Goal: Information Seeking & Learning: Check status

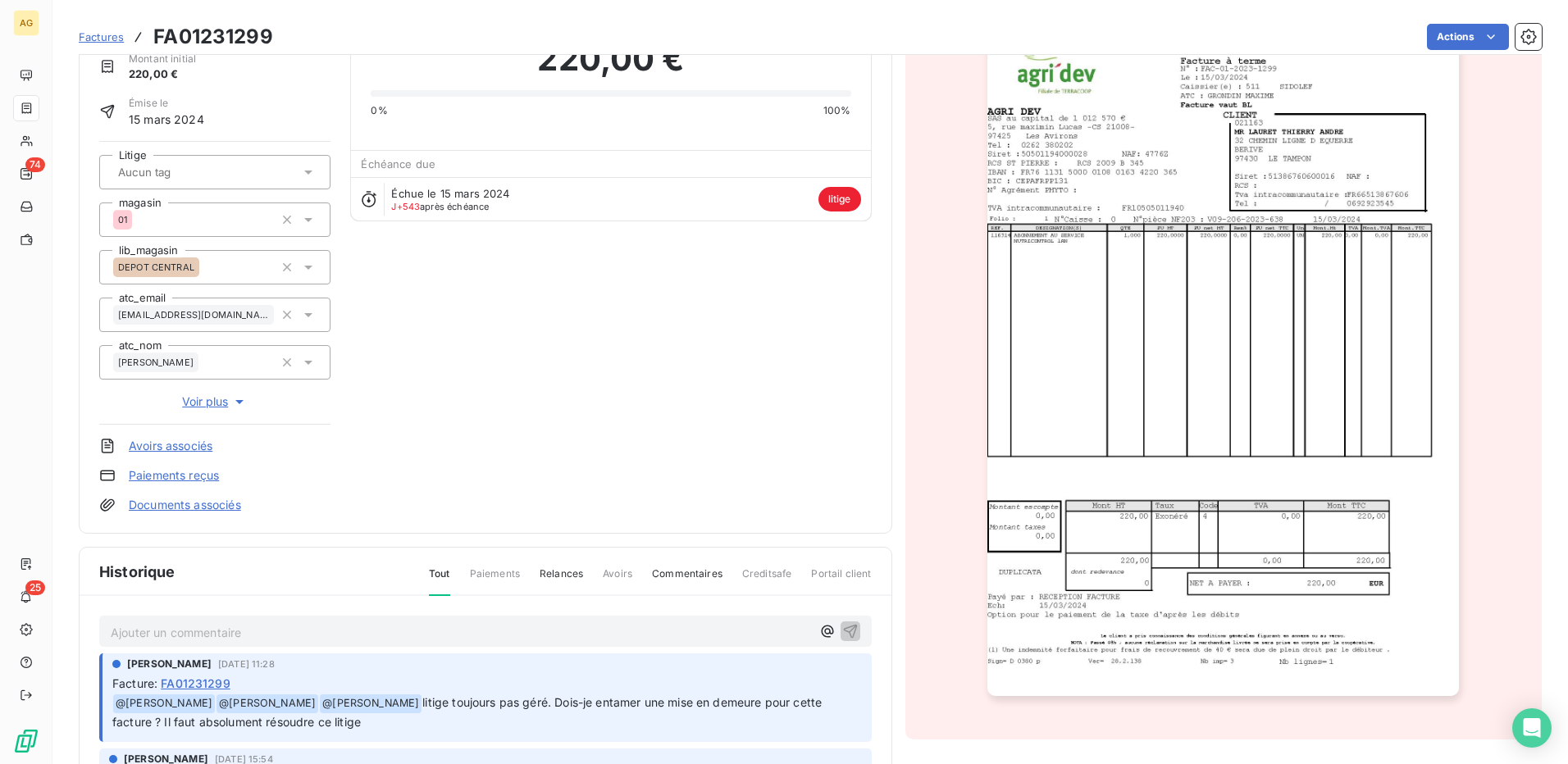
scroll to position [243, 0]
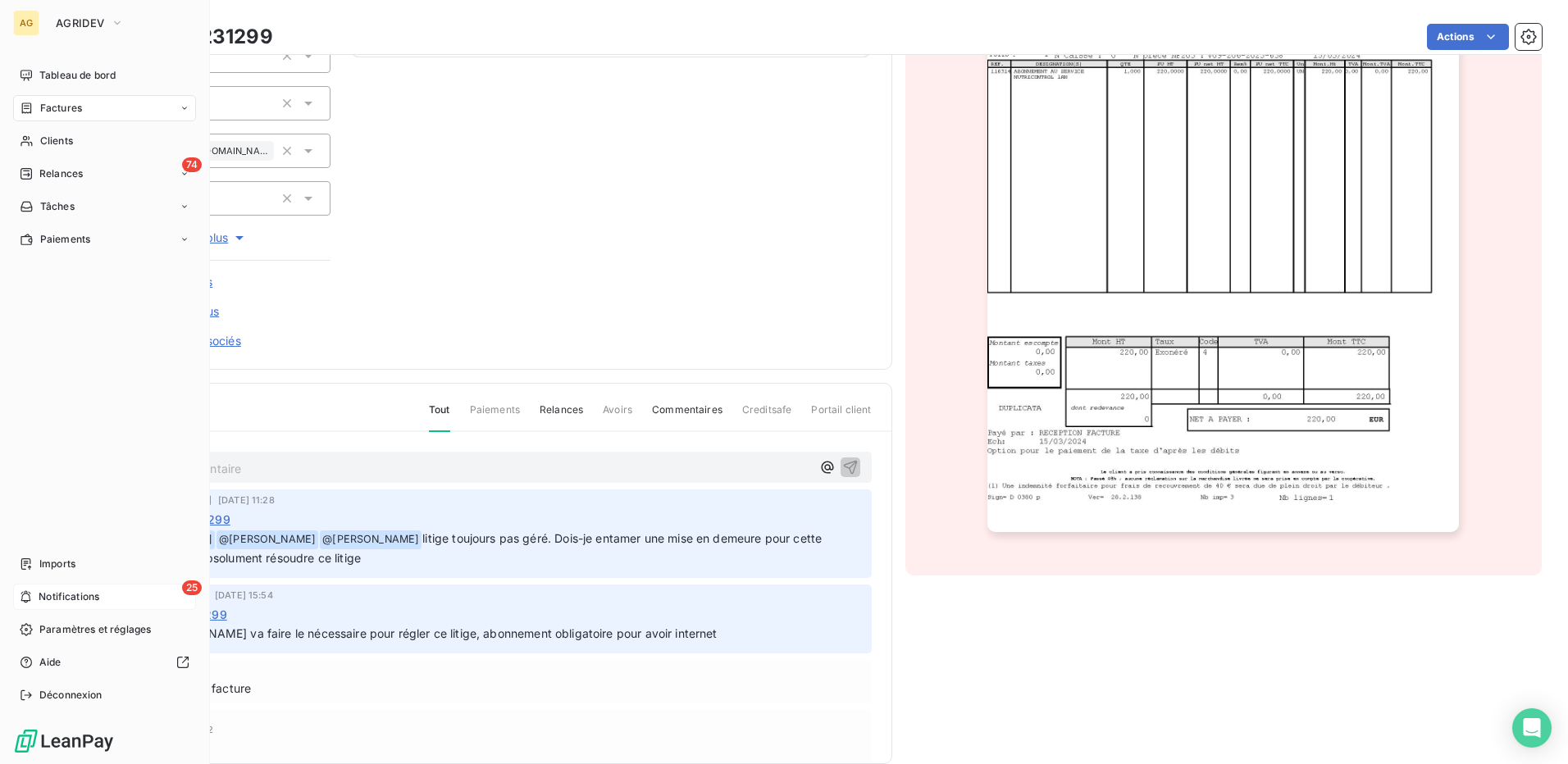
click at [113, 595] on div "25 Notifications" at bounding box center [104, 596] width 182 height 26
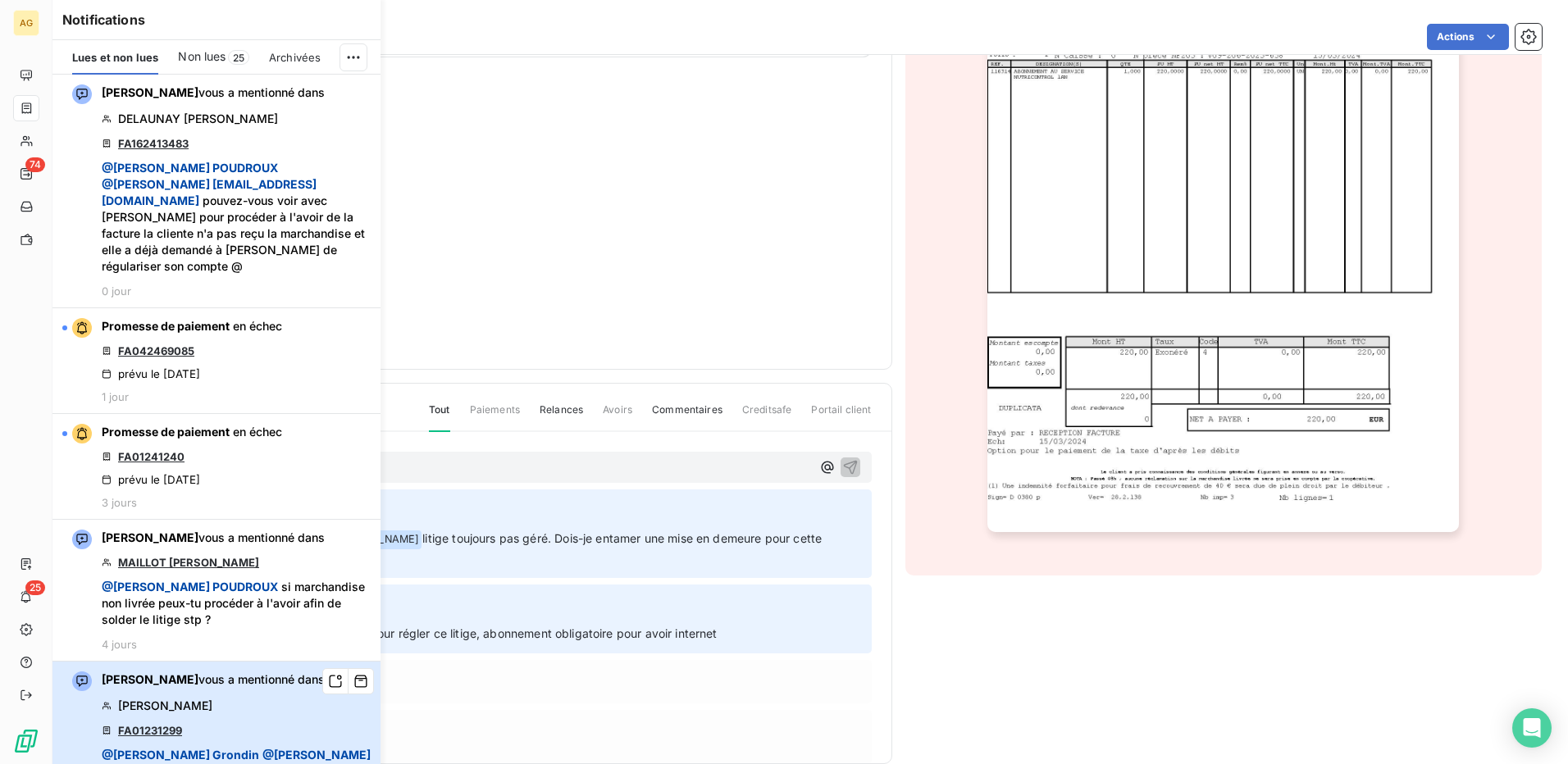
click at [256, 715] on div "[PERSON_NAME] vous a mentionné dans [PERSON_NAME] FA01231299 @ [PERSON_NAME] @ …" at bounding box center [236, 761] width 269 height 181
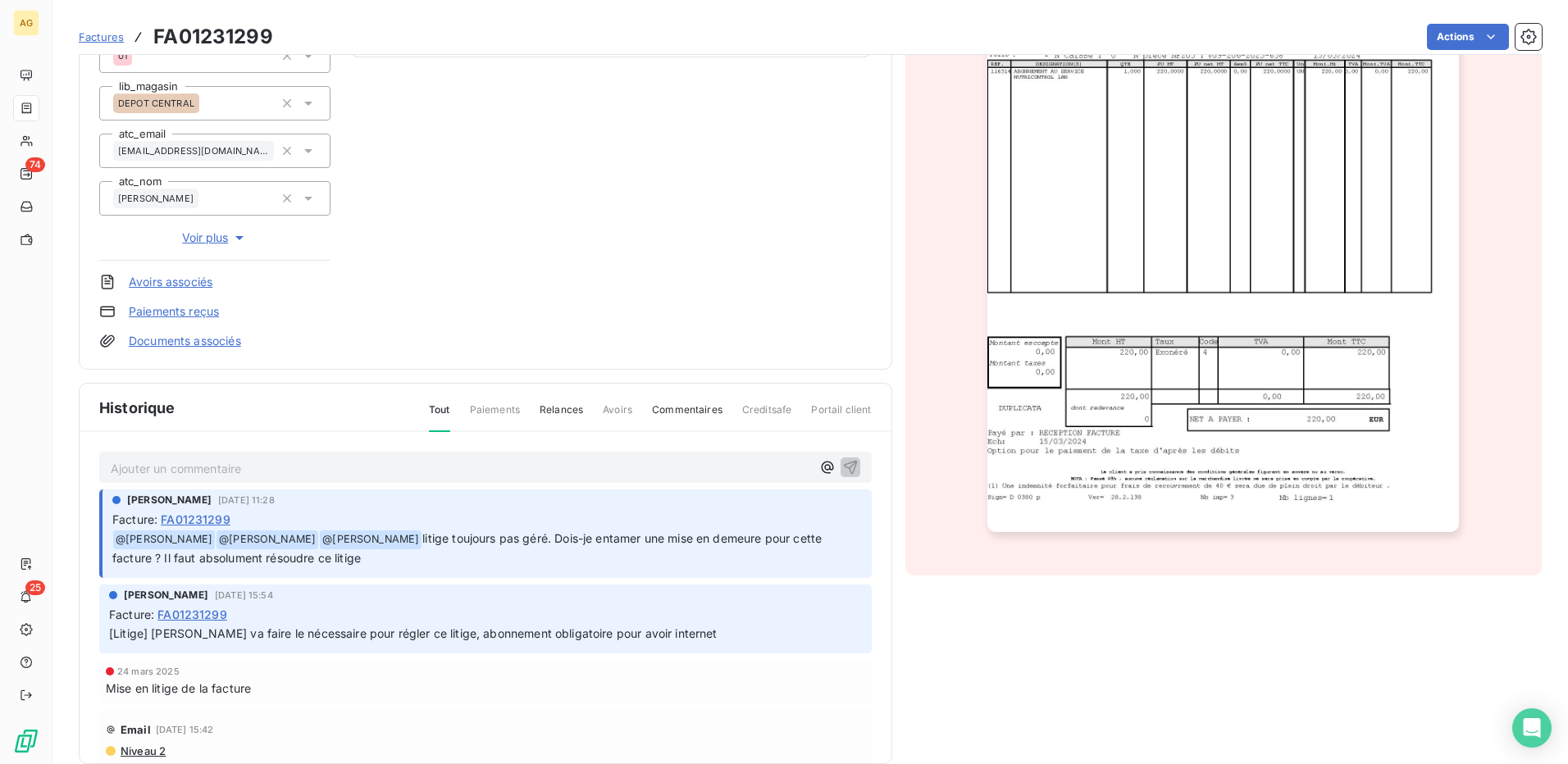
click at [613, 467] on p "Ajouter un commentaire ﻿" at bounding box center [461, 469] width 701 height 21
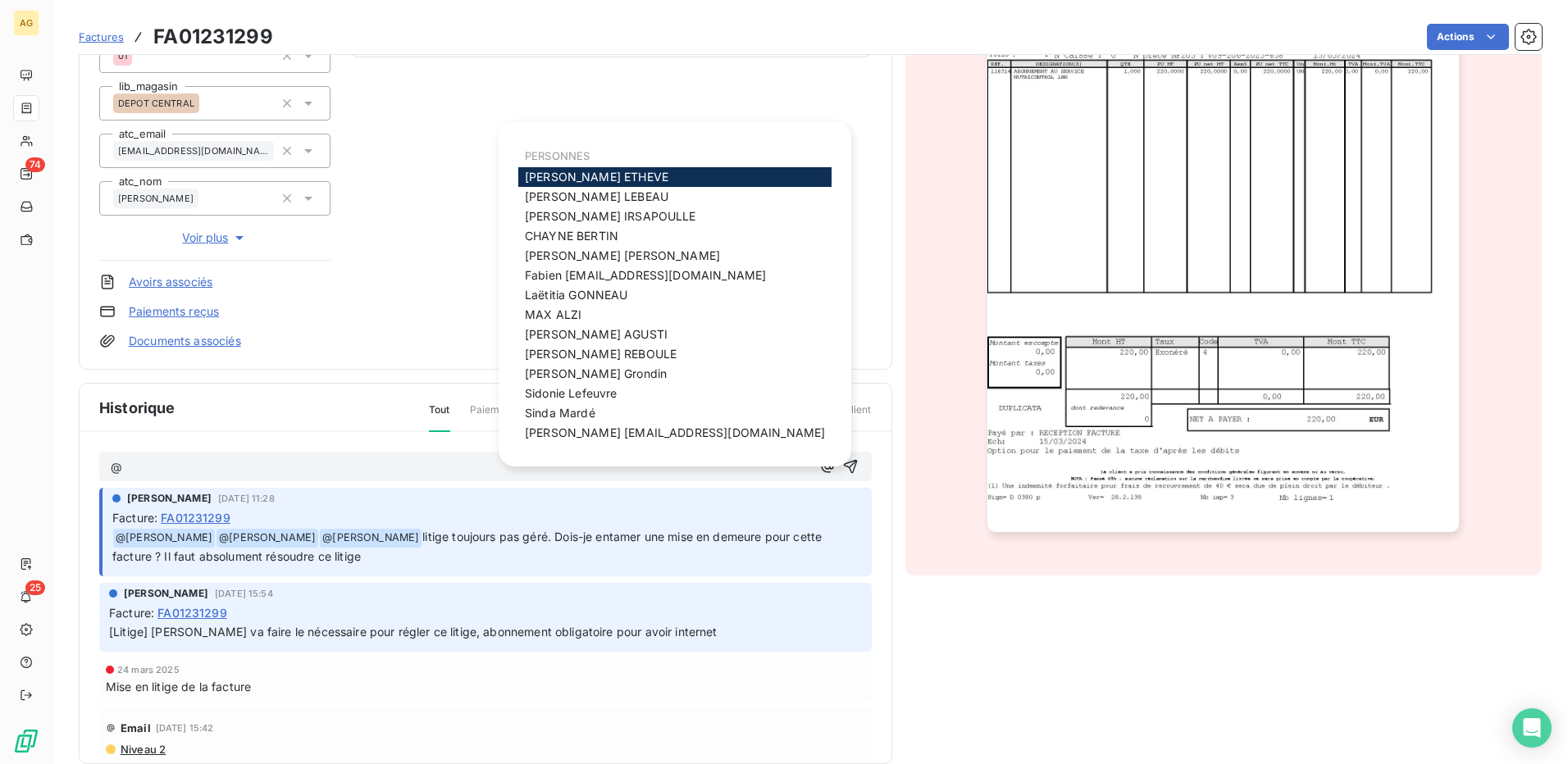
click at [602, 174] on span "[PERSON_NAME]" at bounding box center [596, 176] width 144 height 14
click at [575, 391] on span "[PERSON_NAME]" at bounding box center [571, 394] width 92 height 14
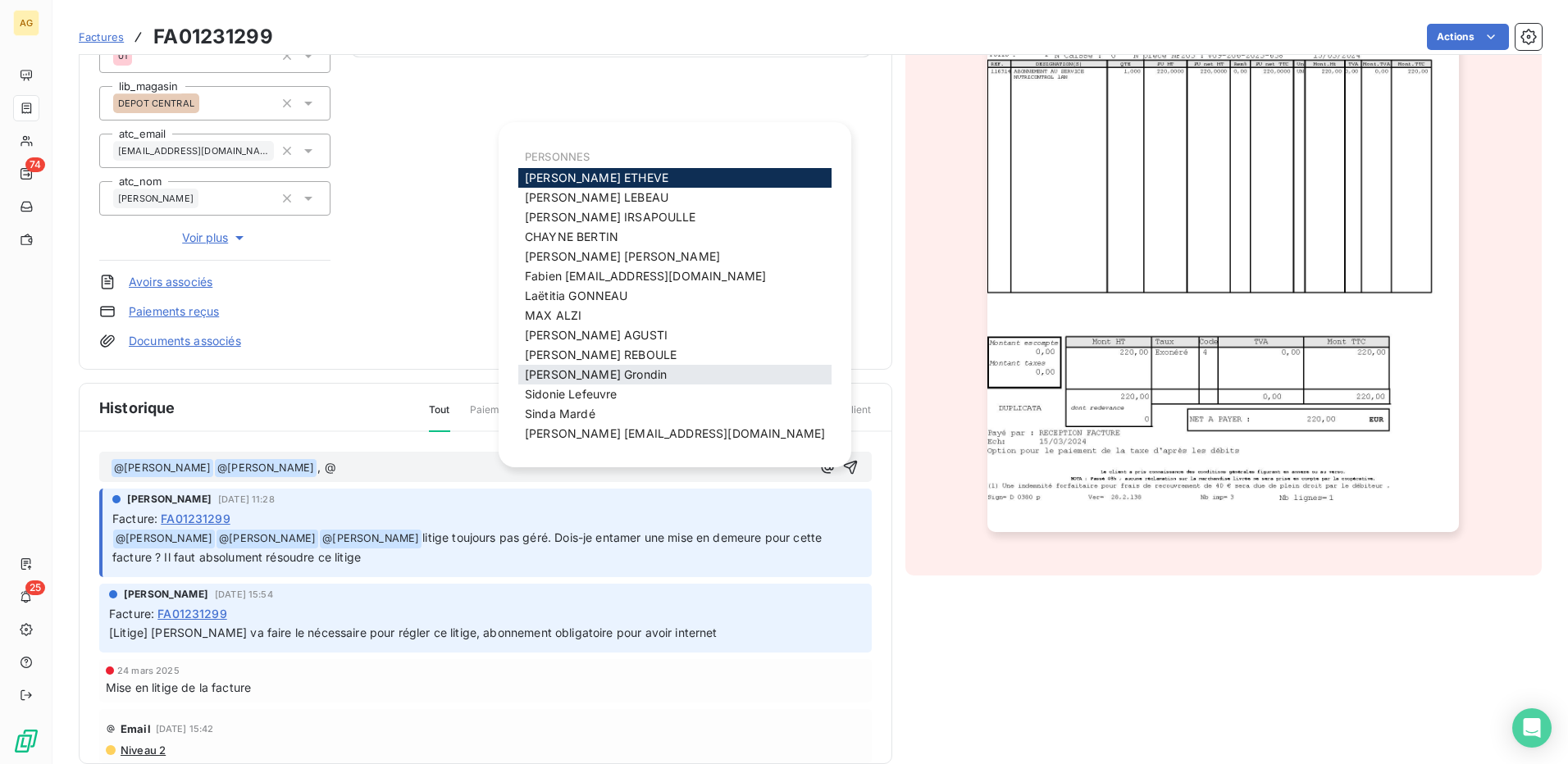
click at [583, 373] on span "[PERSON_NAME]" at bounding box center [596, 374] width 142 height 14
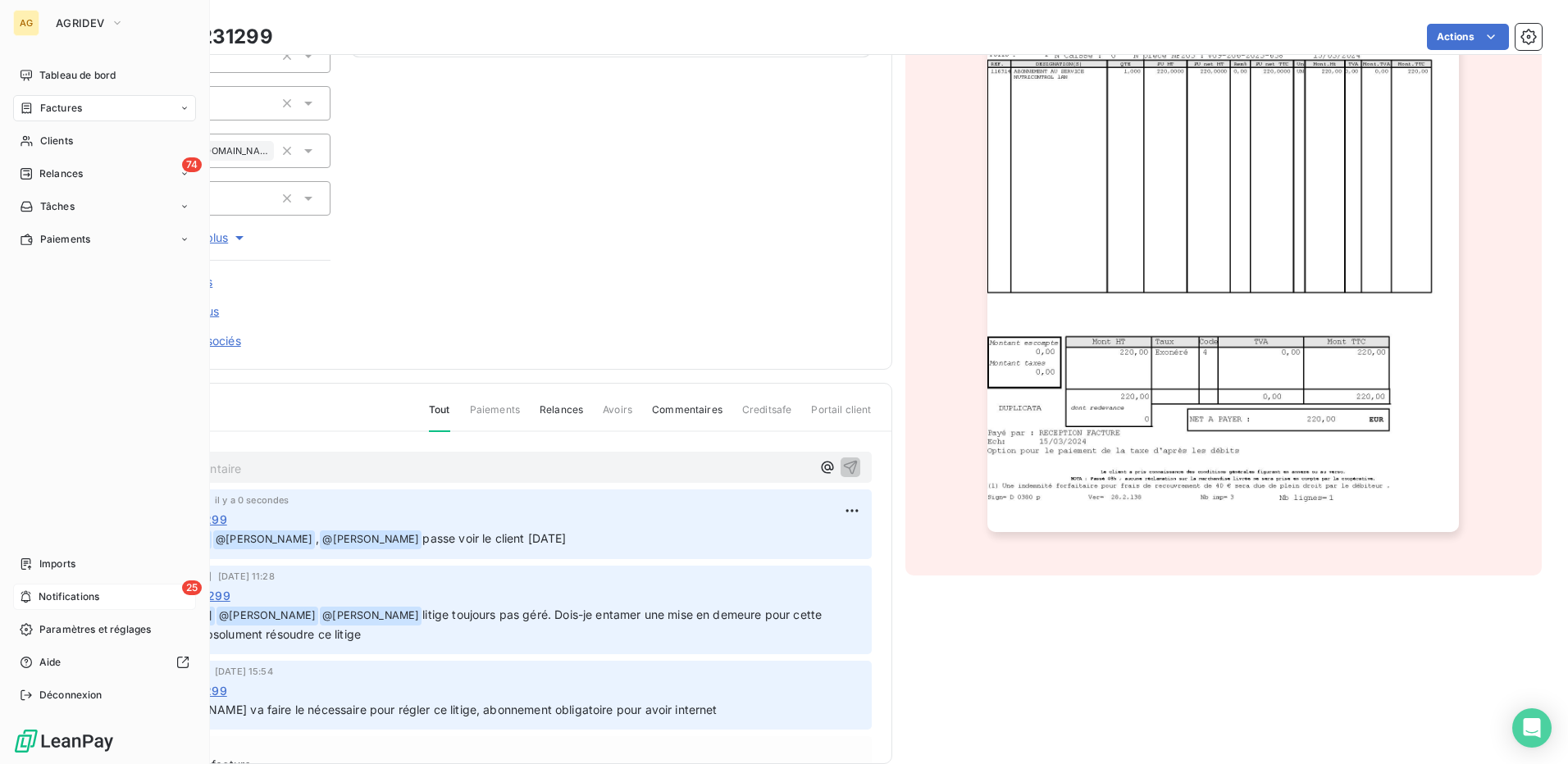
click at [55, 595] on span "Notifications" at bounding box center [69, 596] width 61 height 15
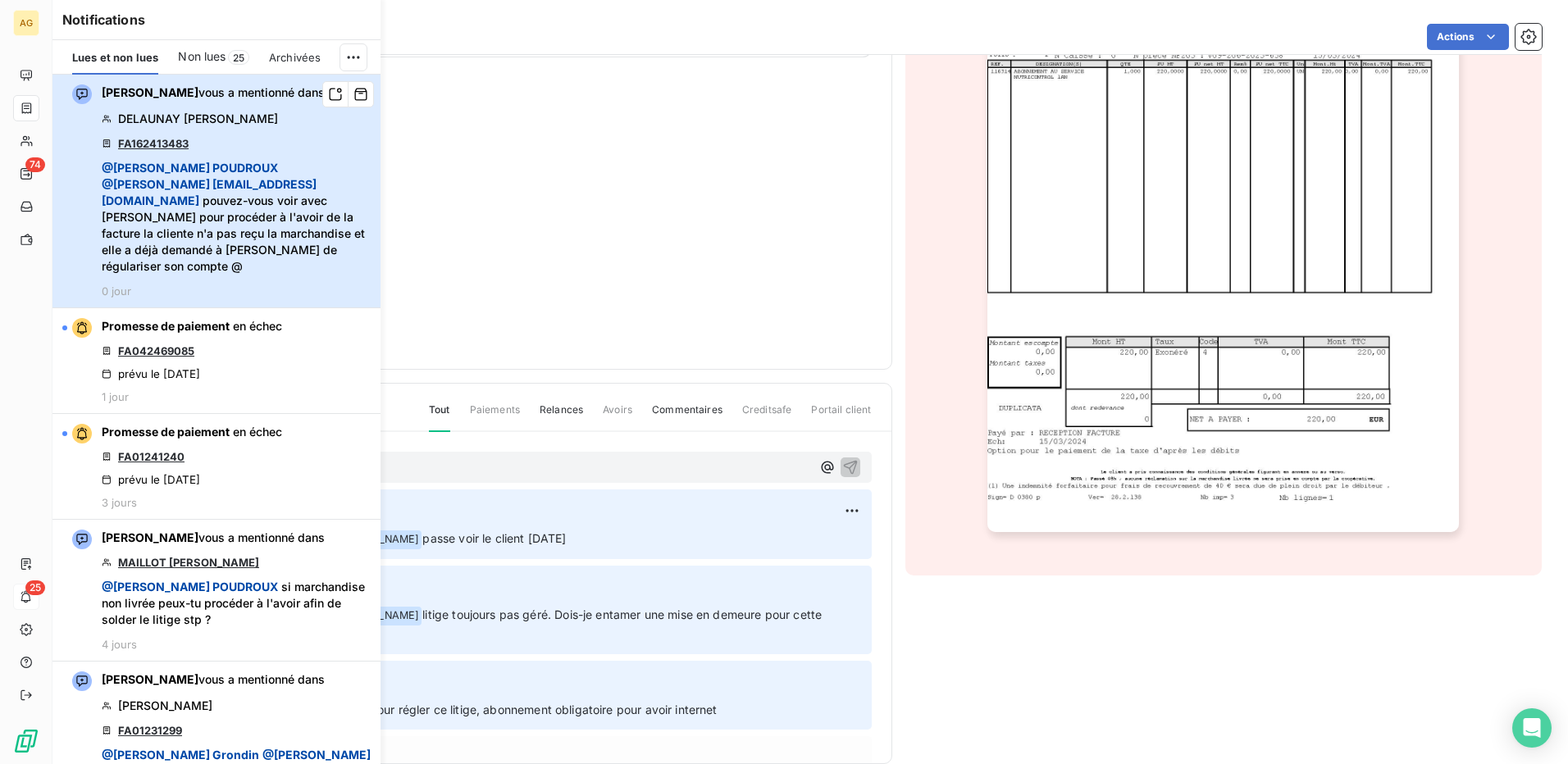
click at [209, 218] on span "@ [PERSON_NAME] @ jean-marie [EMAIL_ADDRESS][DOMAIN_NAME] pouvez-vous voir avec…" at bounding box center [236, 217] width 269 height 114
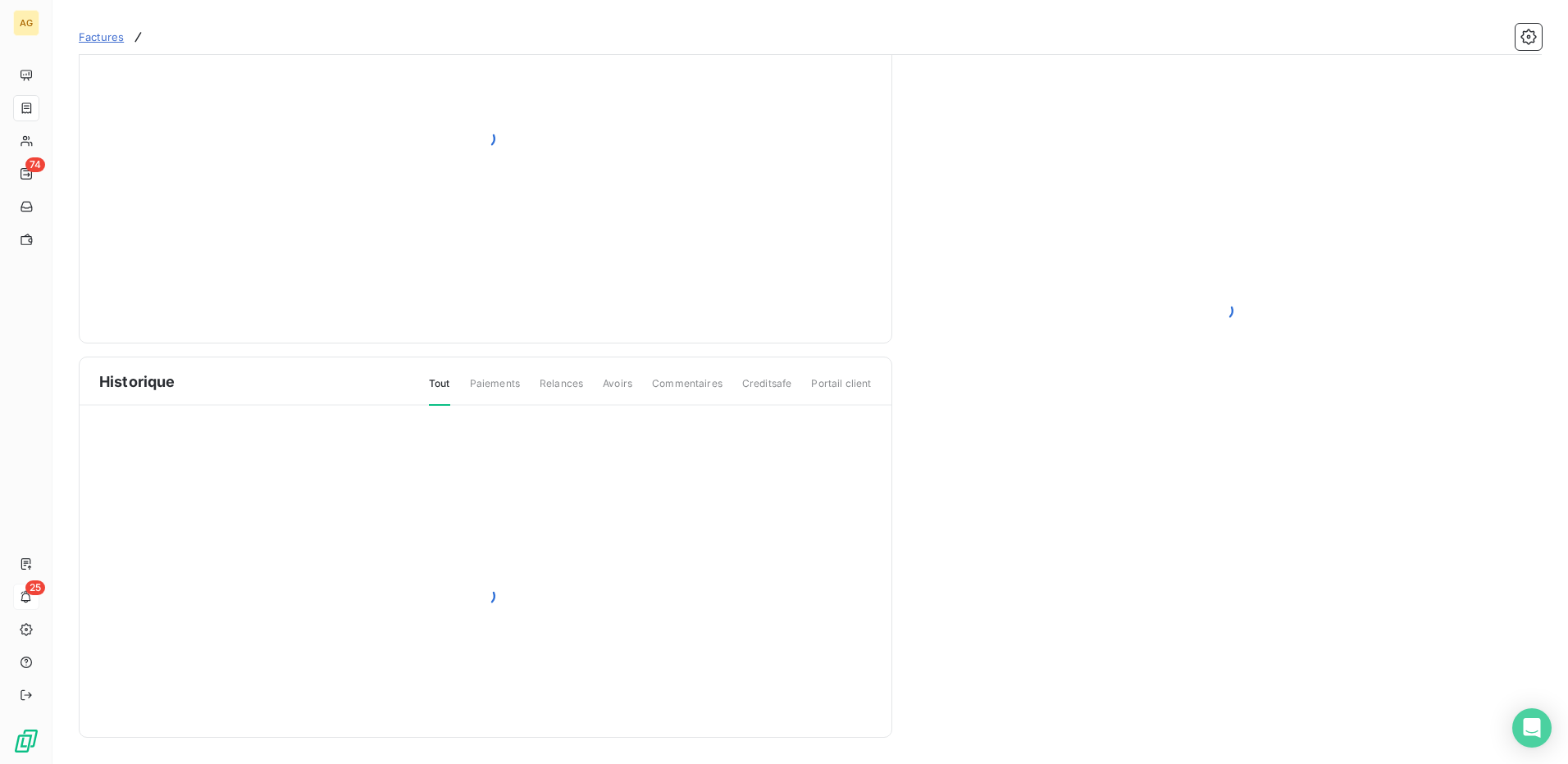
scroll to position [79, 0]
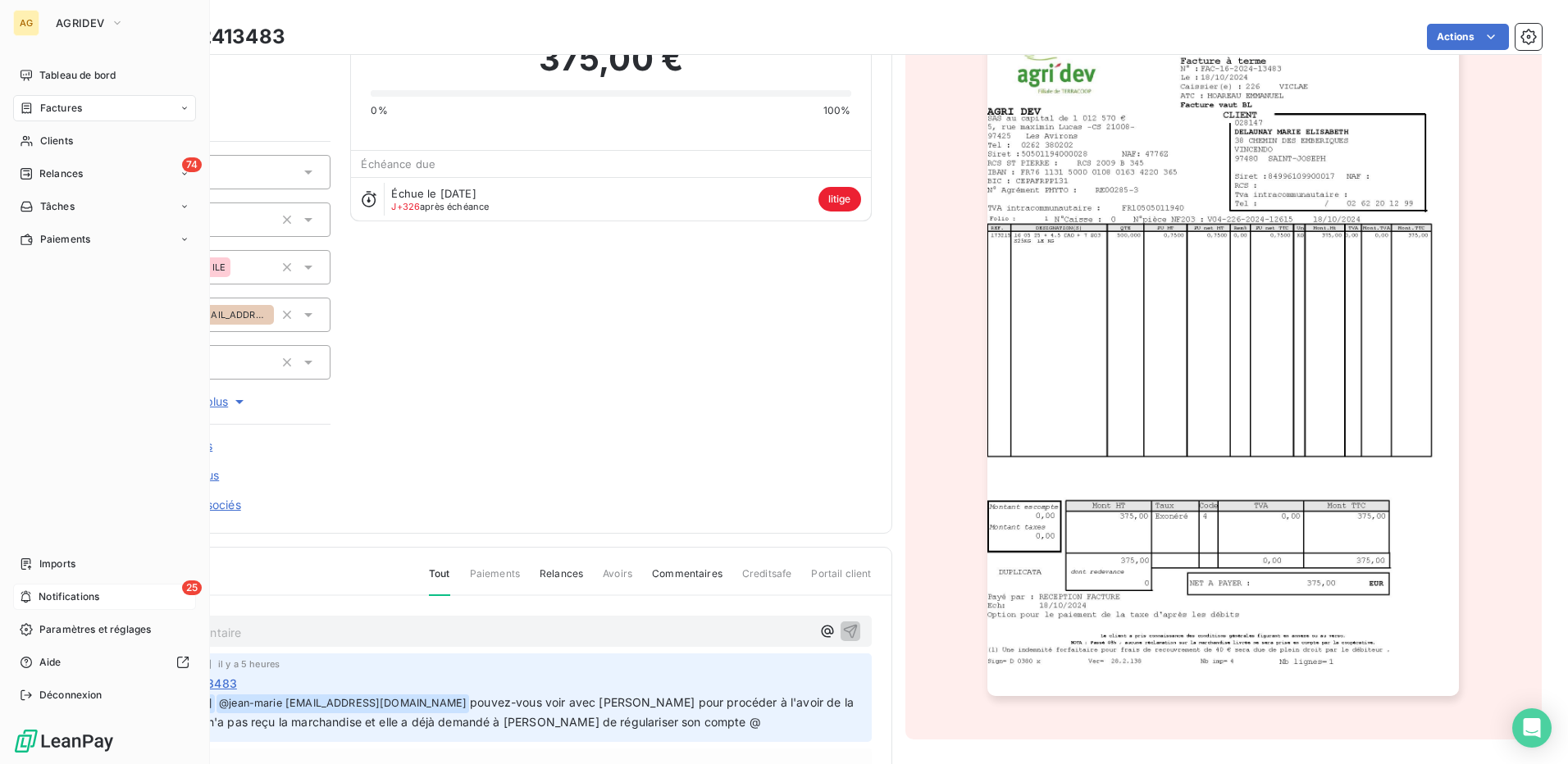
click at [32, 596] on icon at bounding box center [26, 596] width 12 height 13
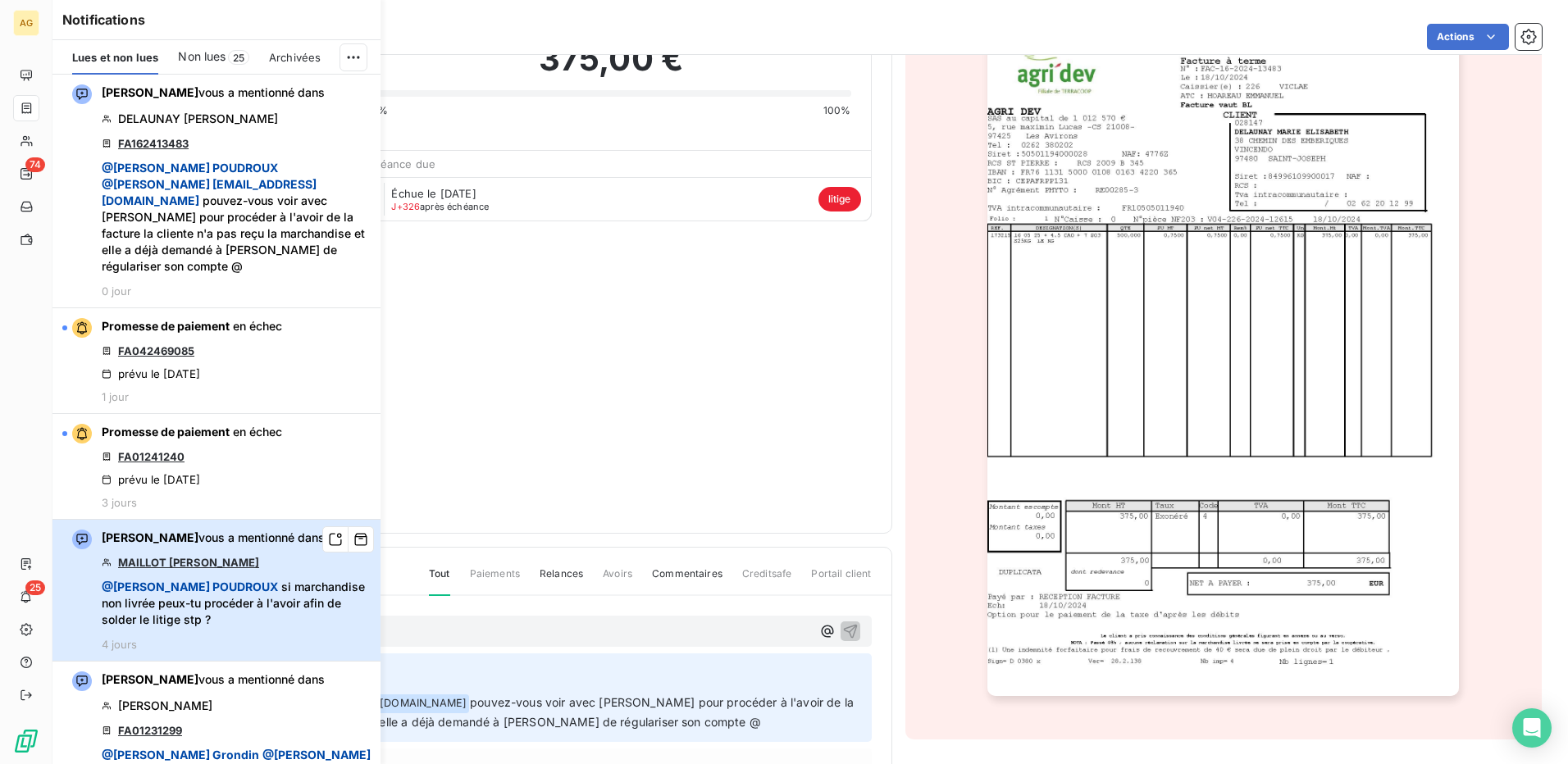
click at [245, 601] on span "@ [PERSON_NAME] si marchandise non livrée peux-tu procéder à l'avoir afin de so…" at bounding box center [236, 603] width 269 height 49
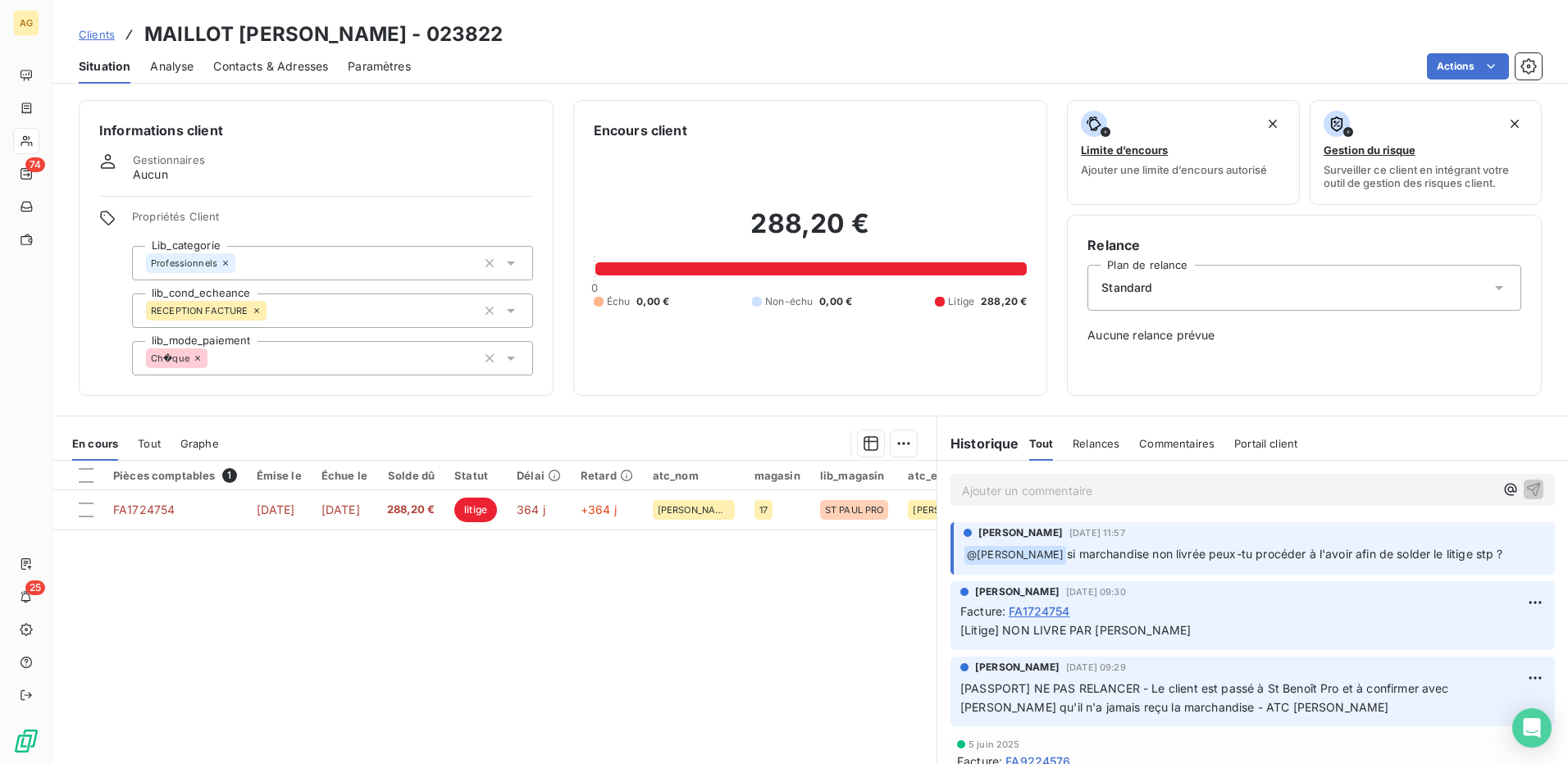
click at [334, 723] on div "Pièces comptables 1 Émise le Échue le Solde dû Statut Délai Retard atc_nom maga…" at bounding box center [494, 619] width 884 height 316
click at [1131, 493] on p "Ajouter un commentaire ﻿" at bounding box center [1228, 490] width 532 height 21
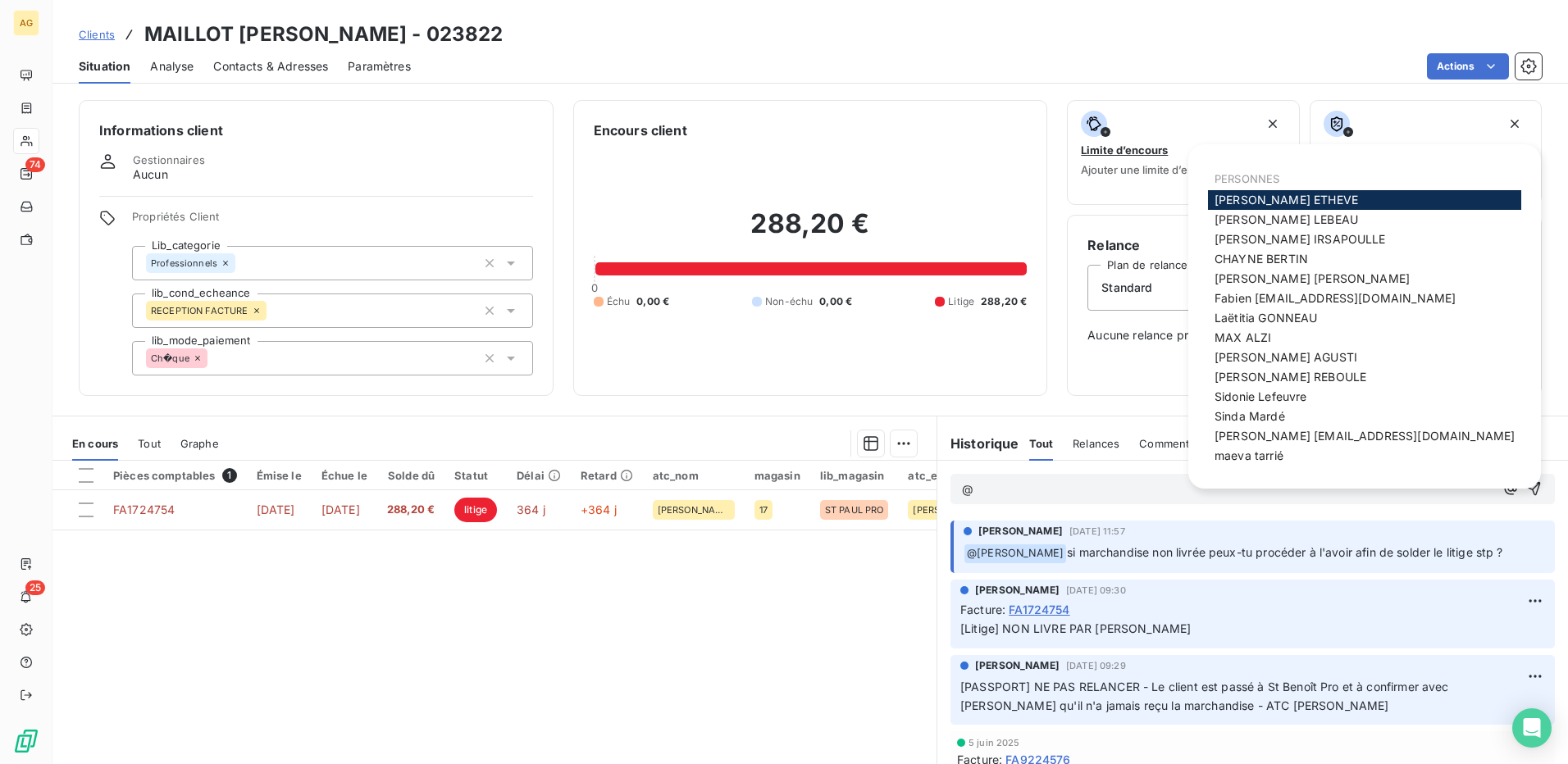
click at [1295, 196] on span "[PERSON_NAME]" at bounding box center [1286, 200] width 144 height 14
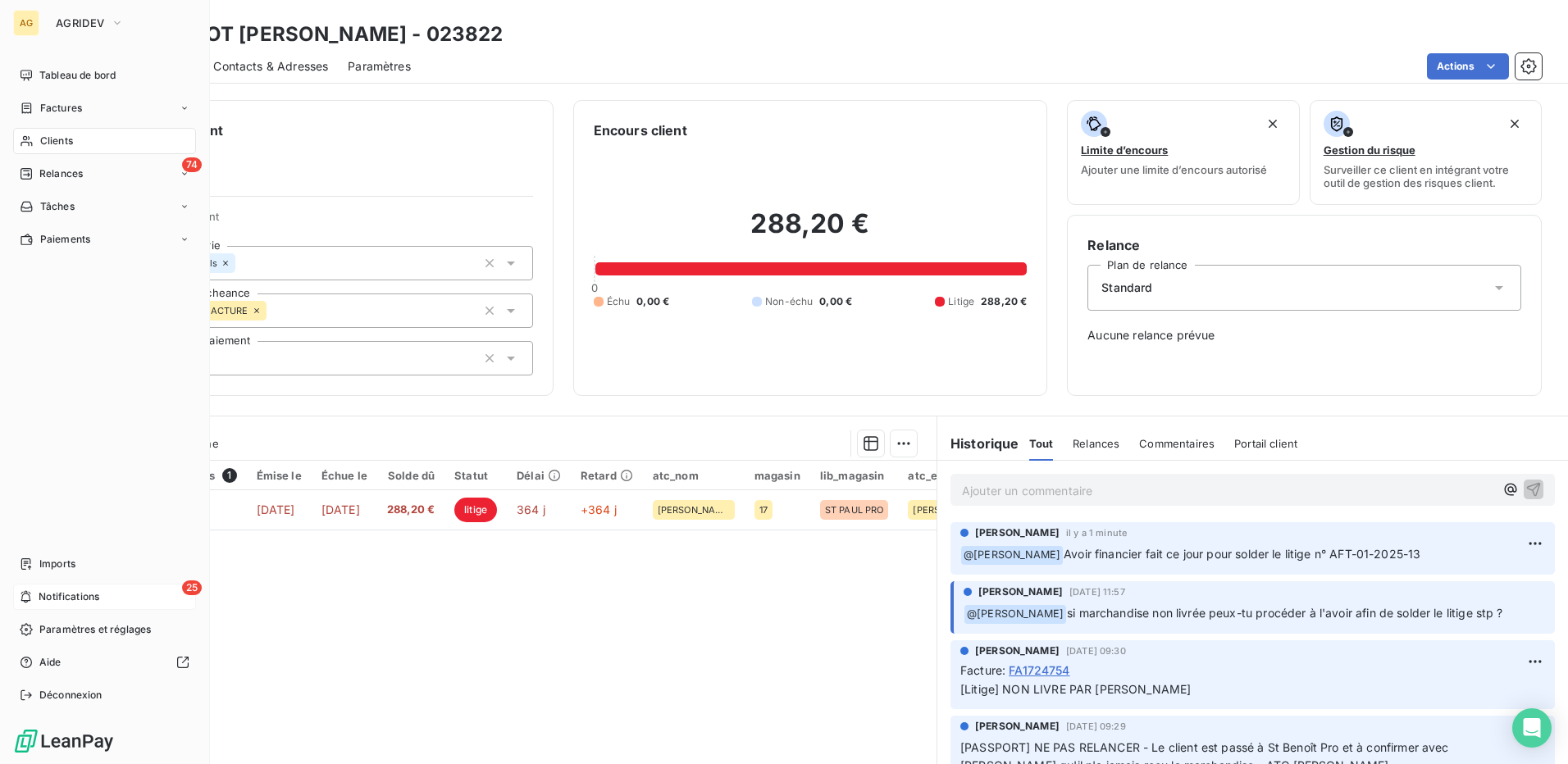
click at [72, 600] on span "Notifications" at bounding box center [69, 596] width 61 height 15
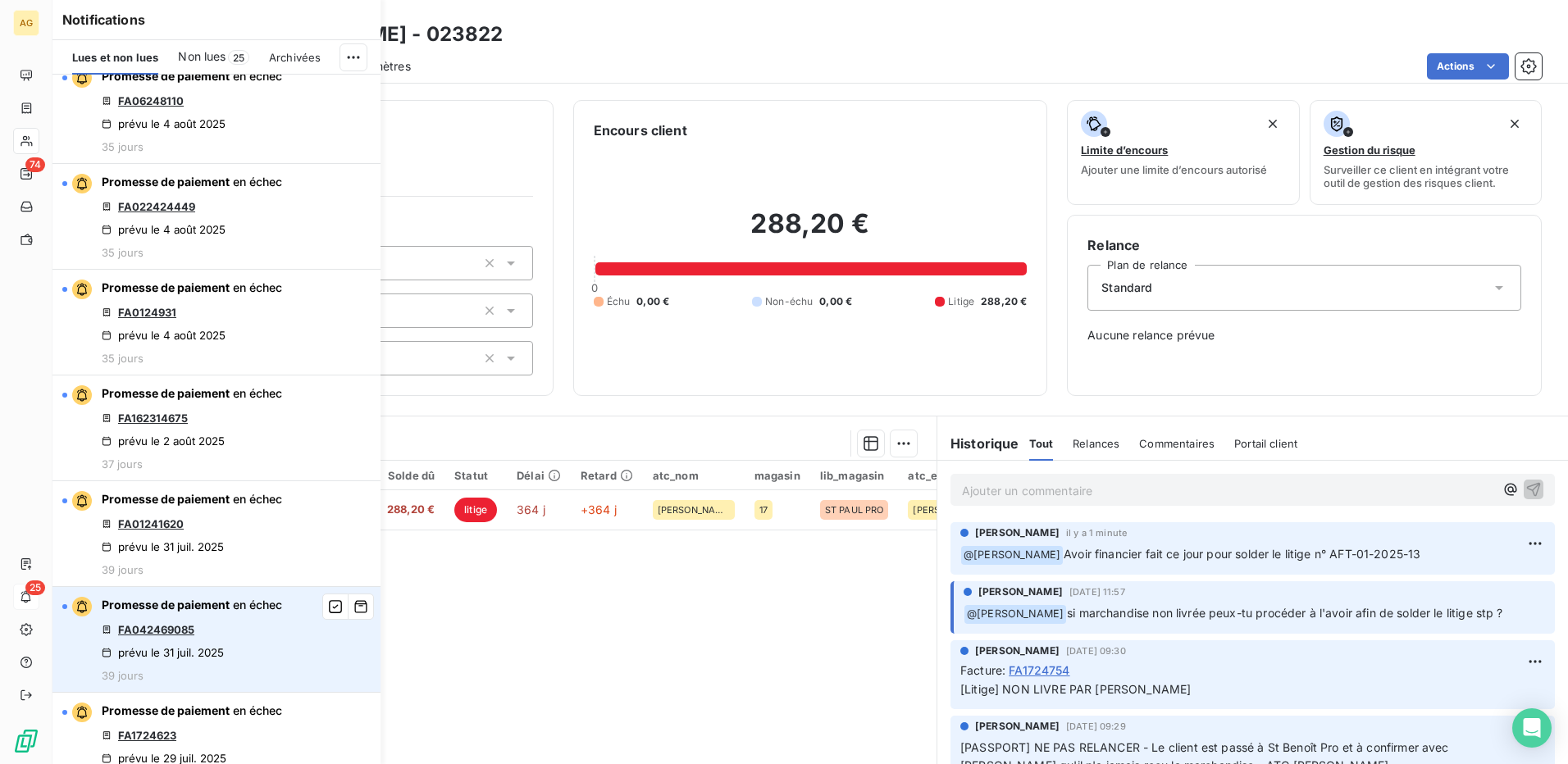
scroll to position [2869, 0]
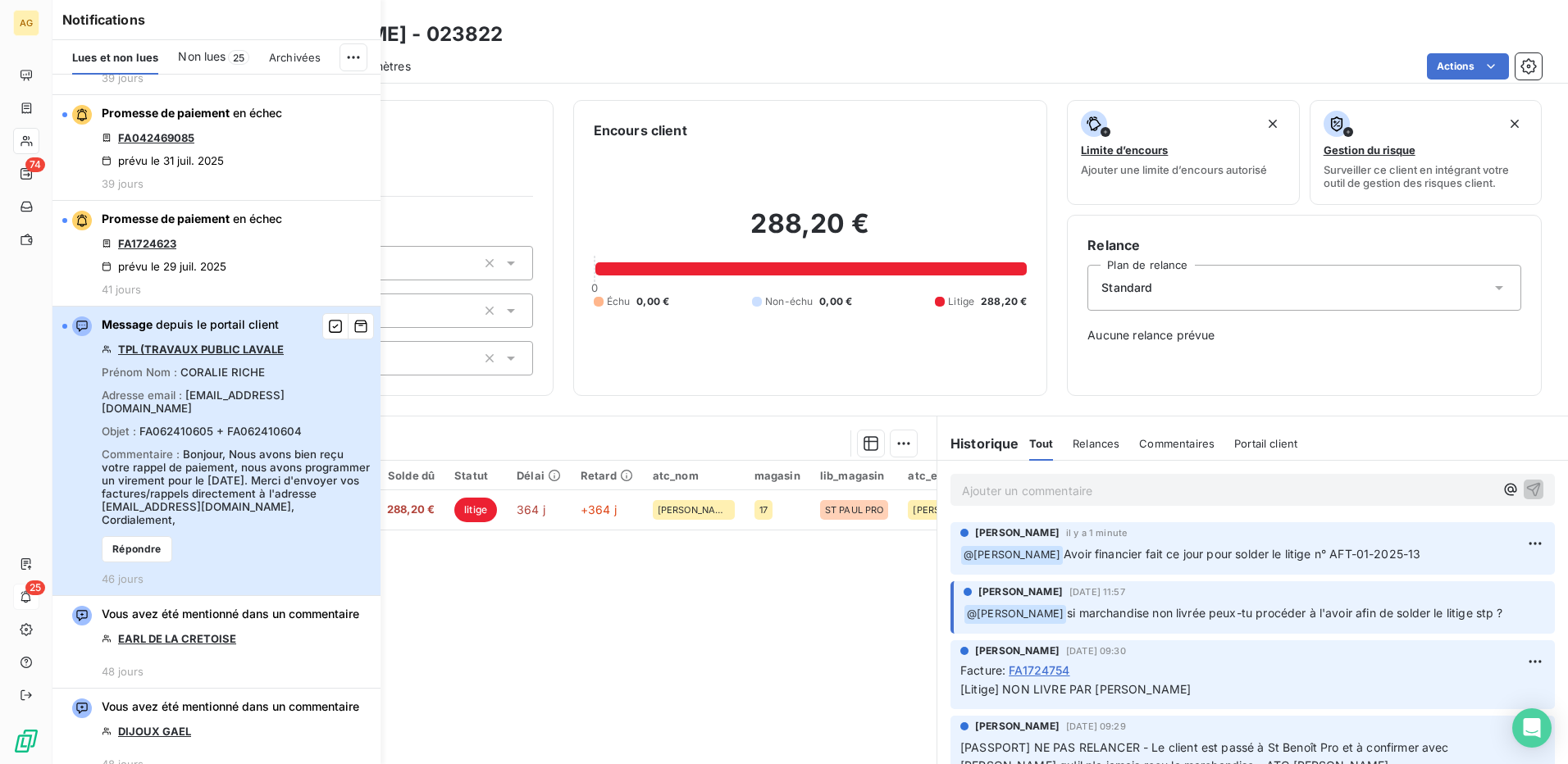
click at [284, 407] on div "Message depuis le portail client TPL (TRAVAUX PUBLIC LAVALE Prénom Nom : [PERSO…" at bounding box center [236, 451] width 269 height 269
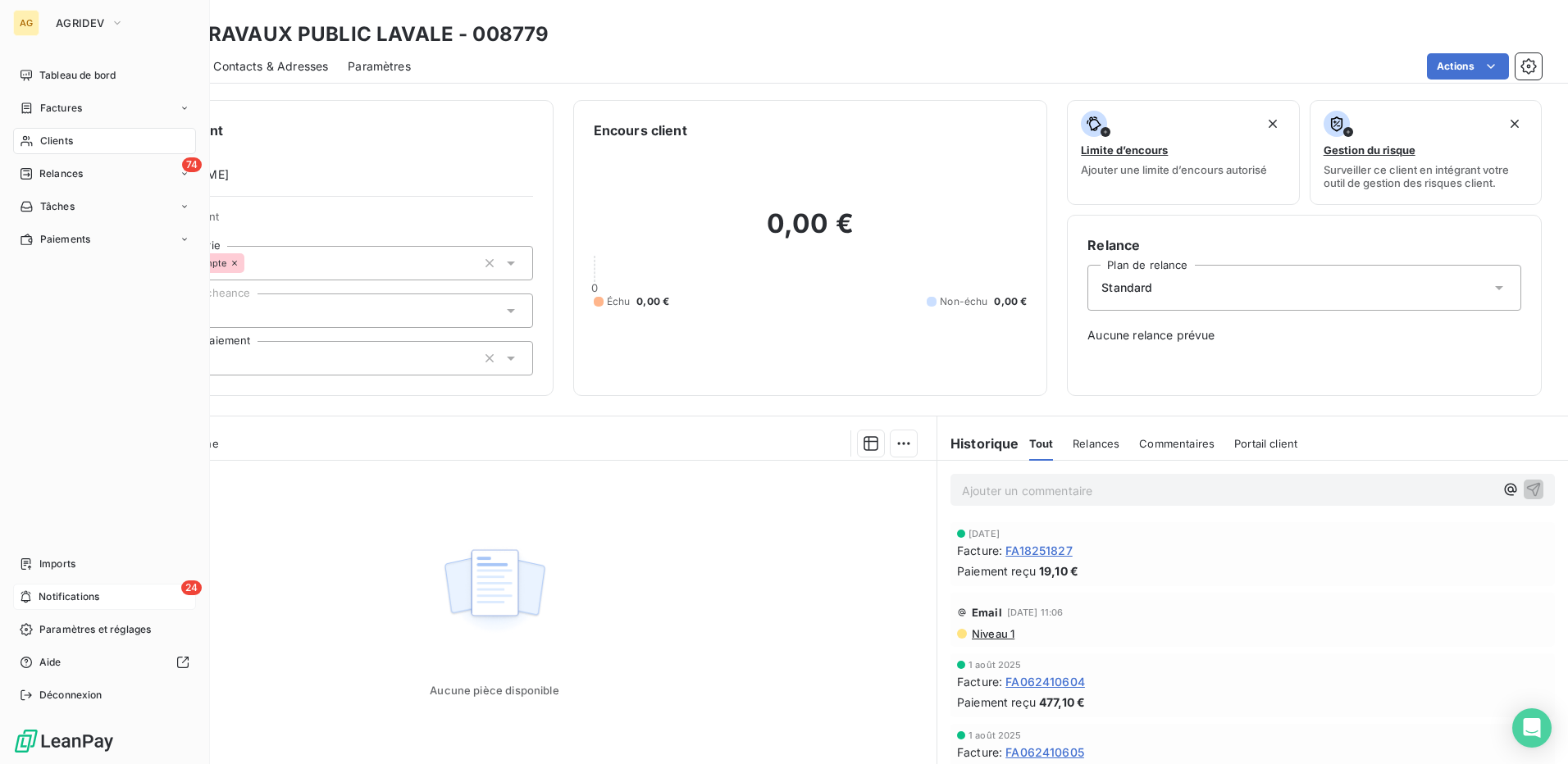
click at [22, 594] on icon at bounding box center [26, 596] width 12 height 13
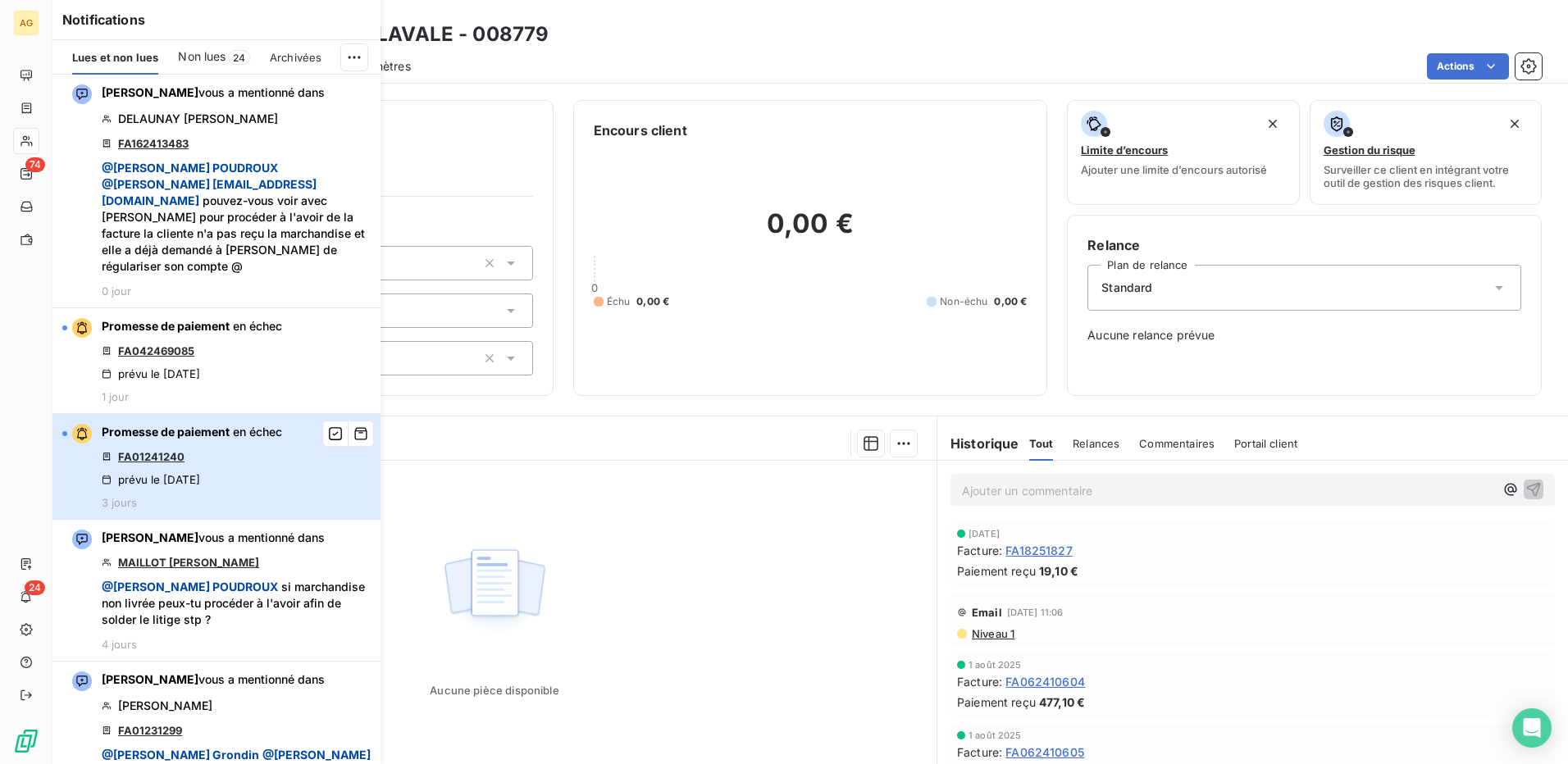
click at [201, 424] on span "Promesse de paiement en échec" at bounding box center [192, 432] width 181 height 16
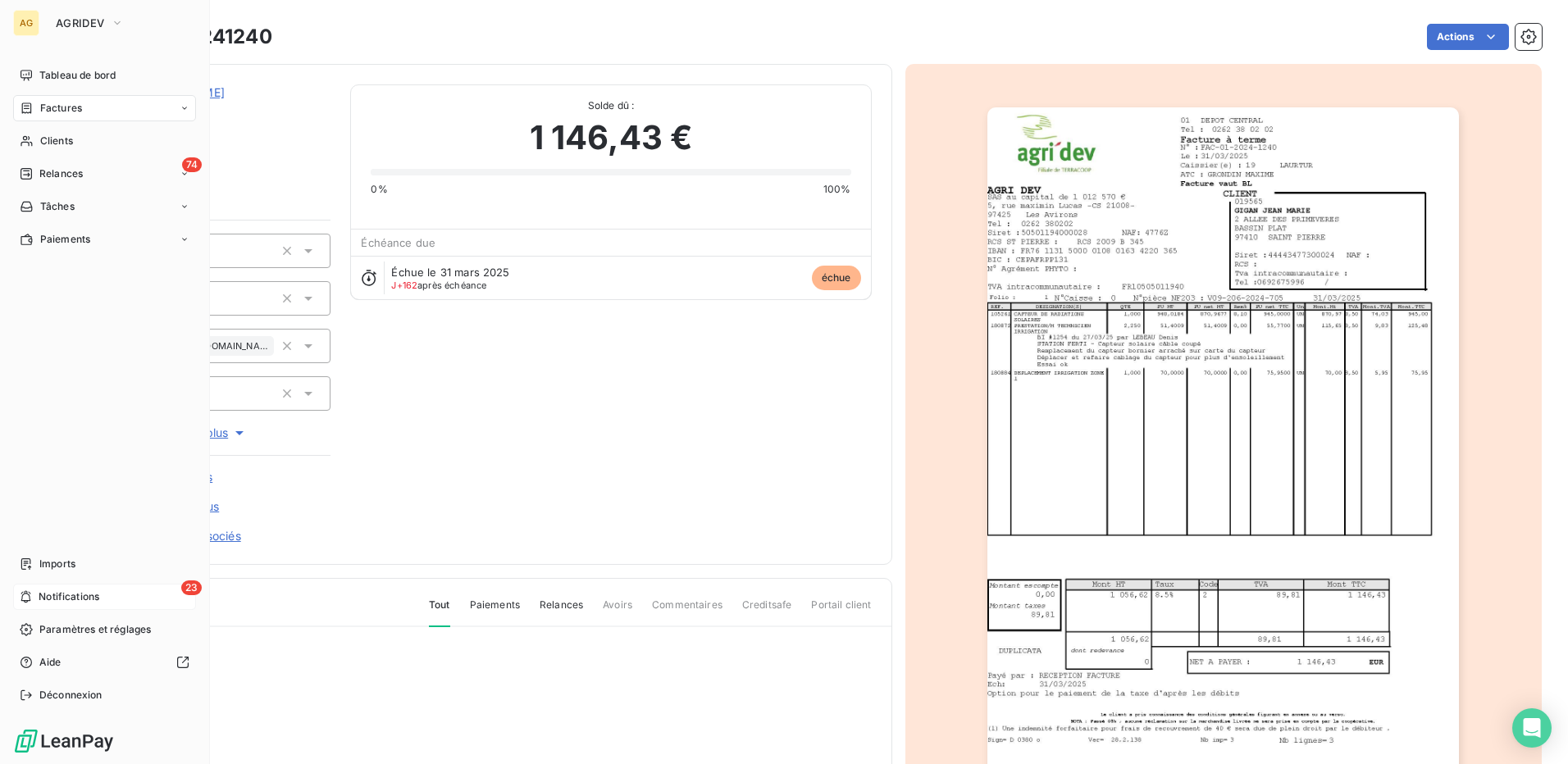
click at [26, 601] on icon at bounding box center [26, 596] width 12 height 13
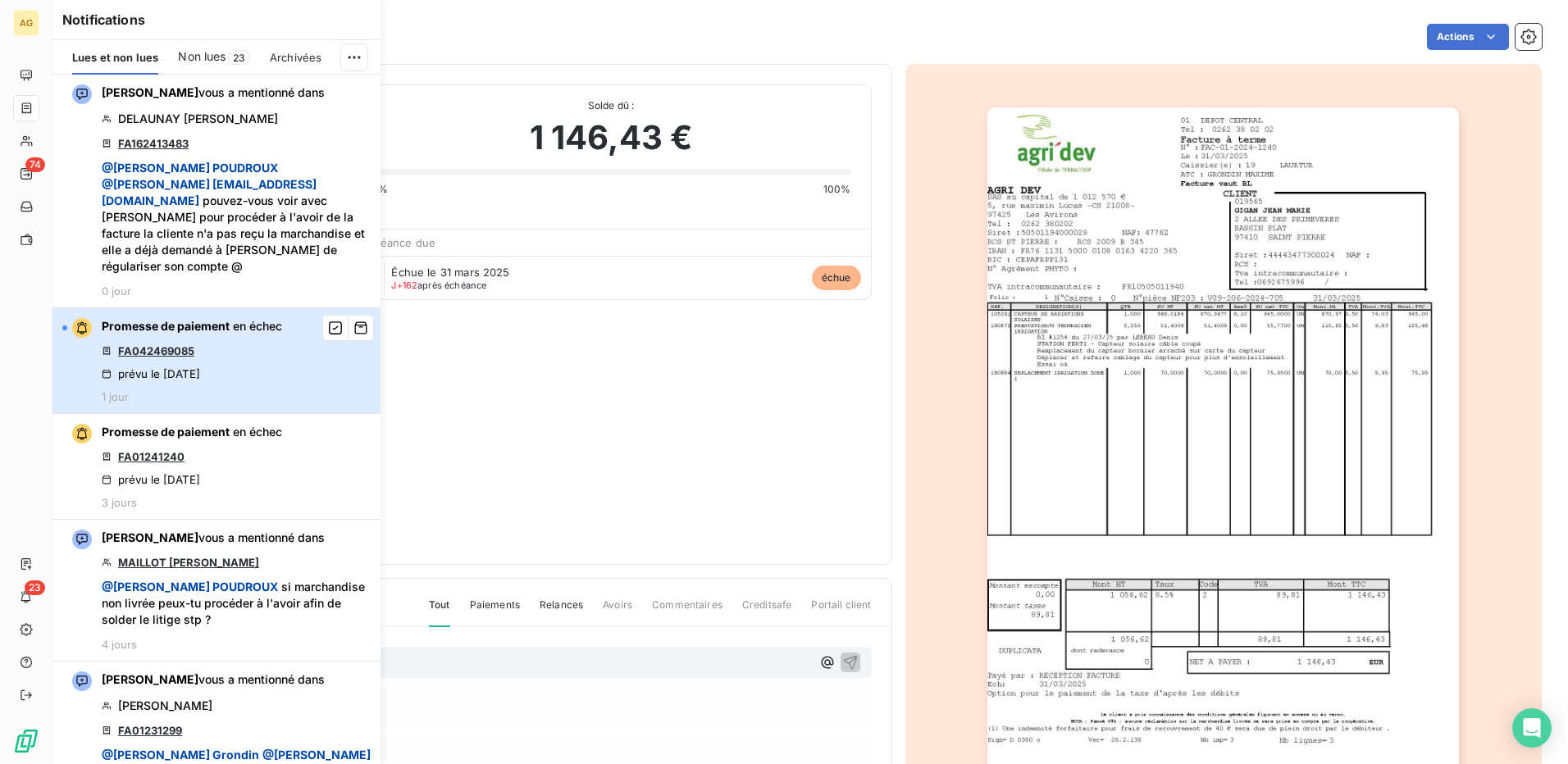
click at [268, 343] on div "Promesse de paiement en échec FA042469085 prévu le [DATE] 1 jour" at bounding box center [192, 360] width 181 height 85
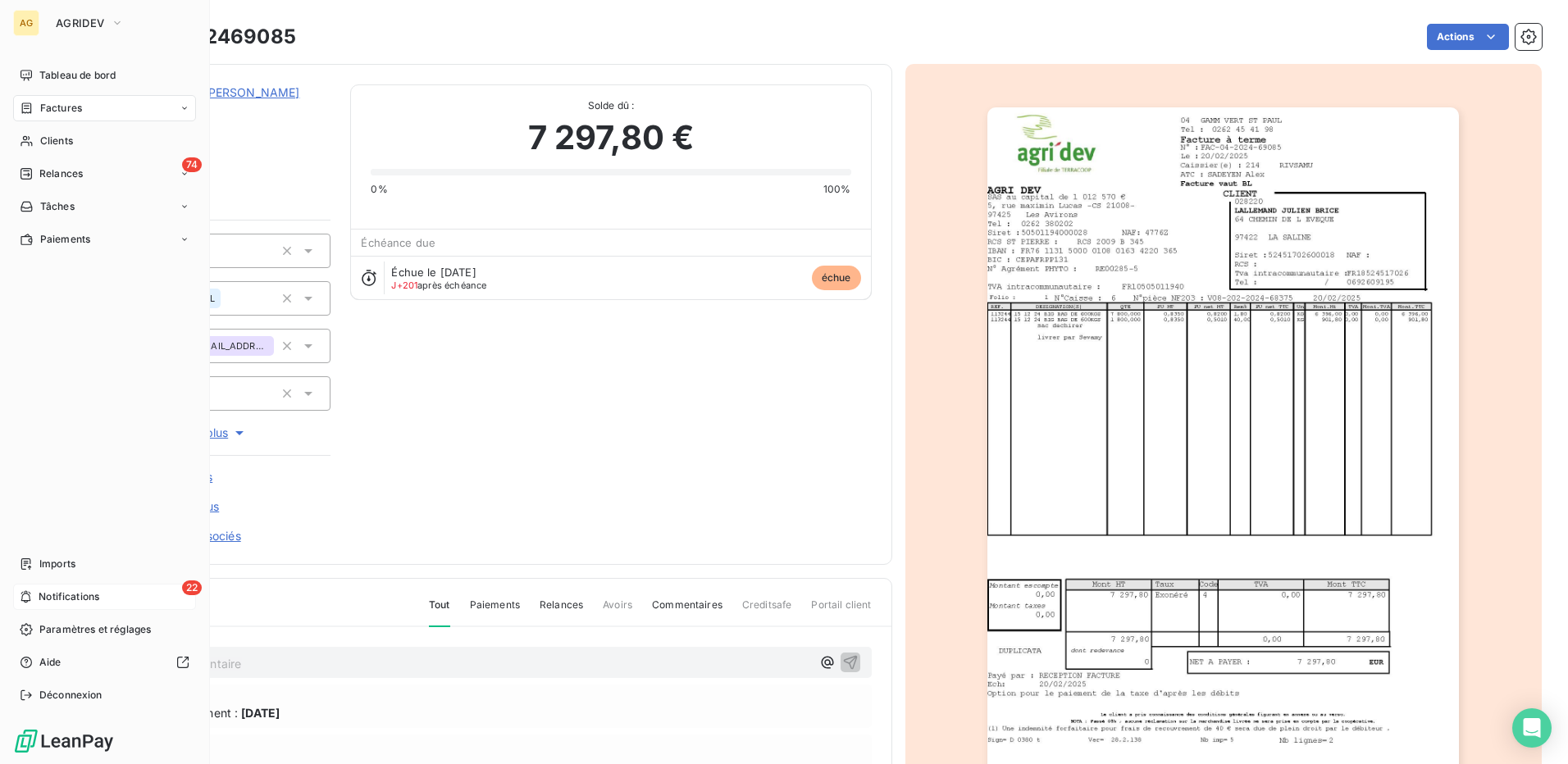
click at [37, 593] on div "22 Notifications" at bounding box center [104, 596] width 182 height 26
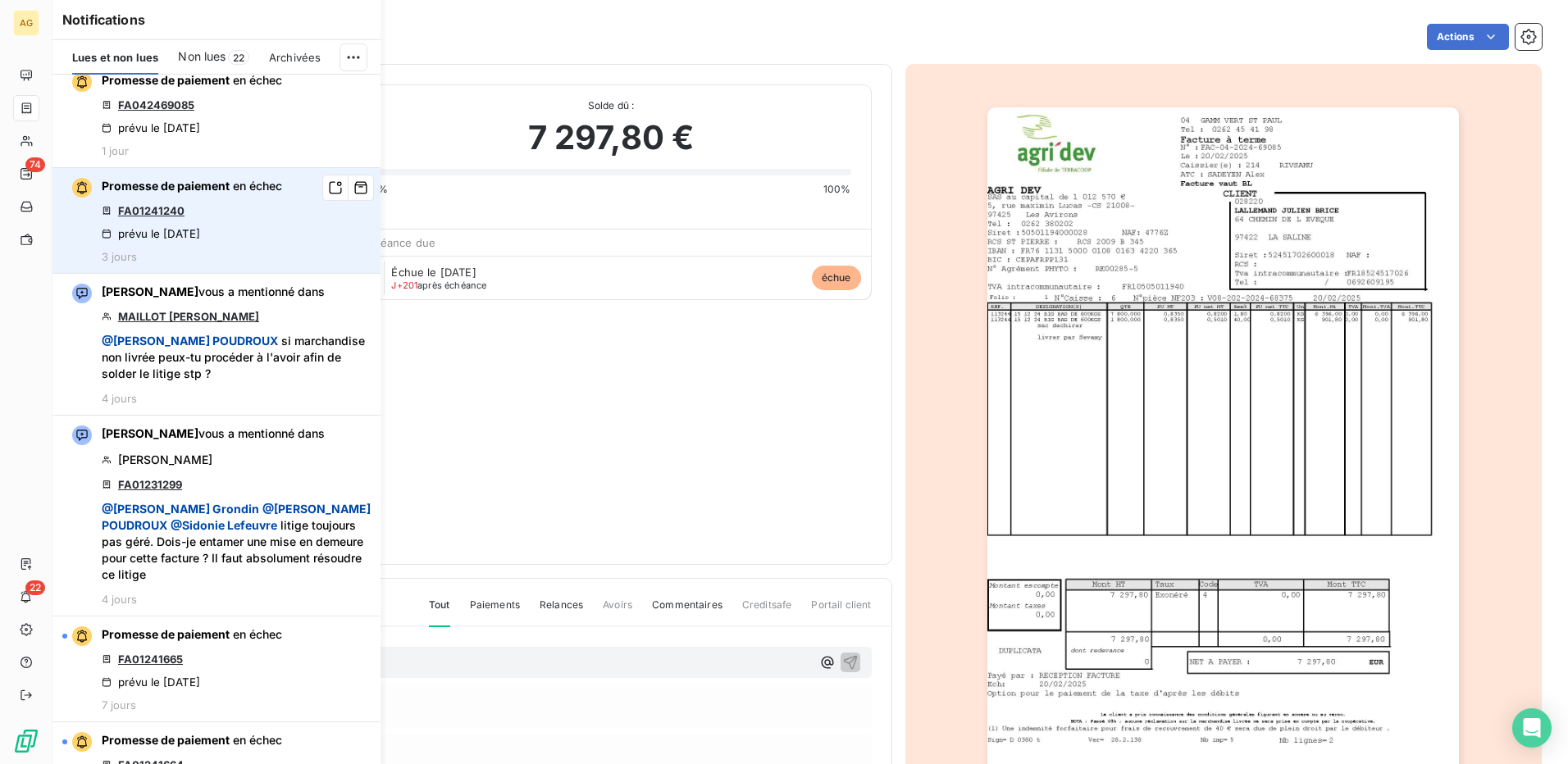
scroll to position [328, 0]
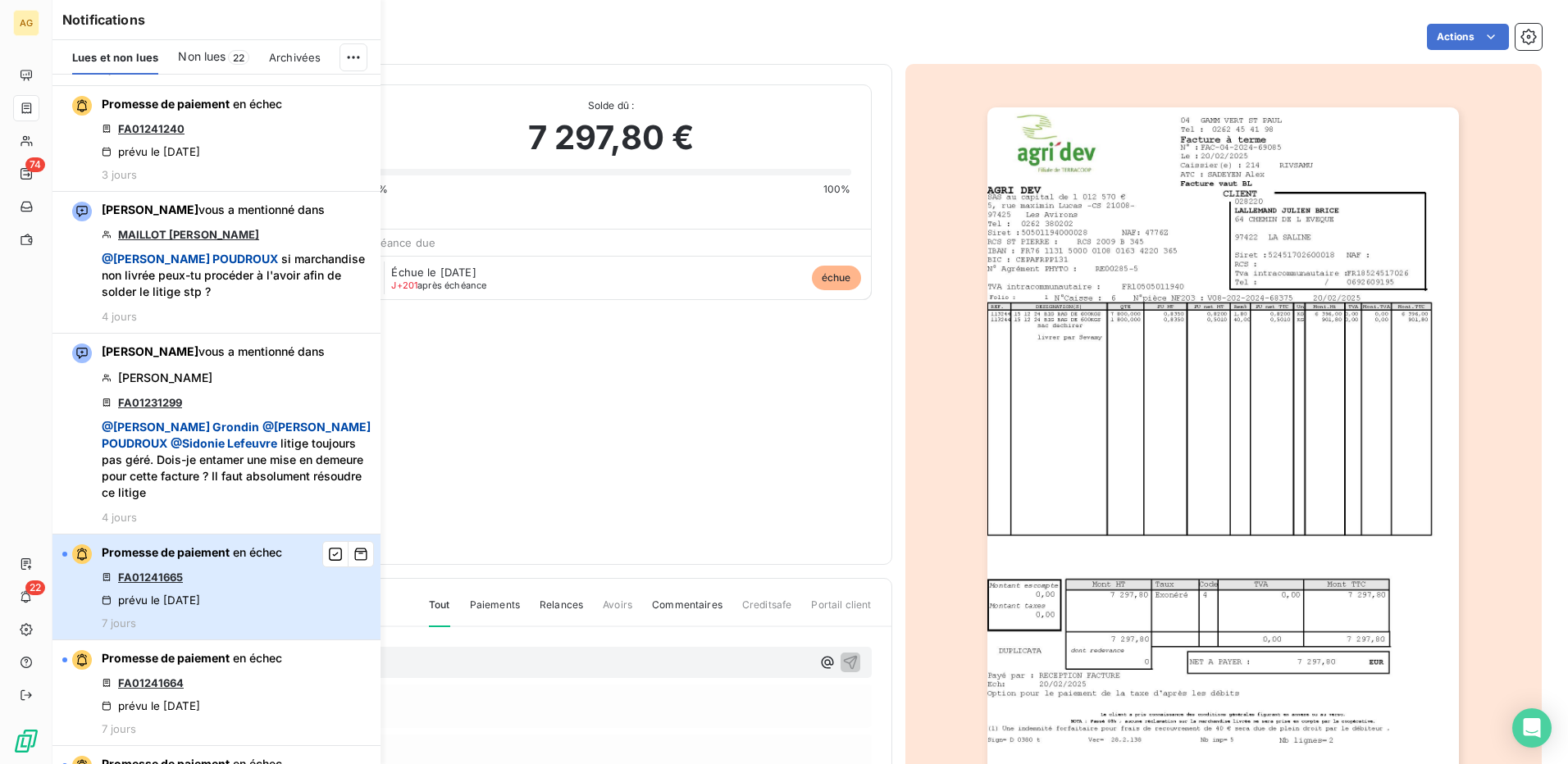
click at [238, 566] on div "Promesse de paiement en échec FA01241665 prévu le [DATE] 7 jours" at bounding box center [192, 587] width 181 height 85
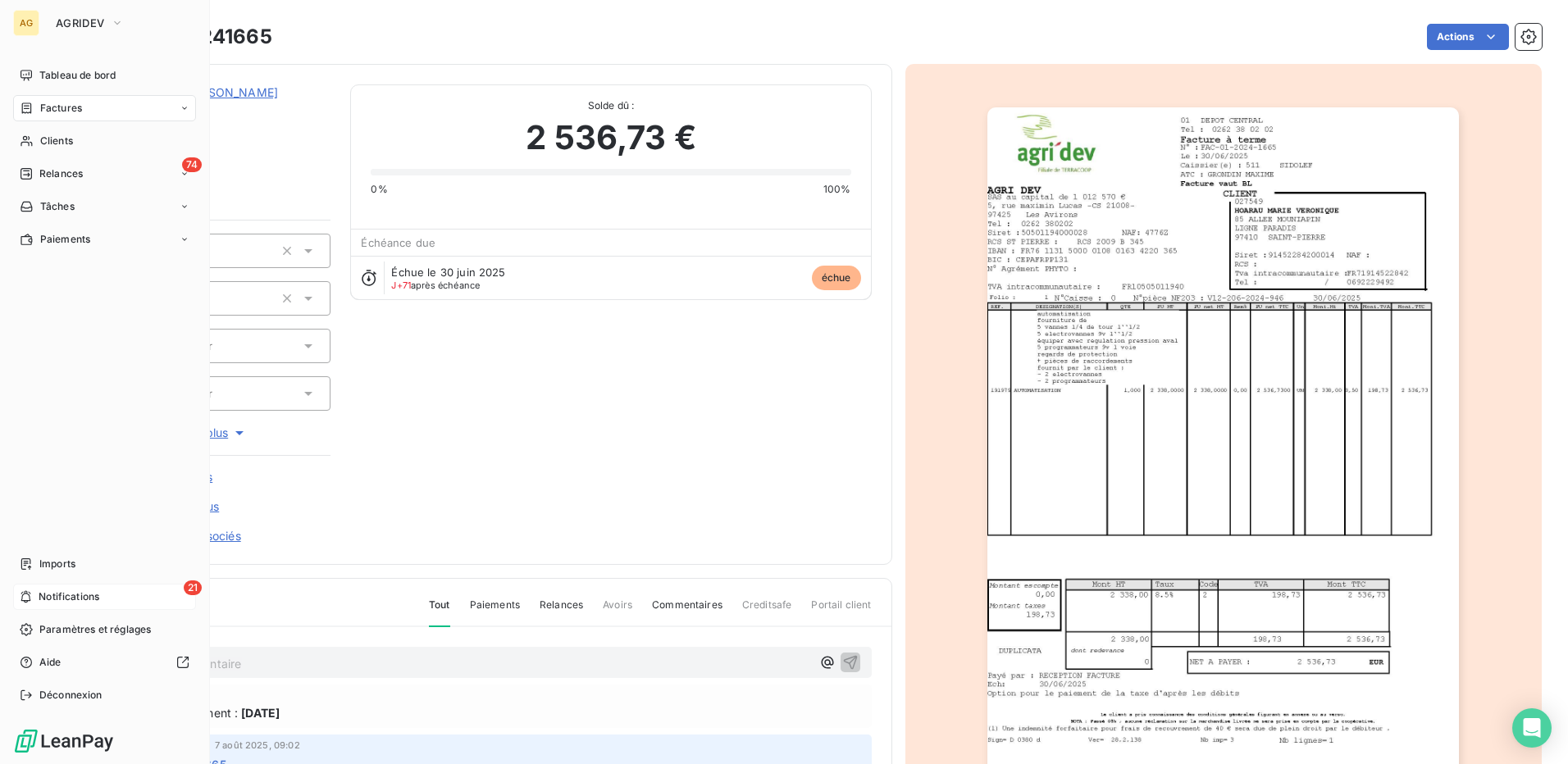
click at [28, 598] on icon at bounding box center [26, 596] width 12 height 13
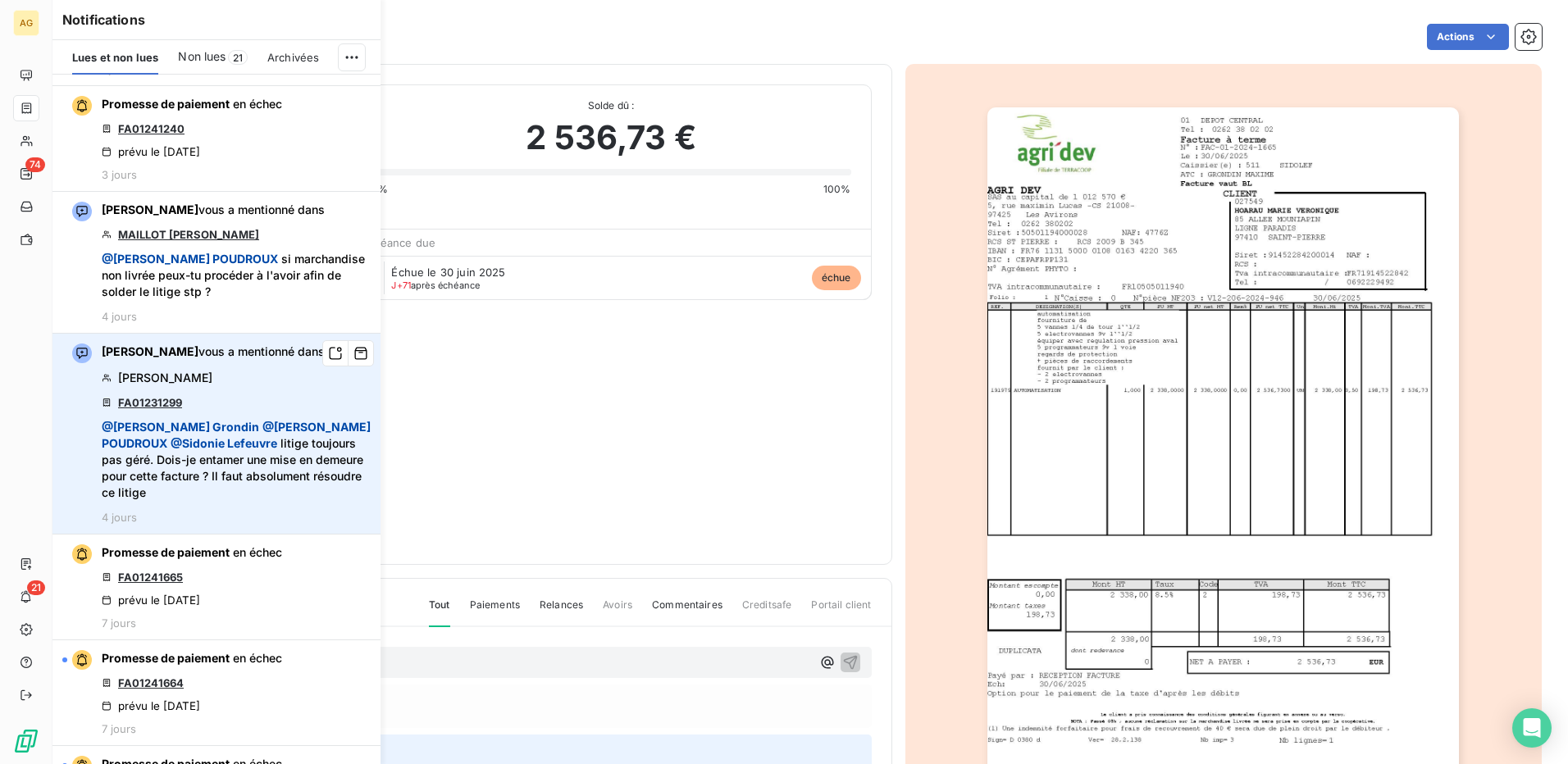
scroll to position [410, 0]
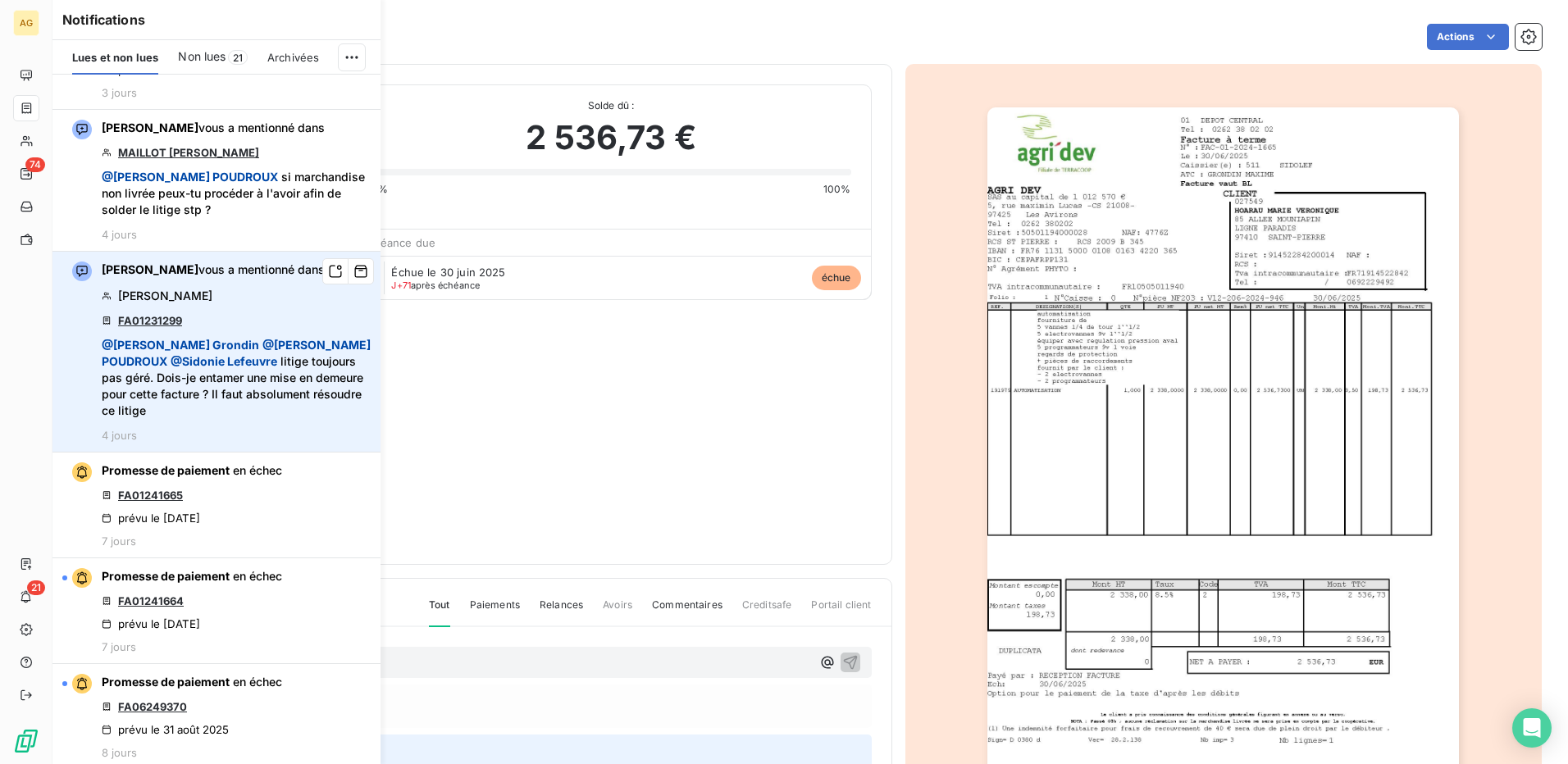
click at [233, 592] on div "Promesse de paiement en échec FA01241664 prévu le [DATE] 7 jours" at bounding box center [192, 610] width 181 height 85
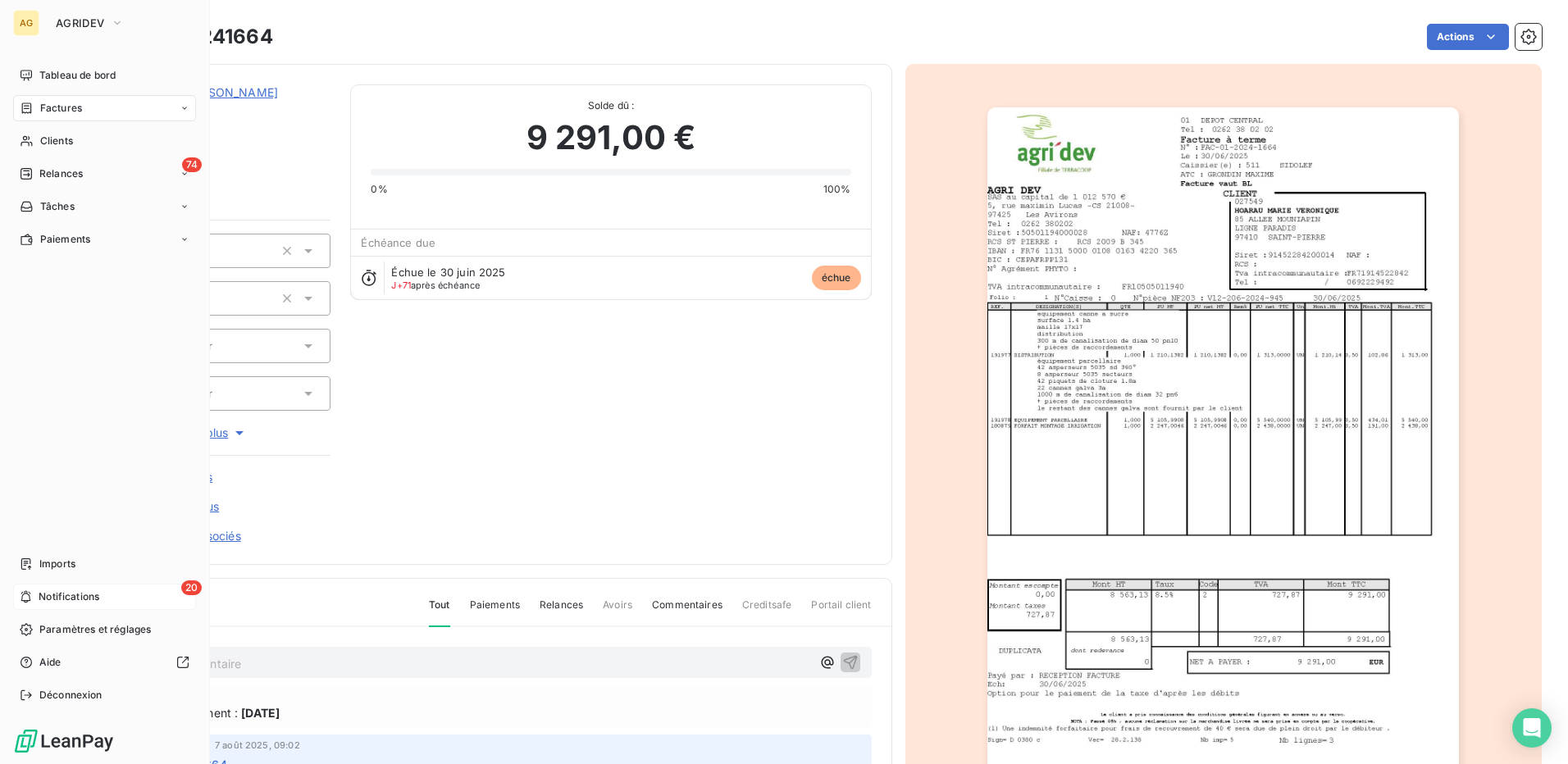
click at [29, 595] on icon at bounding box center [26, 596] width 12 height 13
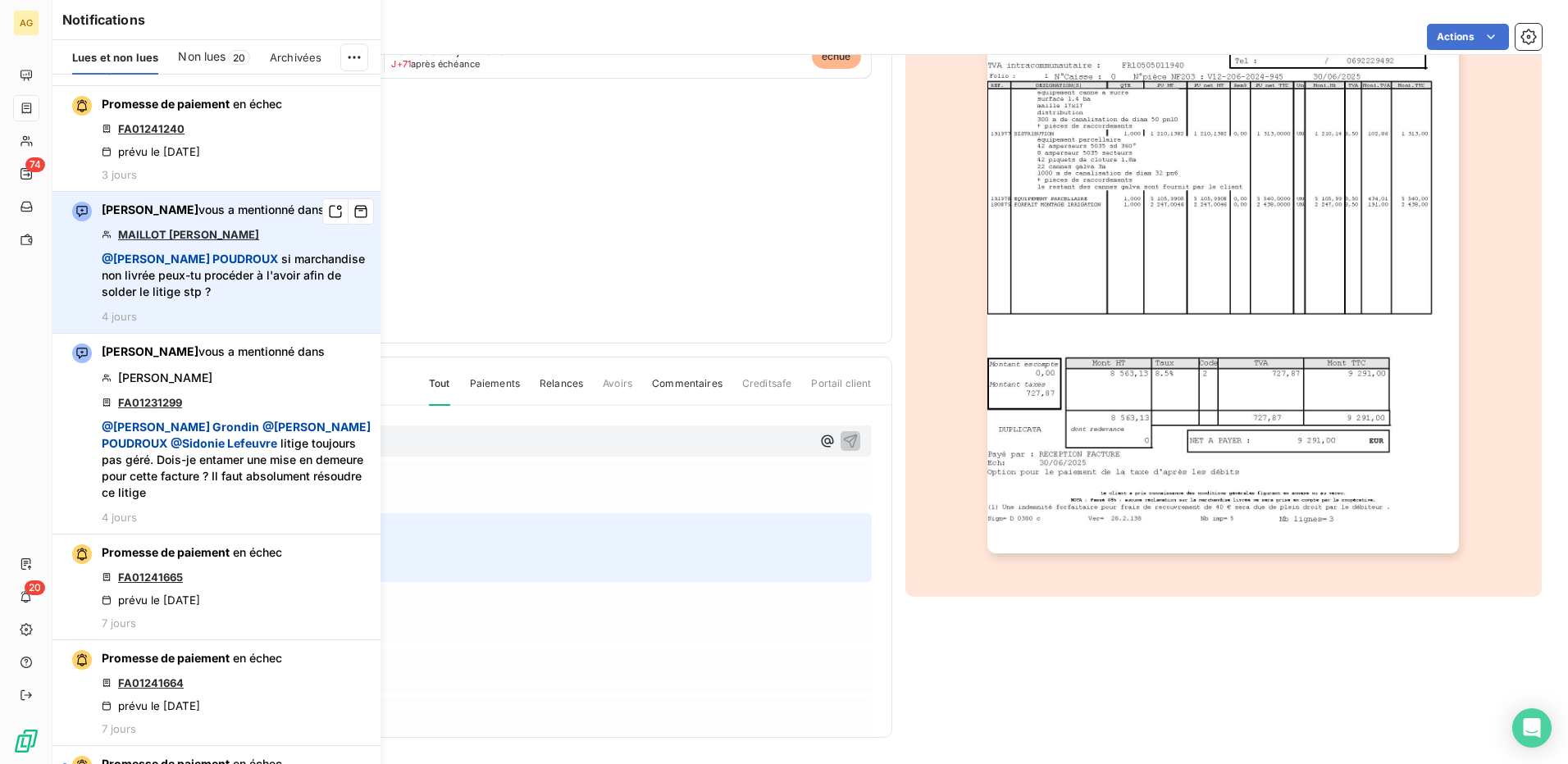
scroll to position [410, 0]
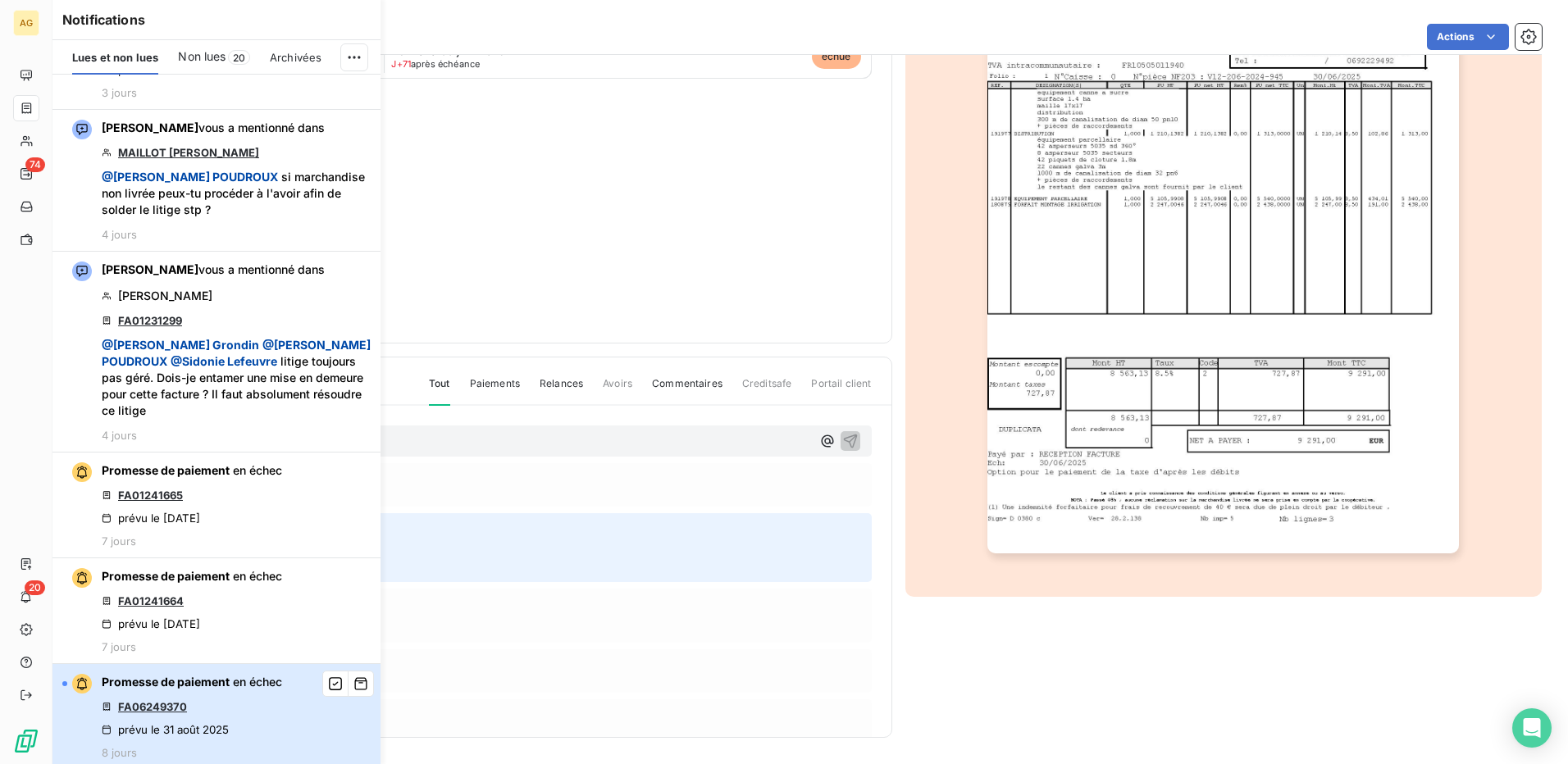
click at [193, 682] on div "Promesse de paiement en échec FA06249370 prévu le [DATE] 8 jours" at bounding box center [192, 716] width 181 height 85
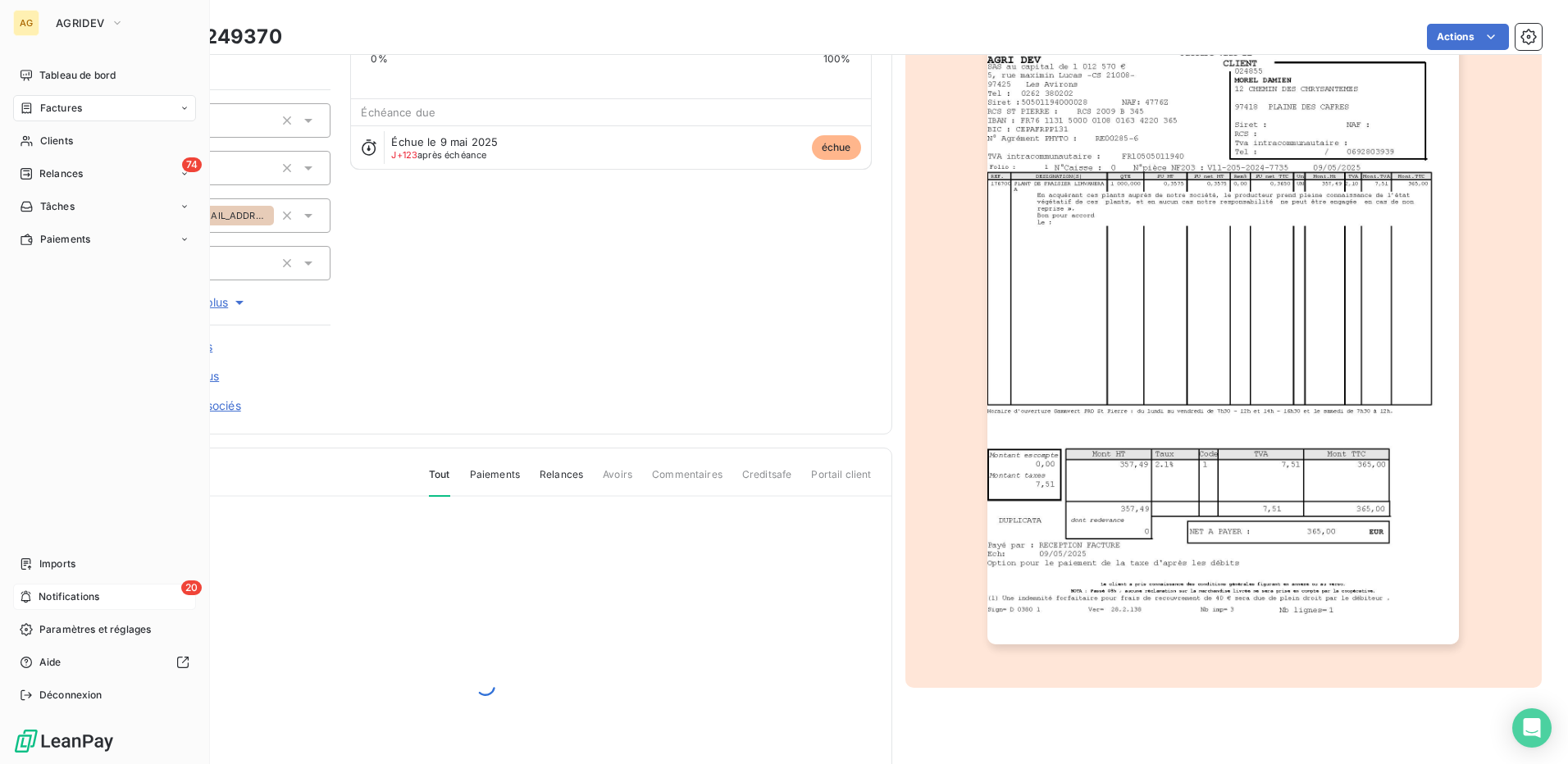
scroll to position [32, 0]
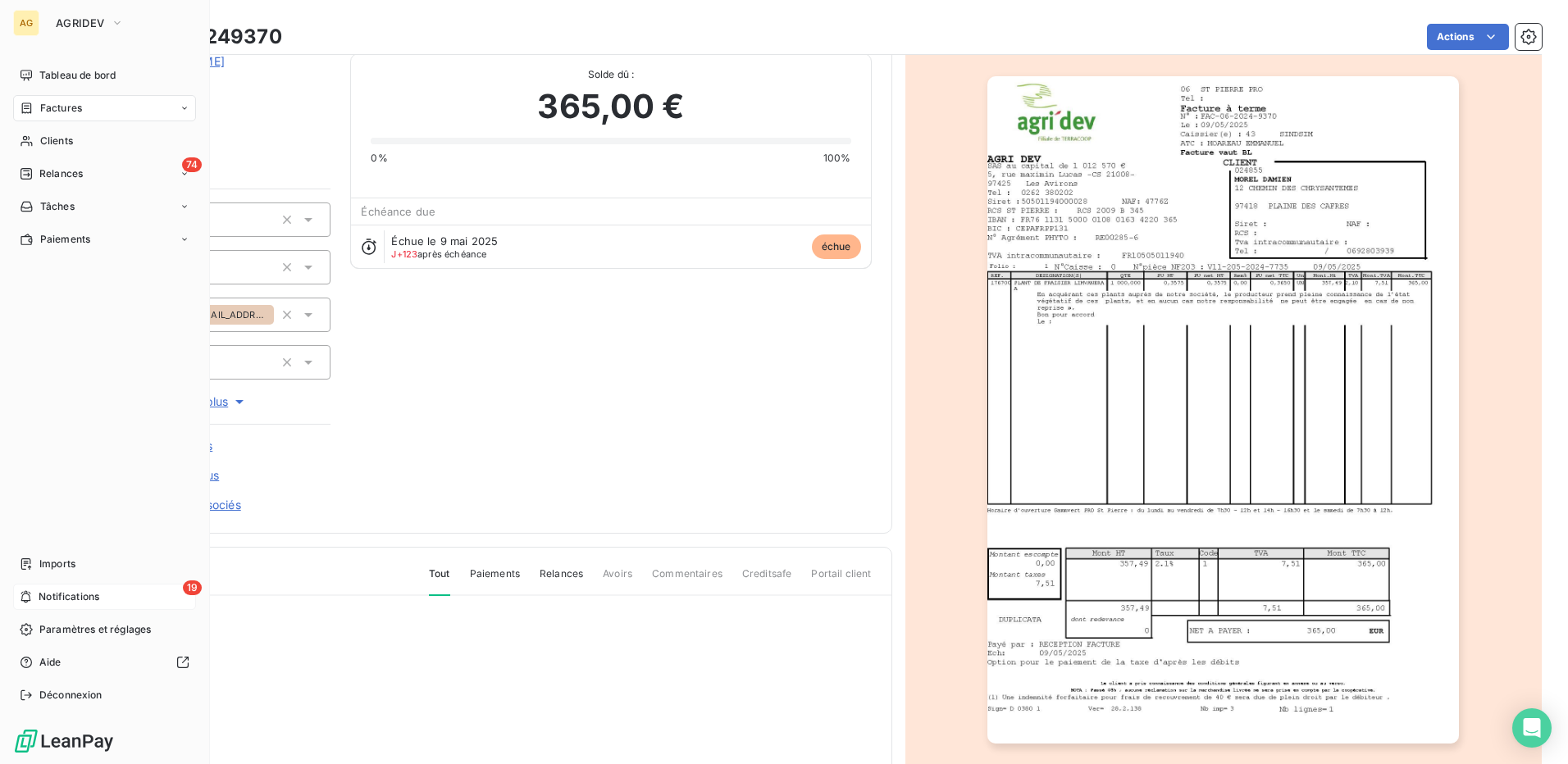
click at [32, 593] on icon at bounding box center [26, 596] width 12 height 13
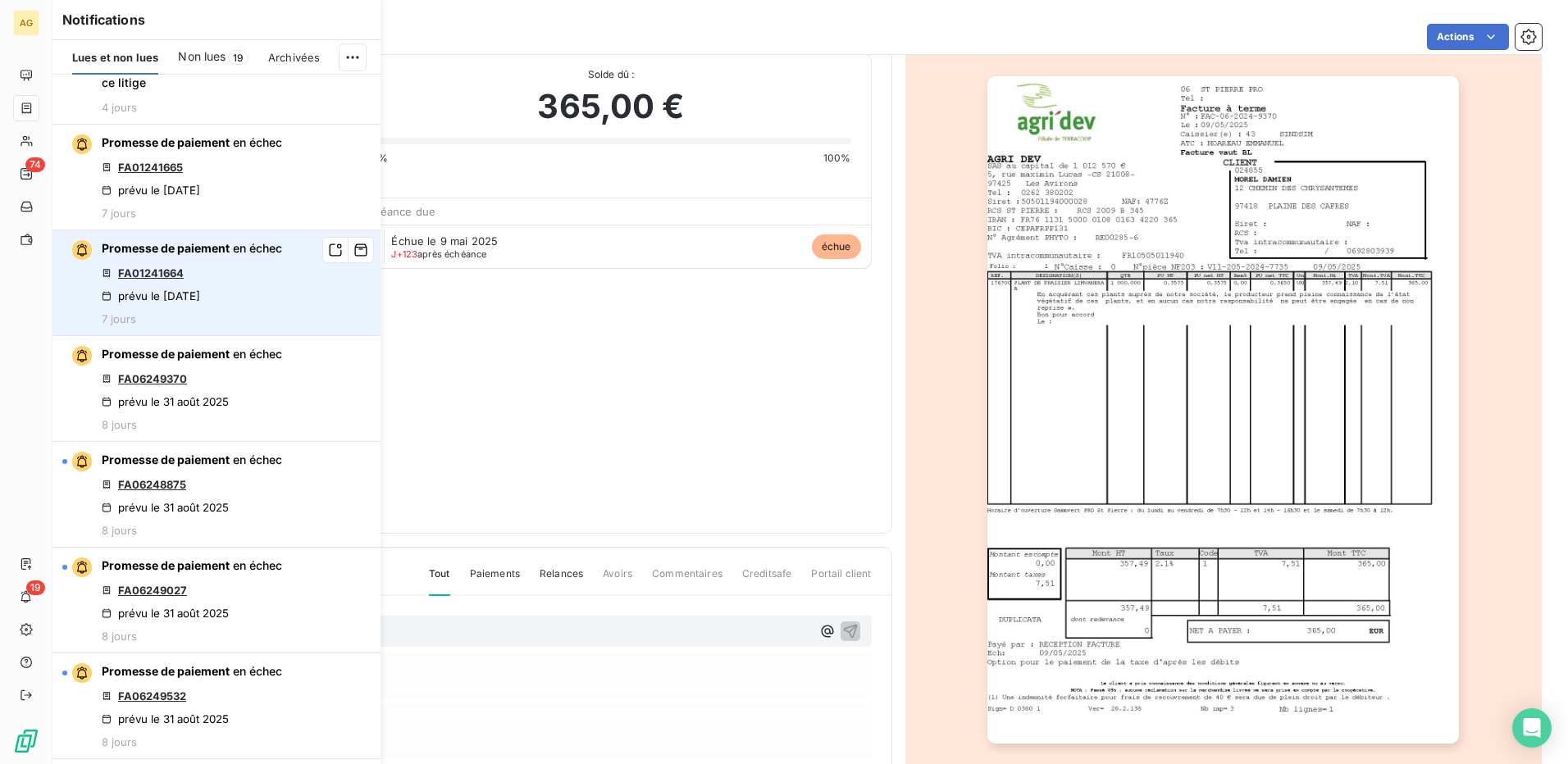
scroll to position [820, 0]
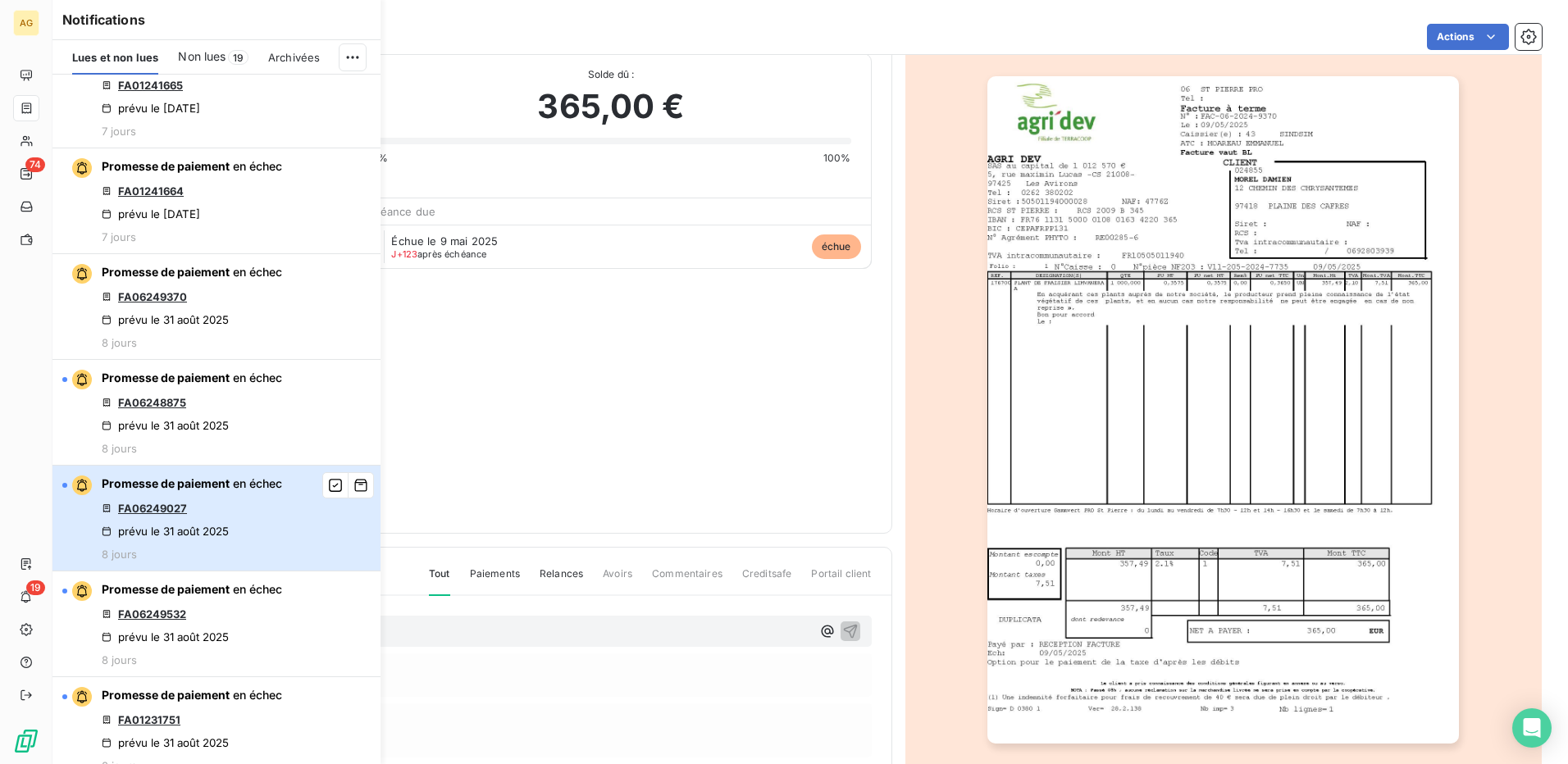
click at [225, 525] on div "prévu le 31 août 2025" at bounding box center [165, 531] width 127 height 13
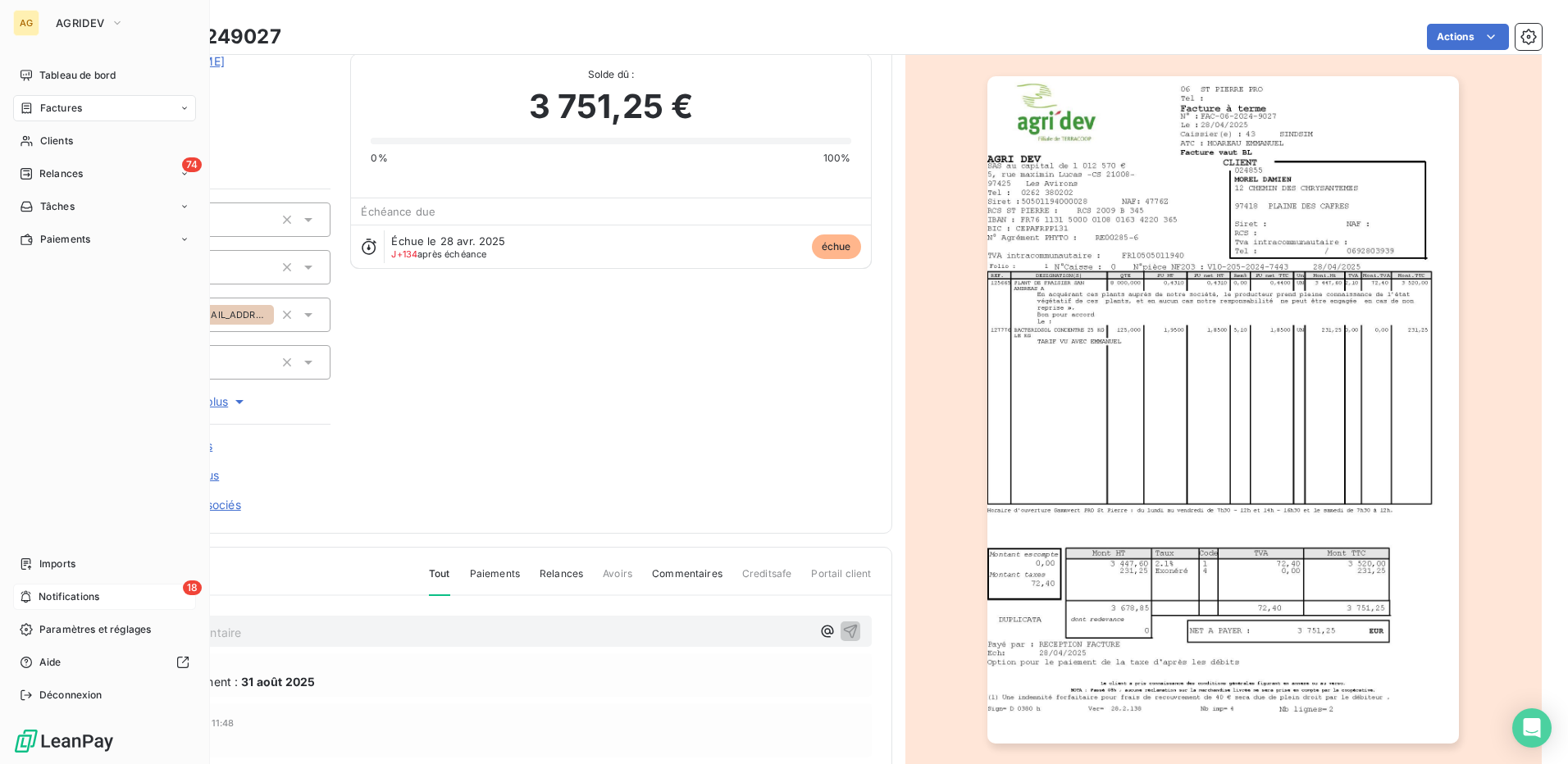
click at [22, 593] on icon at bounding box center [26, 597] width 9 height 12
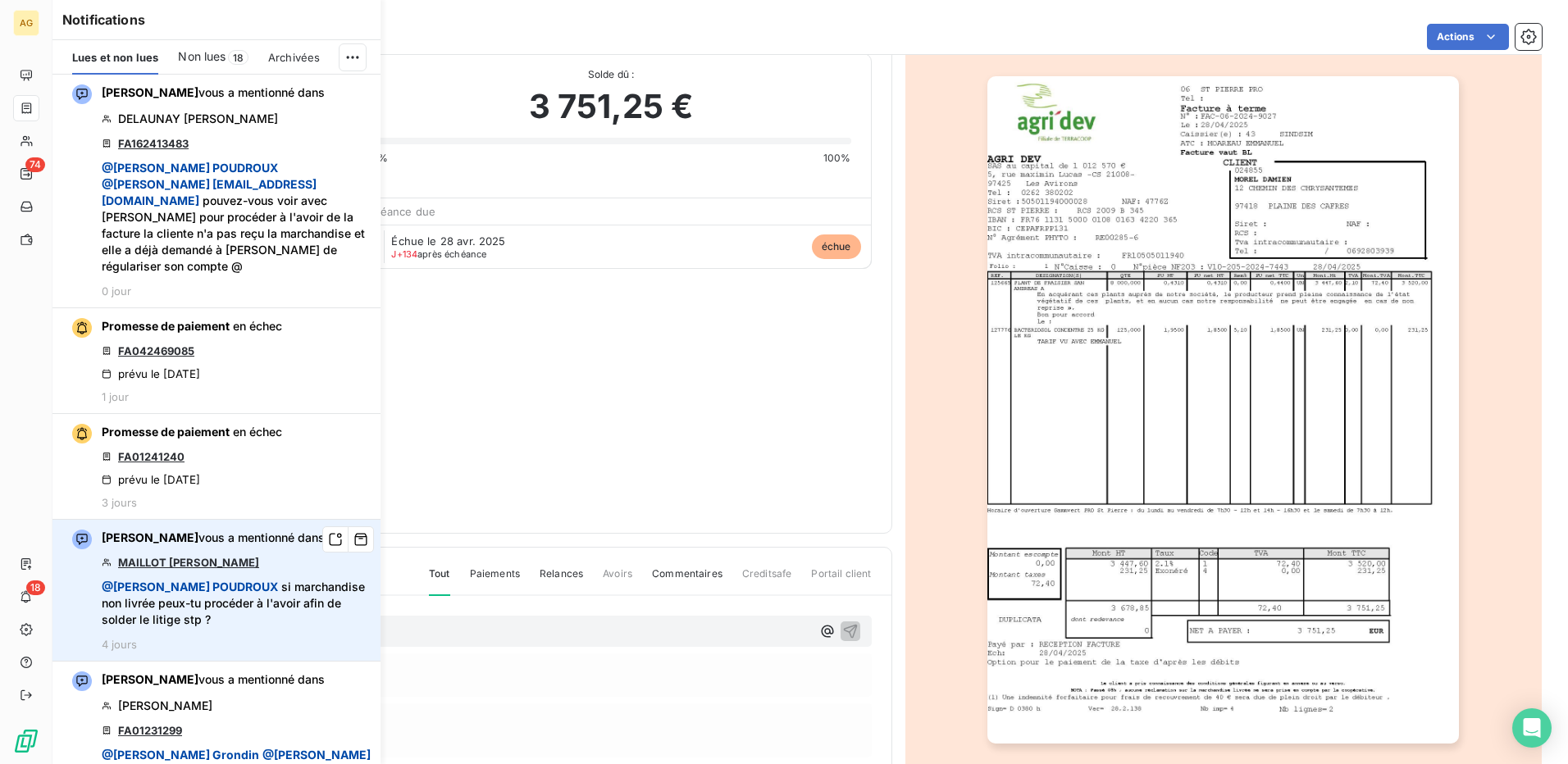
scroll to position [492, 0]
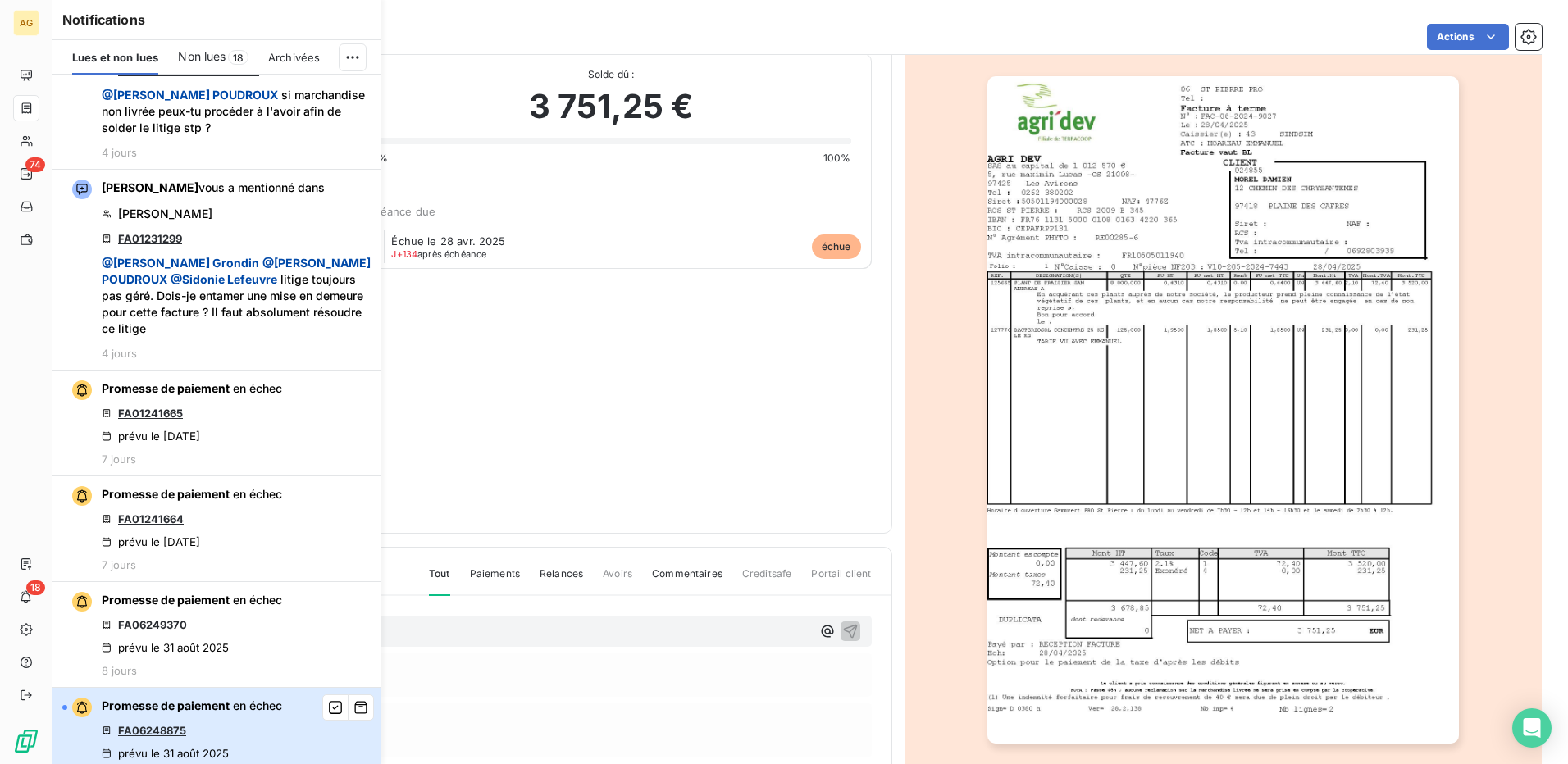
click at [182, 699] on span "Promesse de paiement" at bounding box center [165, 705] width 128 height 14
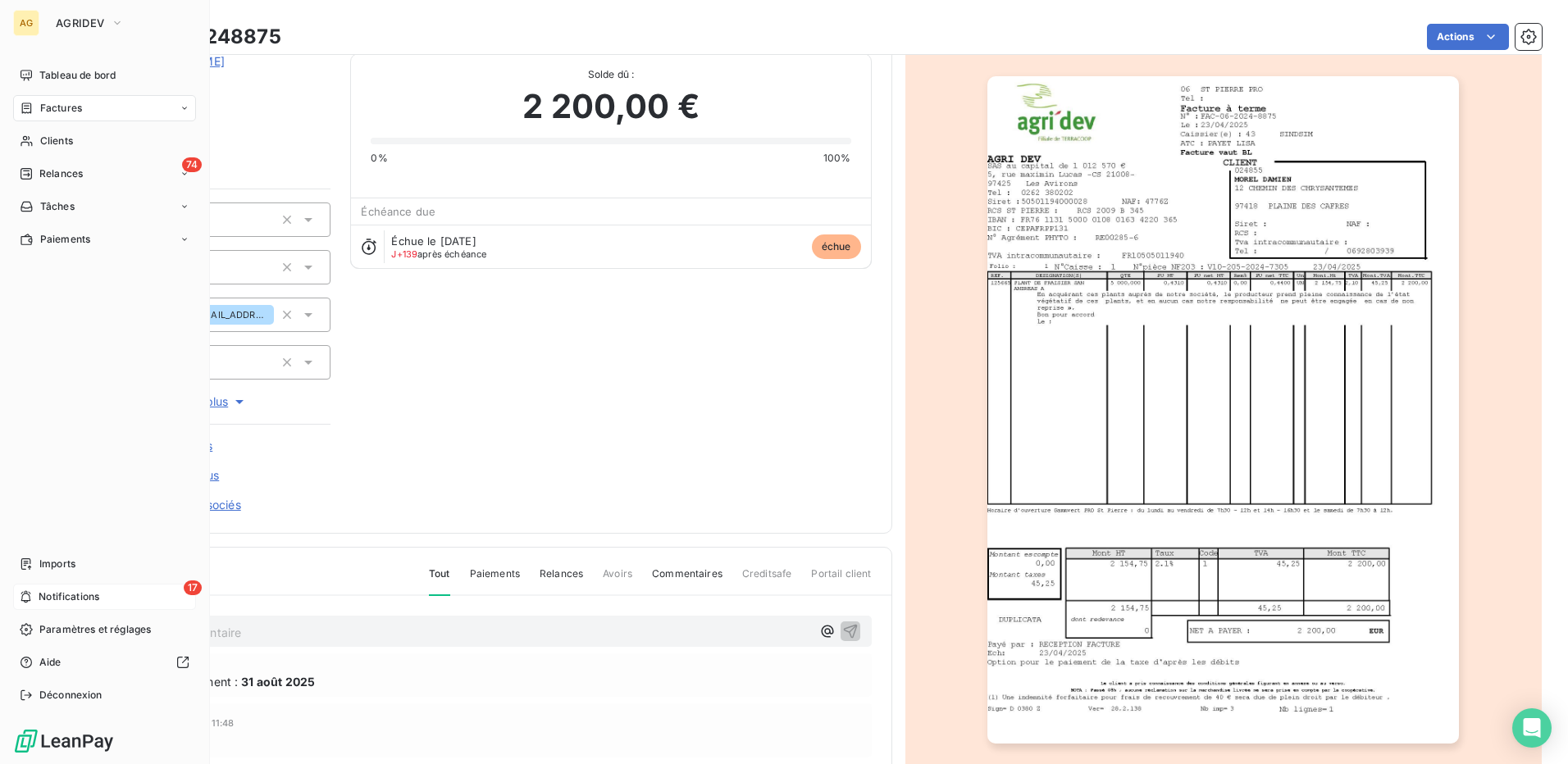
click at [27, 596] on icon at bounding box center [26, 596] width 12 height 13
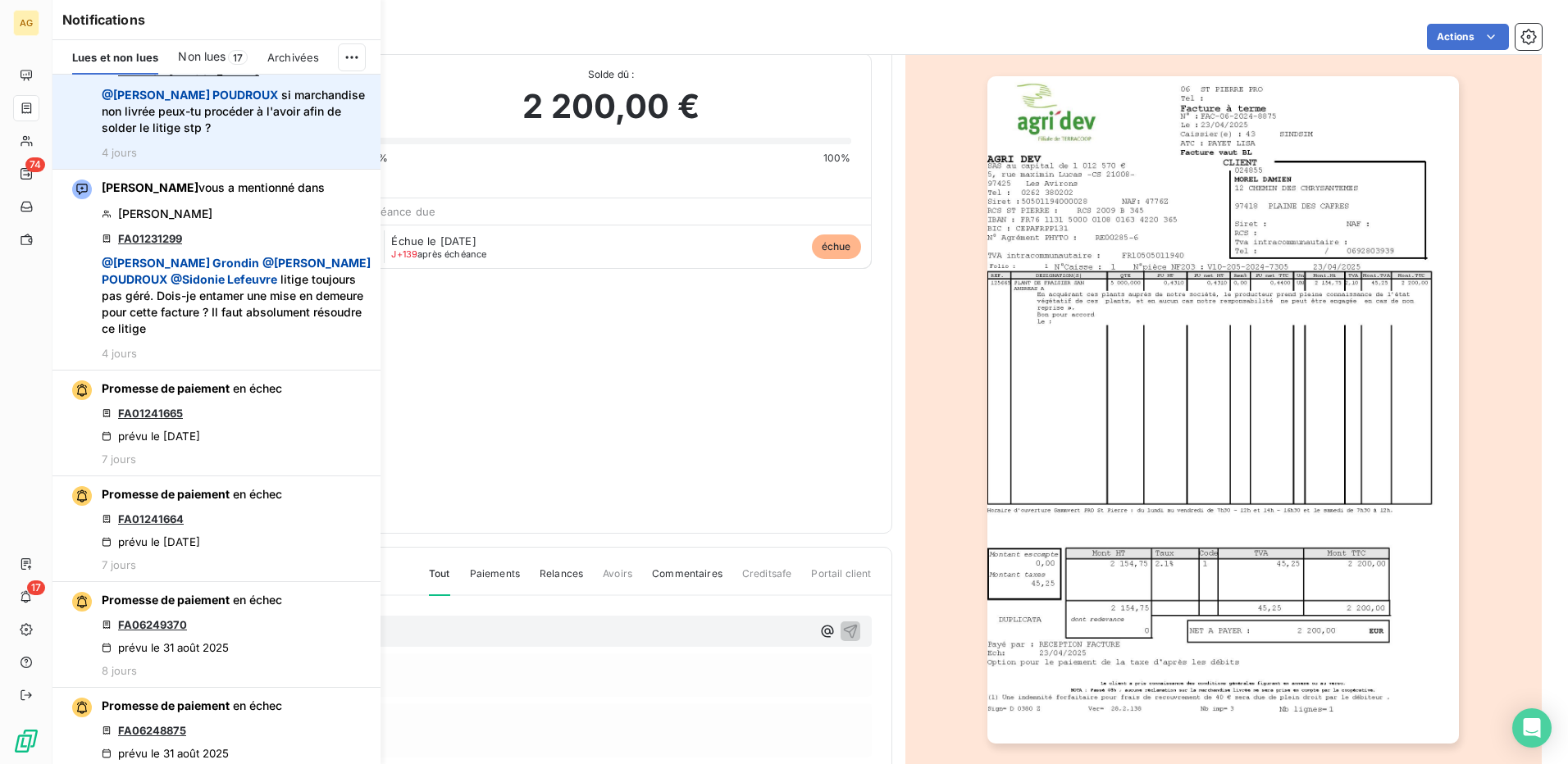
scroll to position [820, 0]
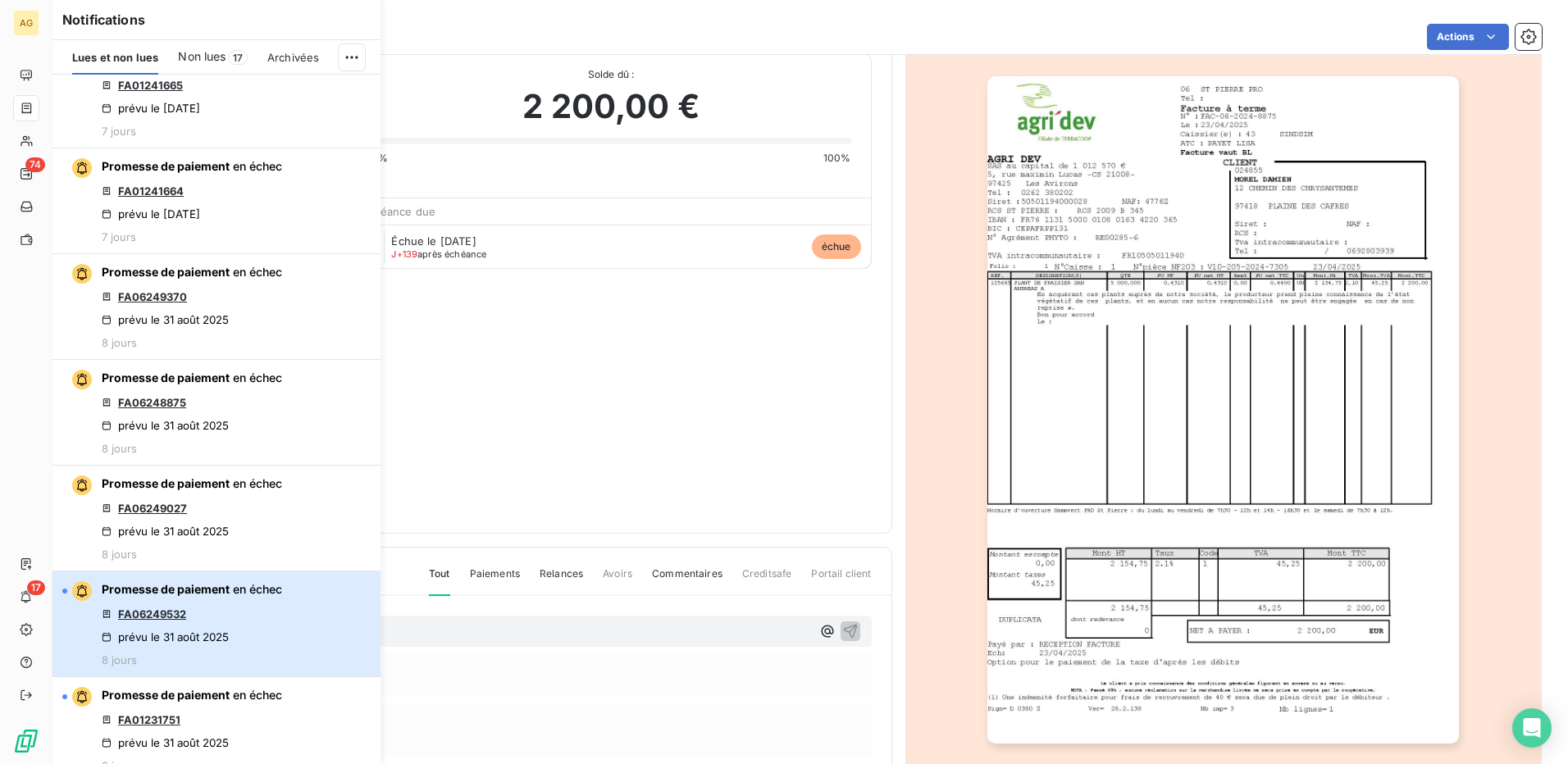
click at [288, 586] on button "Promesse de paiement en échec FA06249532 prévu le [DATE] 8 jours" at bounding box center [216, 624] width 328 height 106
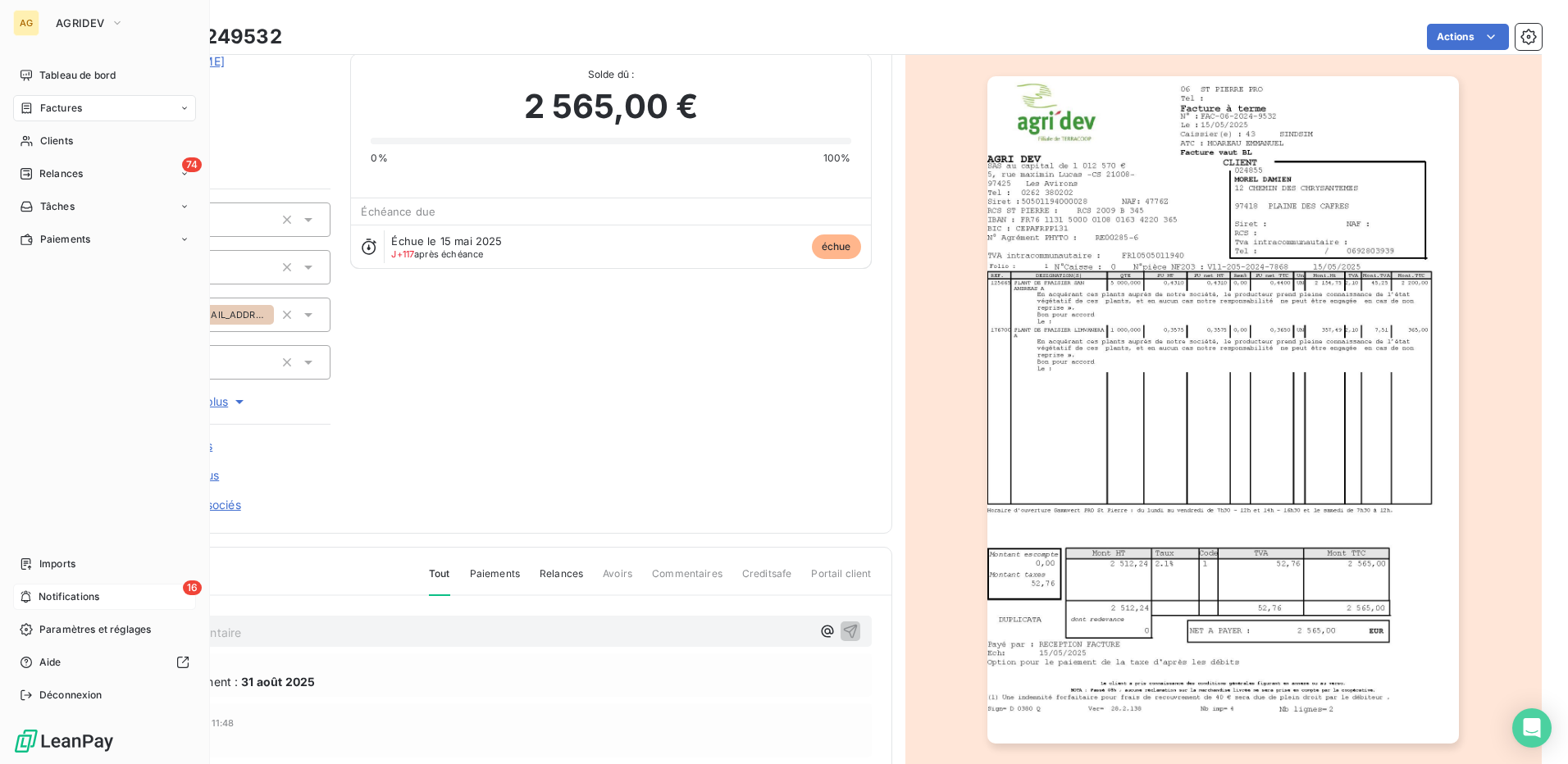
click at [26, 587] on div "16 Notifications" at bounding box center [104, 596] width 182 height 26
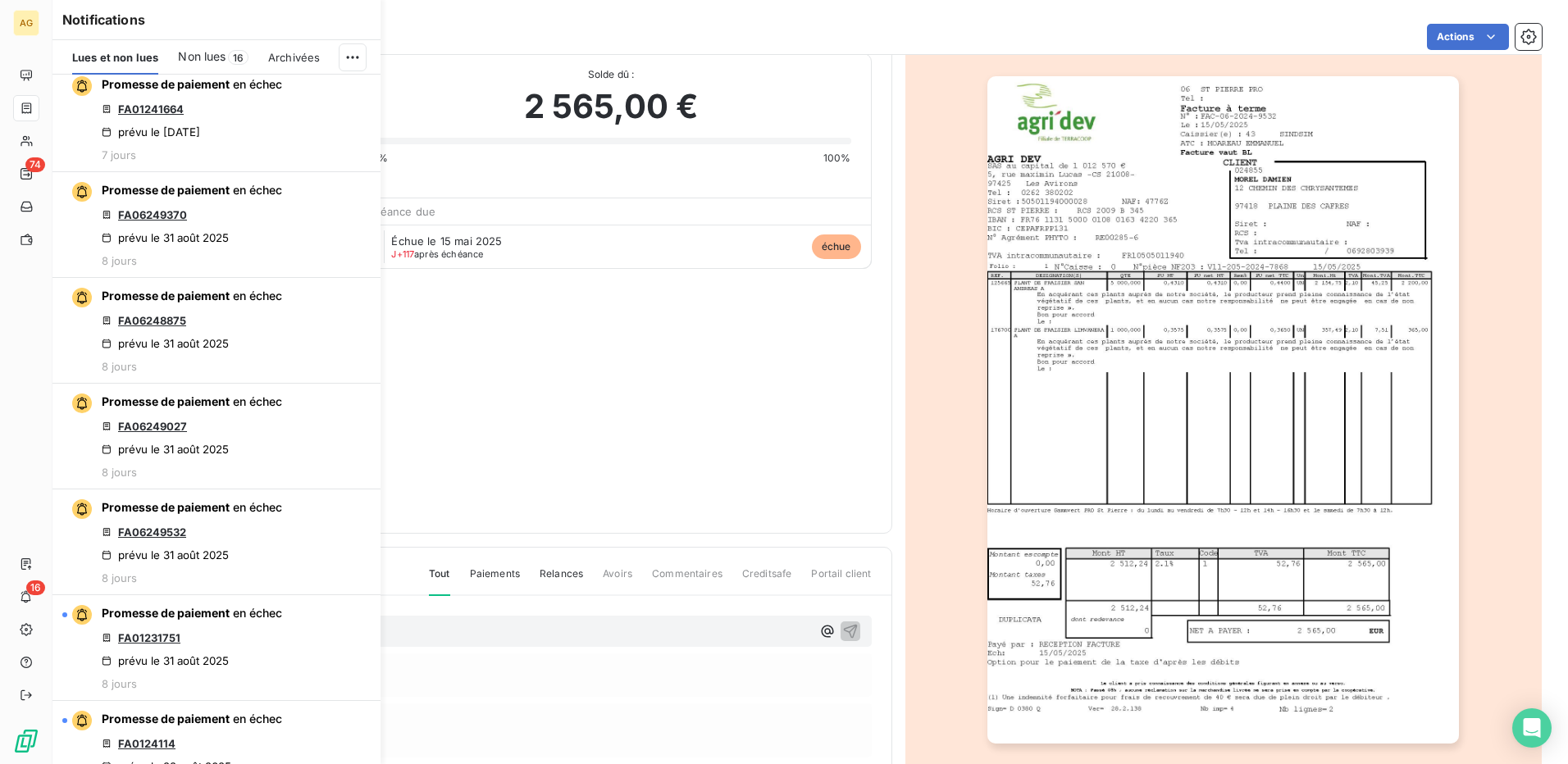
scroll to position [983, 0]
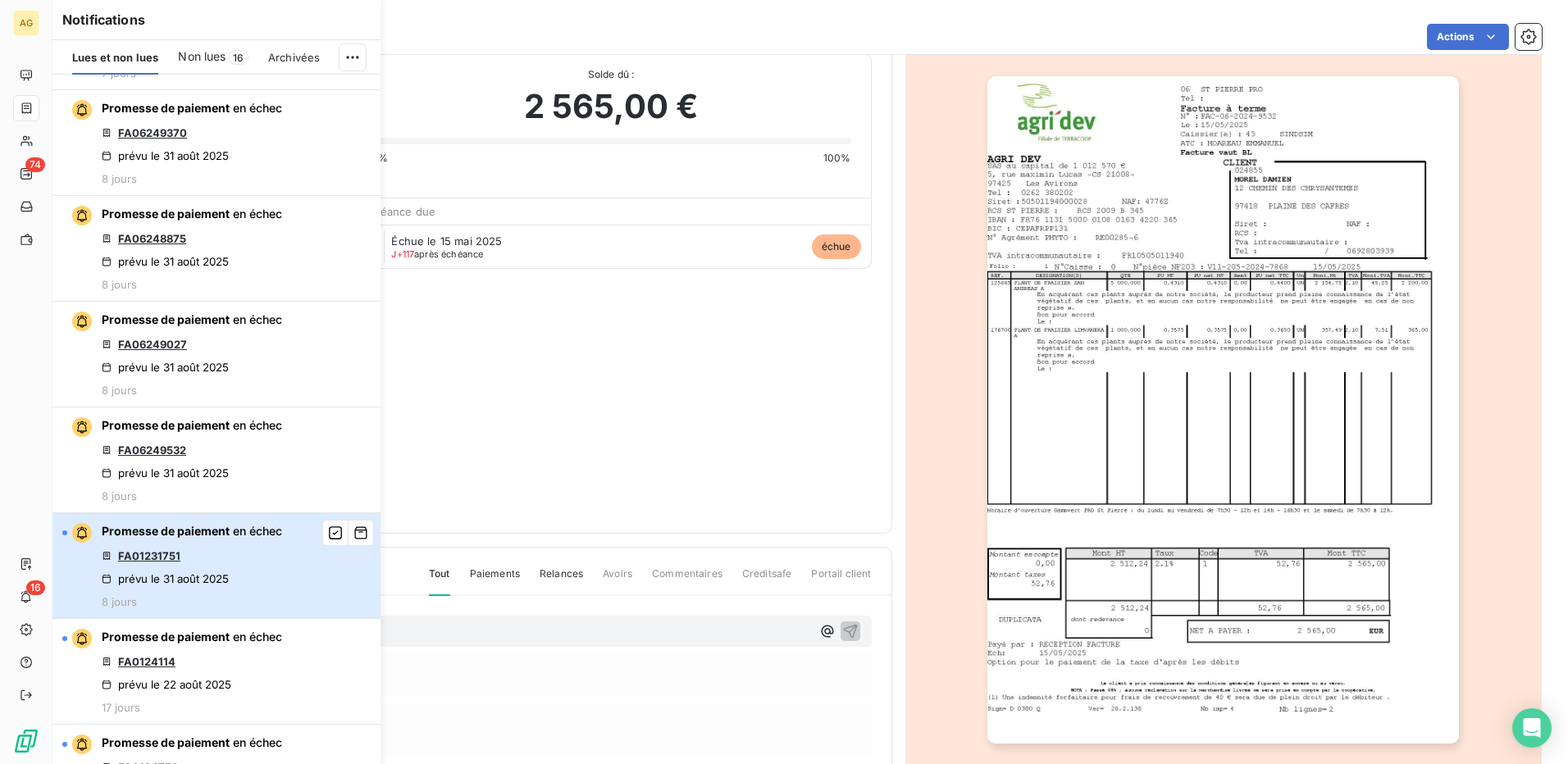
click at [260, 582] on div "Promesse de paiement en échec FA01231751 prévu le [DATE] 8 jours" at bounding box center [192, 565] width 181 height 85
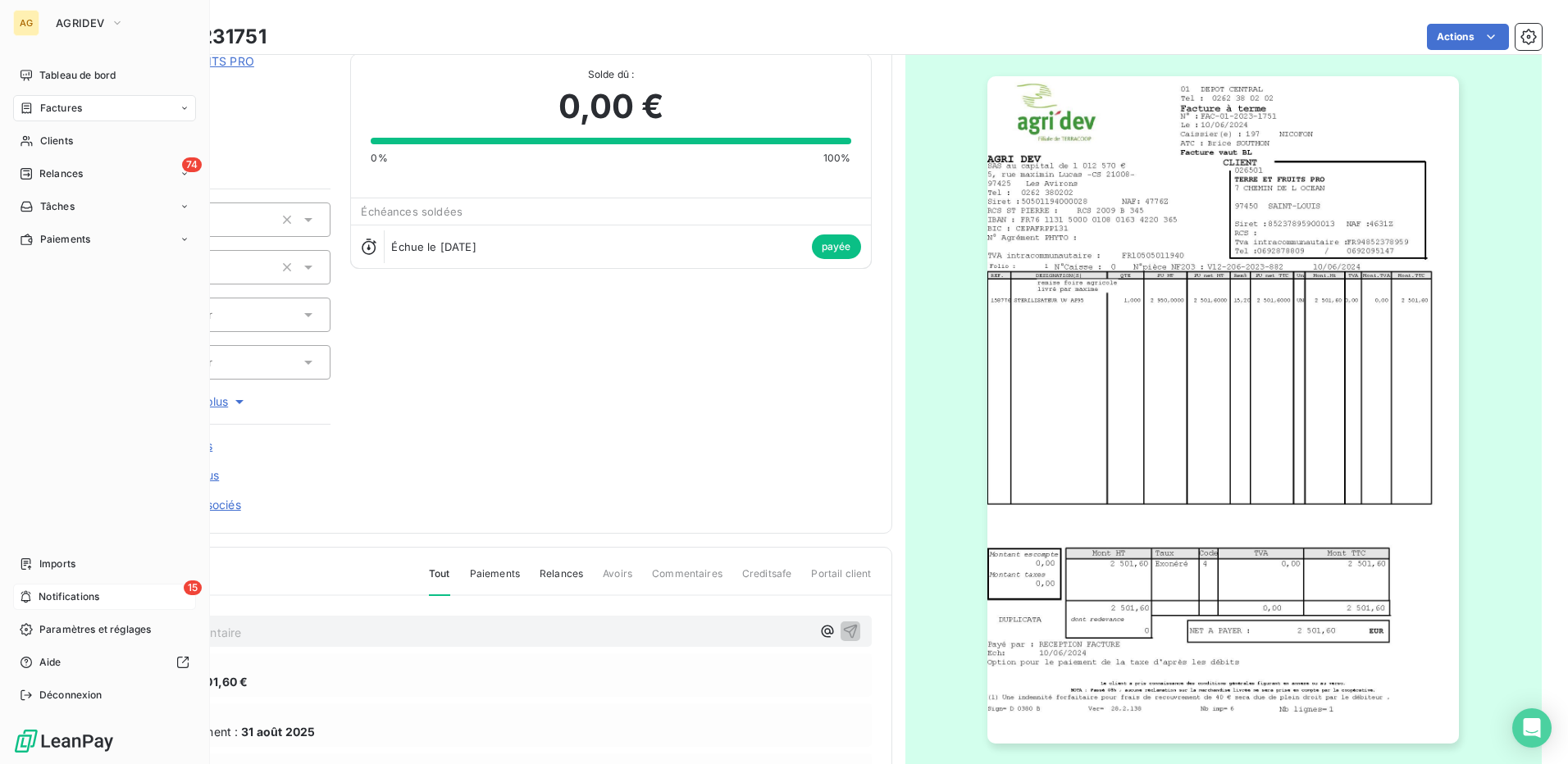
click at [22, 592] on icon at bounding box center [26, 596] width 12 height 13
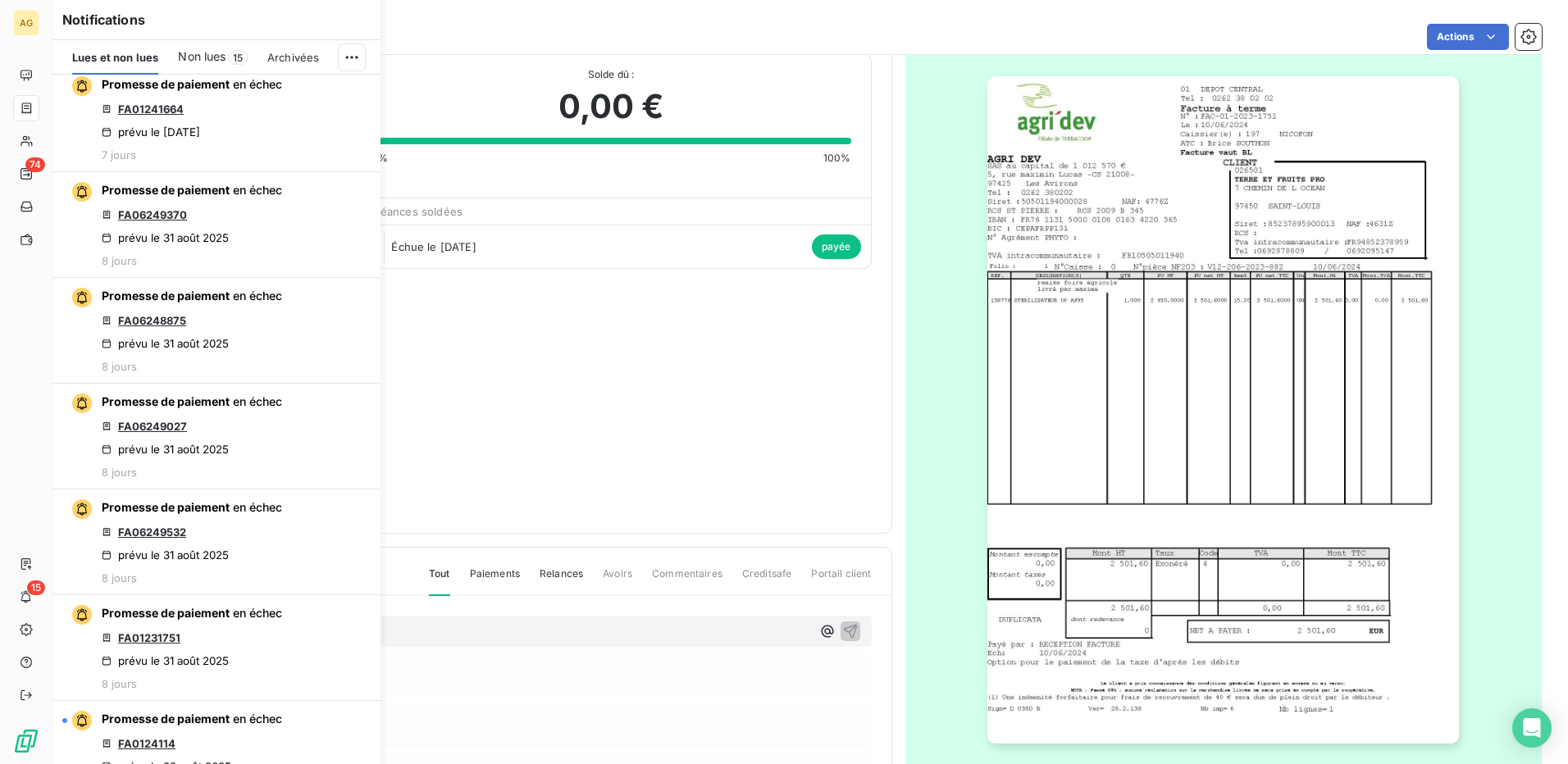
scroll to position [983, 0]
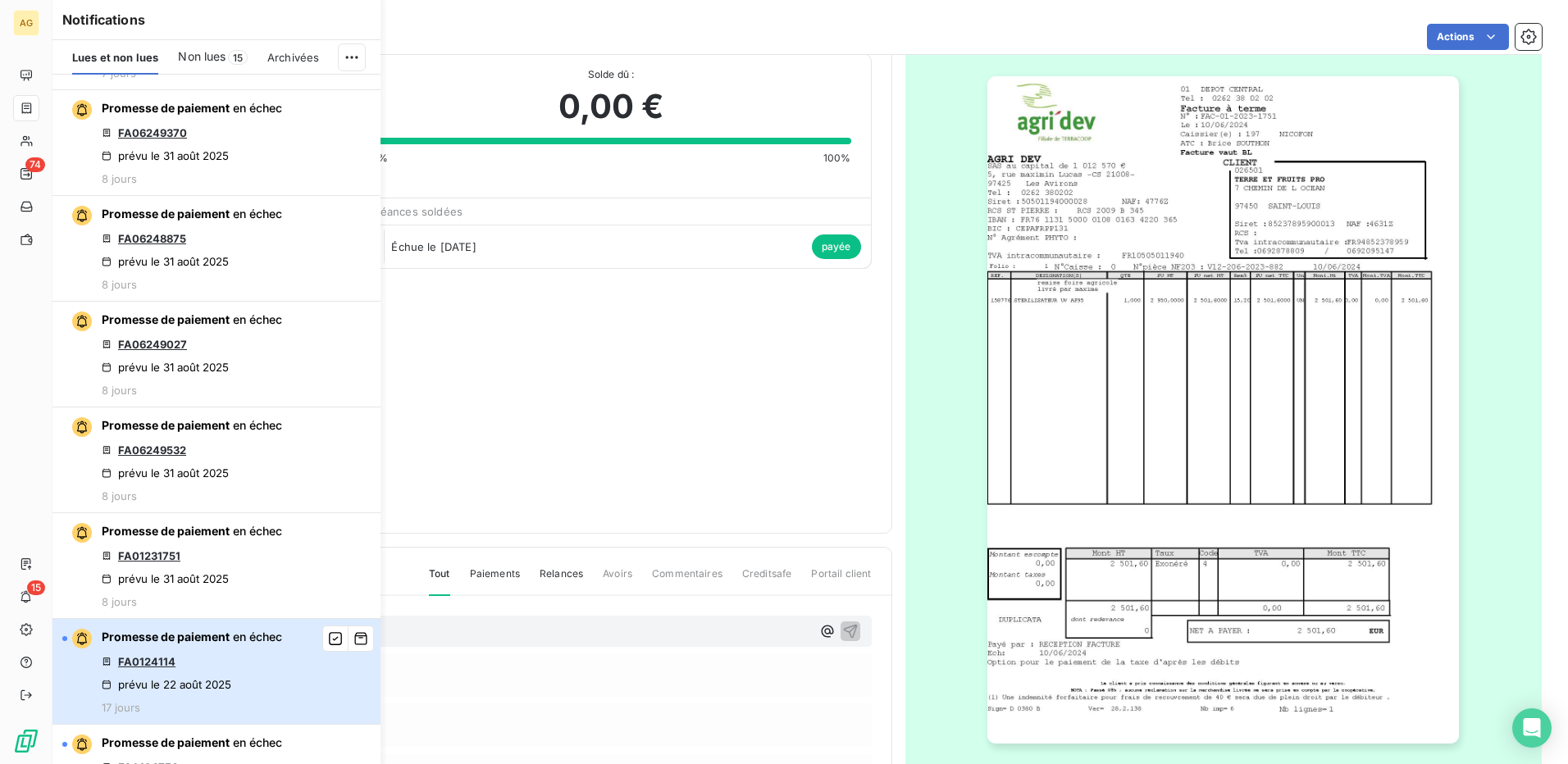
click at [249, 654] on div "Promesse de paiement en échec FA0124114 prévu le [DATE] 17 jours" at bounding box center [192, 671] width 181 height 85
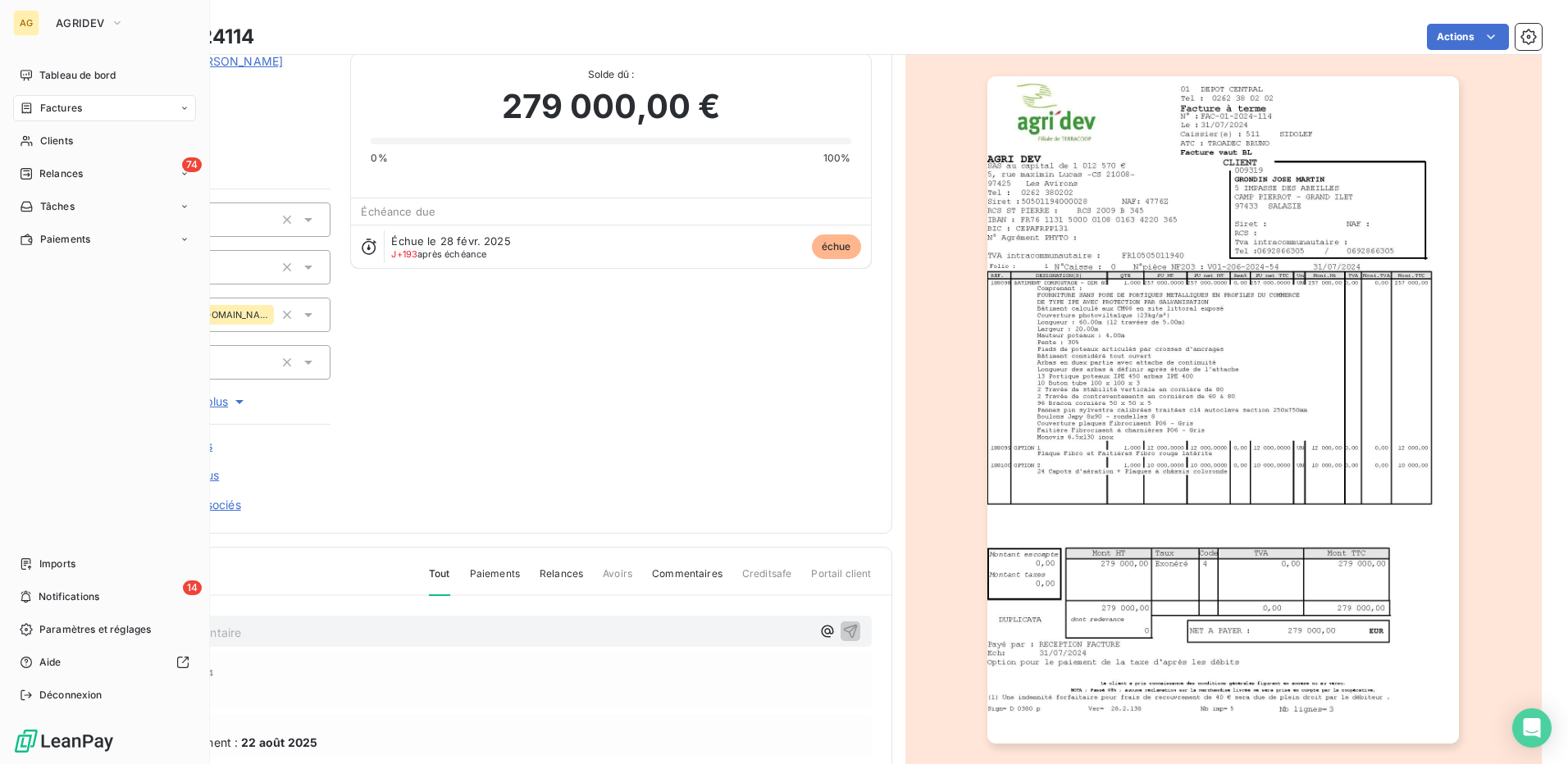
click at [26, 597] on icon at bounding box center [26, 596] width 12 height 13
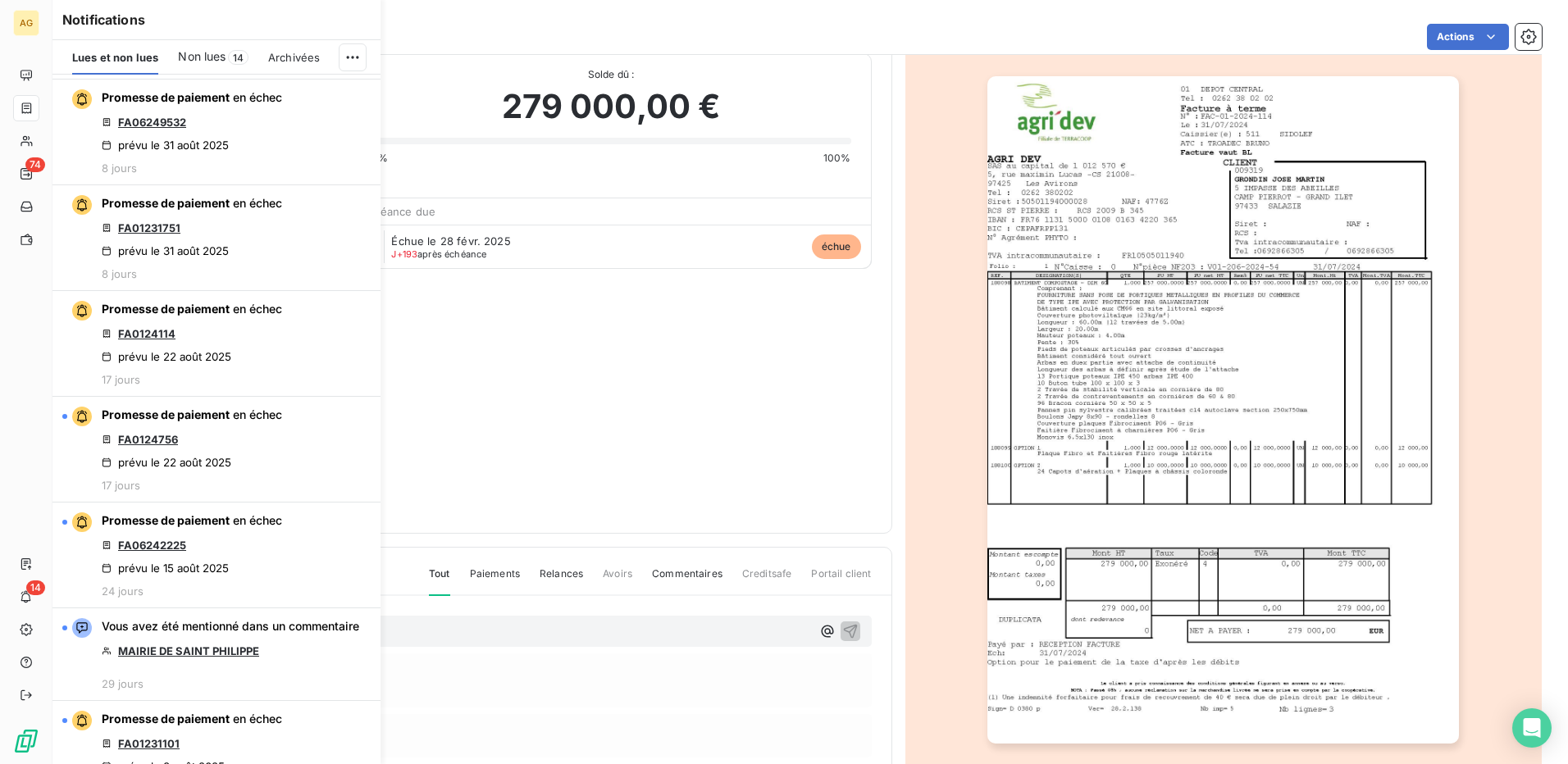
scroll to position [1394, 0]
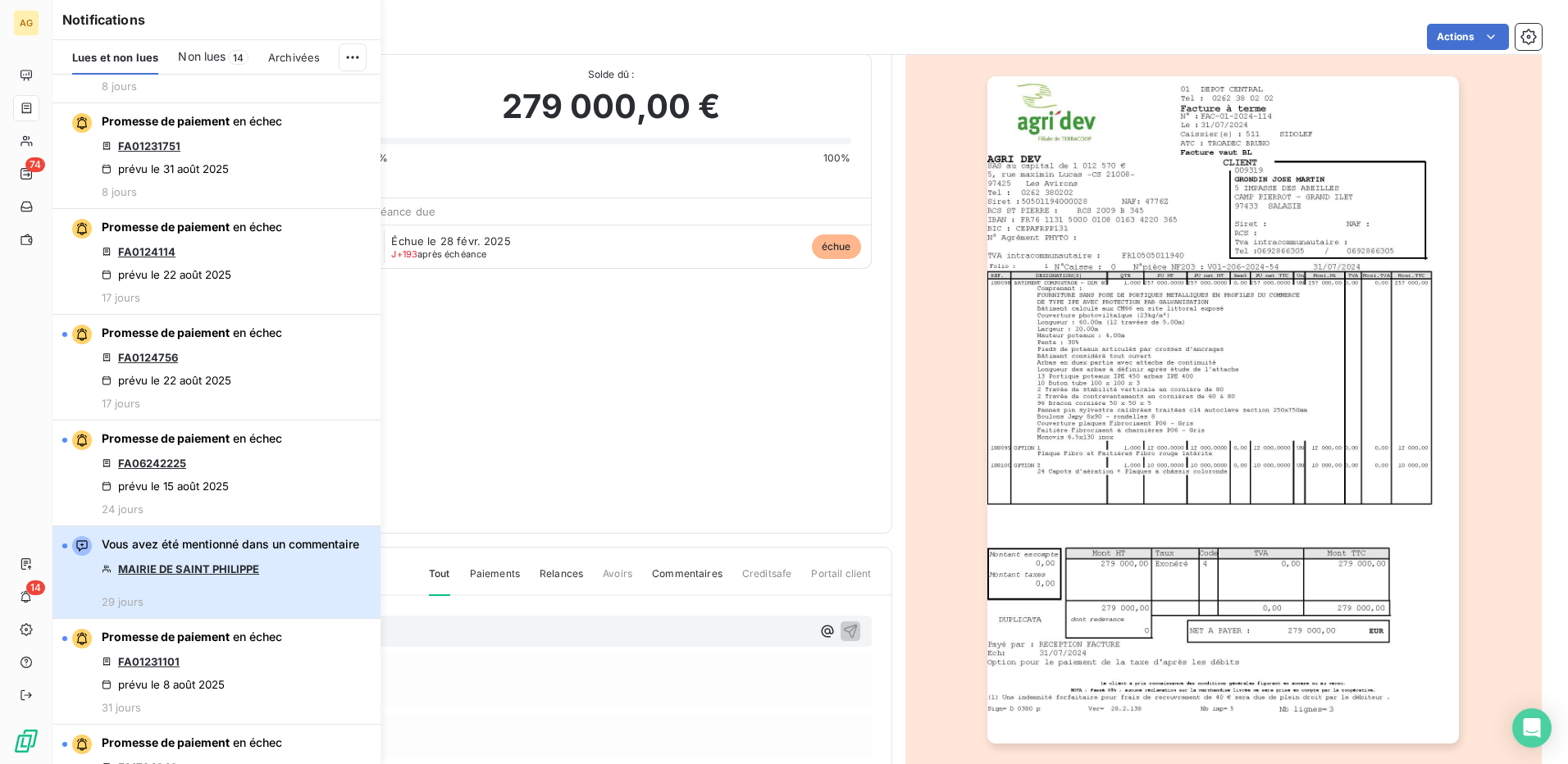
click at [268, 597] on div "Vous avez été mentionné dans un commentaire MAIRIE DE SAINT PHILIPPE 29 jours" at bounding box center [230, 572] width 257 height 72
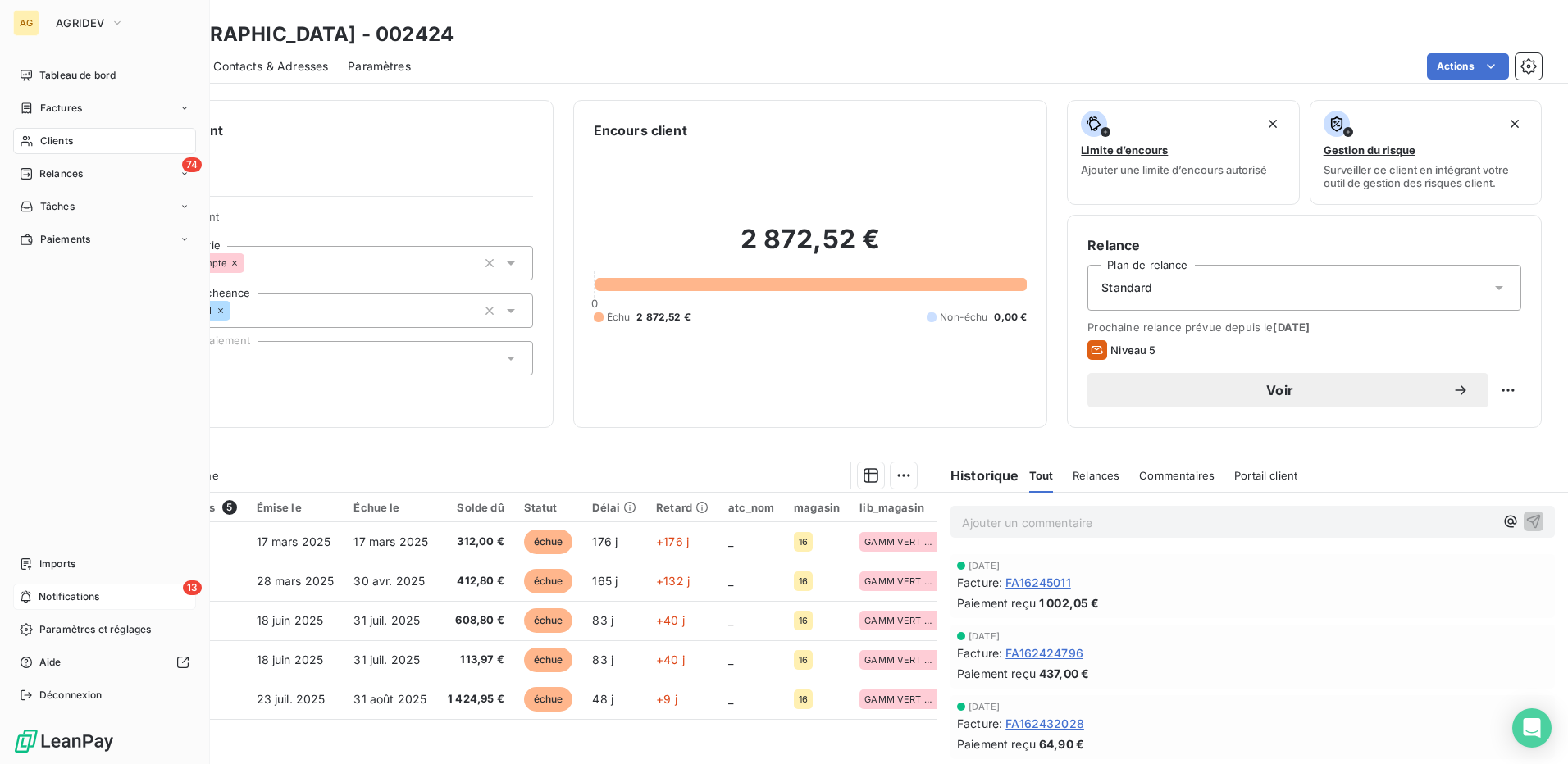
click at [15, 588] on div "13 Notifications" at bounding box center [104, 596] width 182 height 26
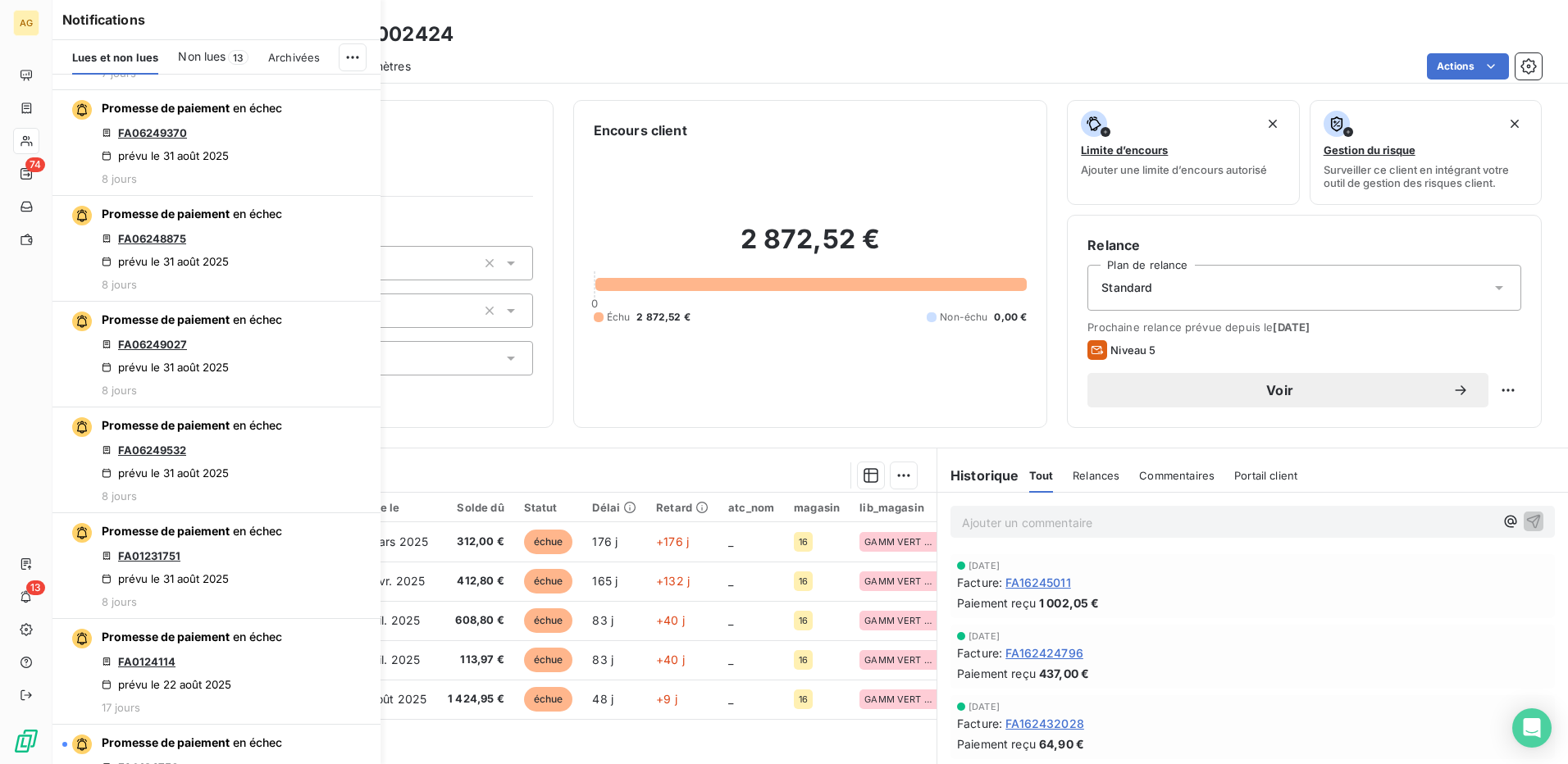
scroll to position [1476, 0]
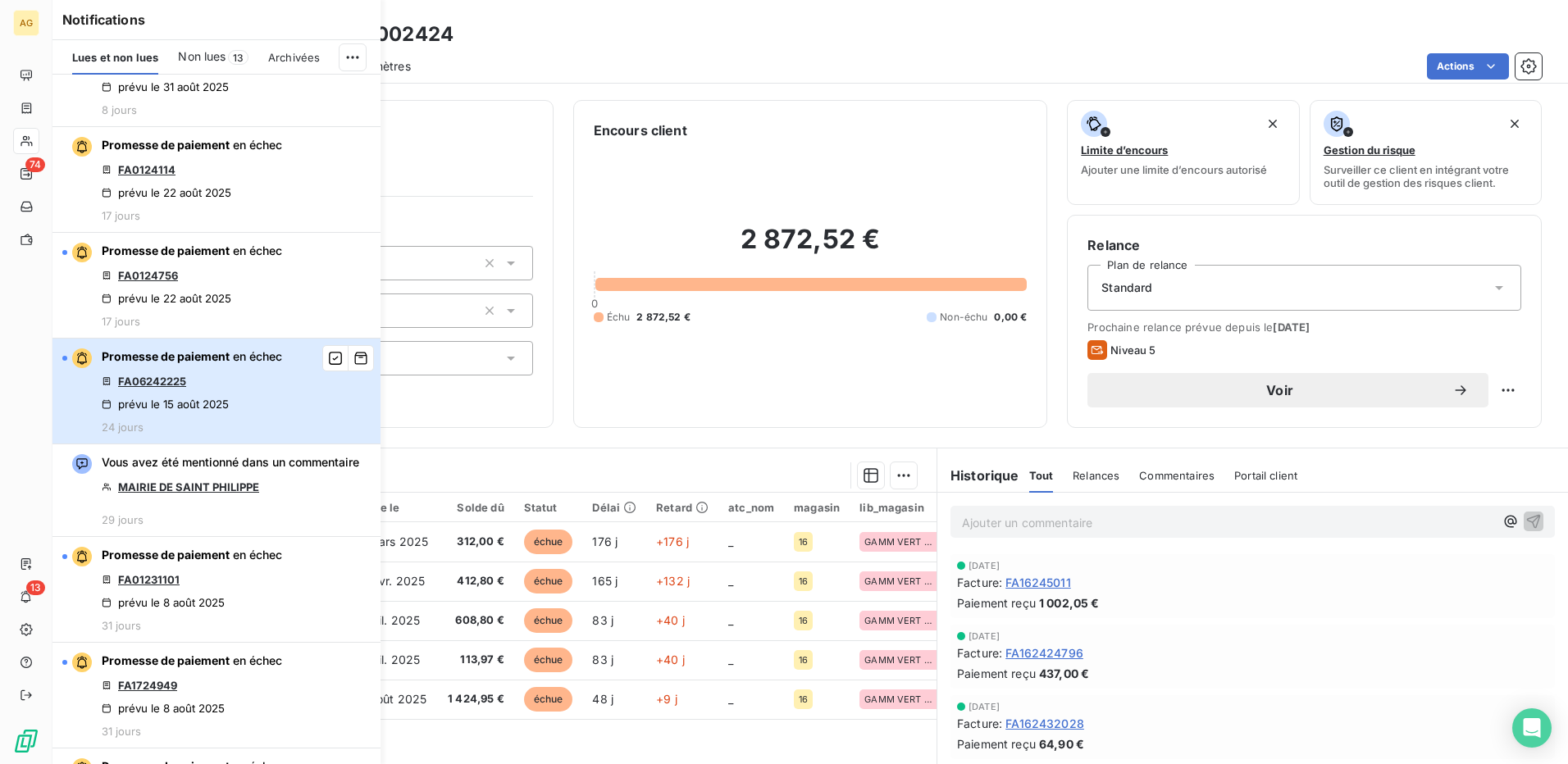
click at [200, 397] on div "prévu le 15 août 2025" at bounding box center [165, 404] width 127 height 13
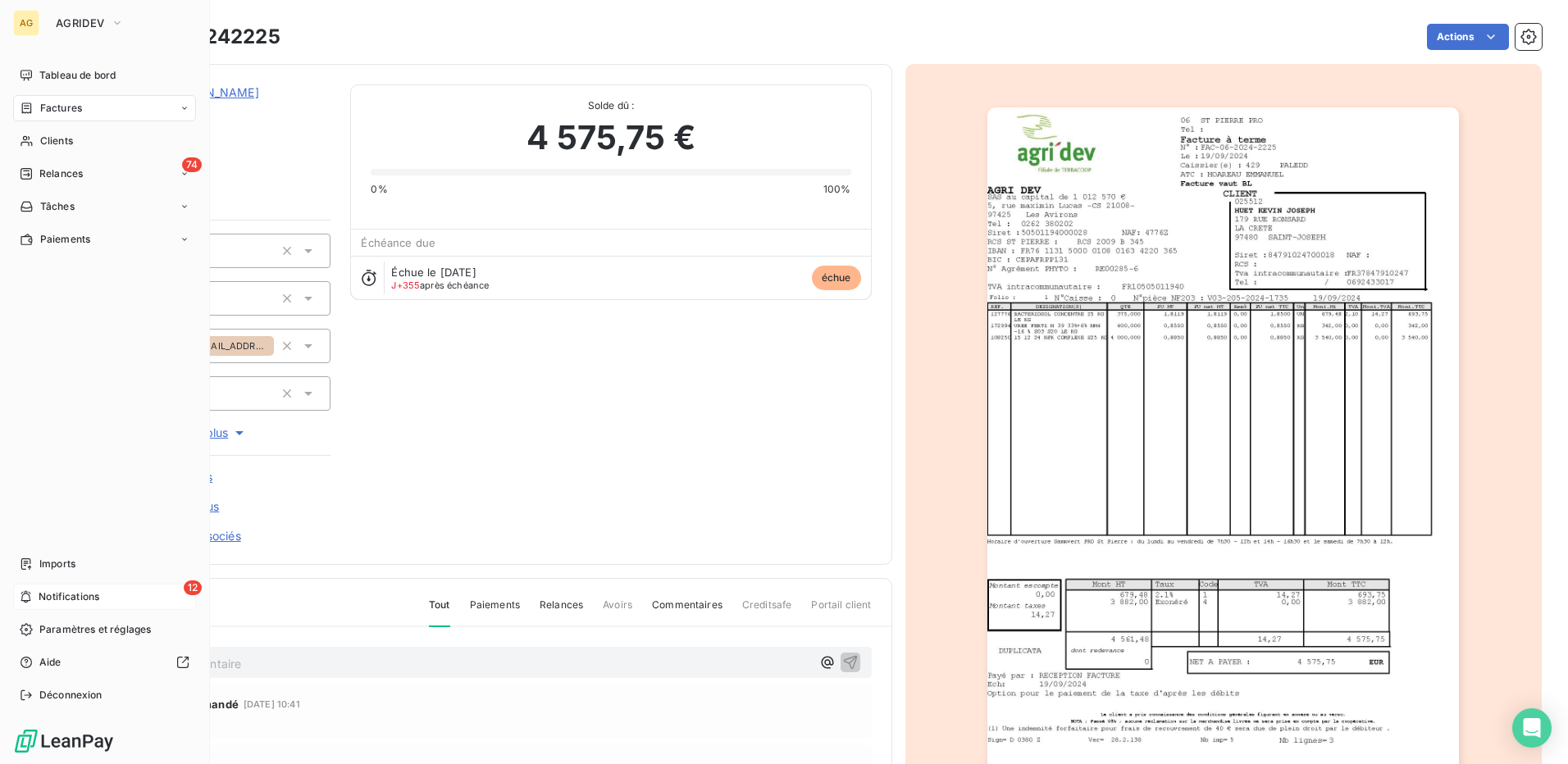
click at [27, 593] on icon at bounding box center [26, 597] width 9 height 12
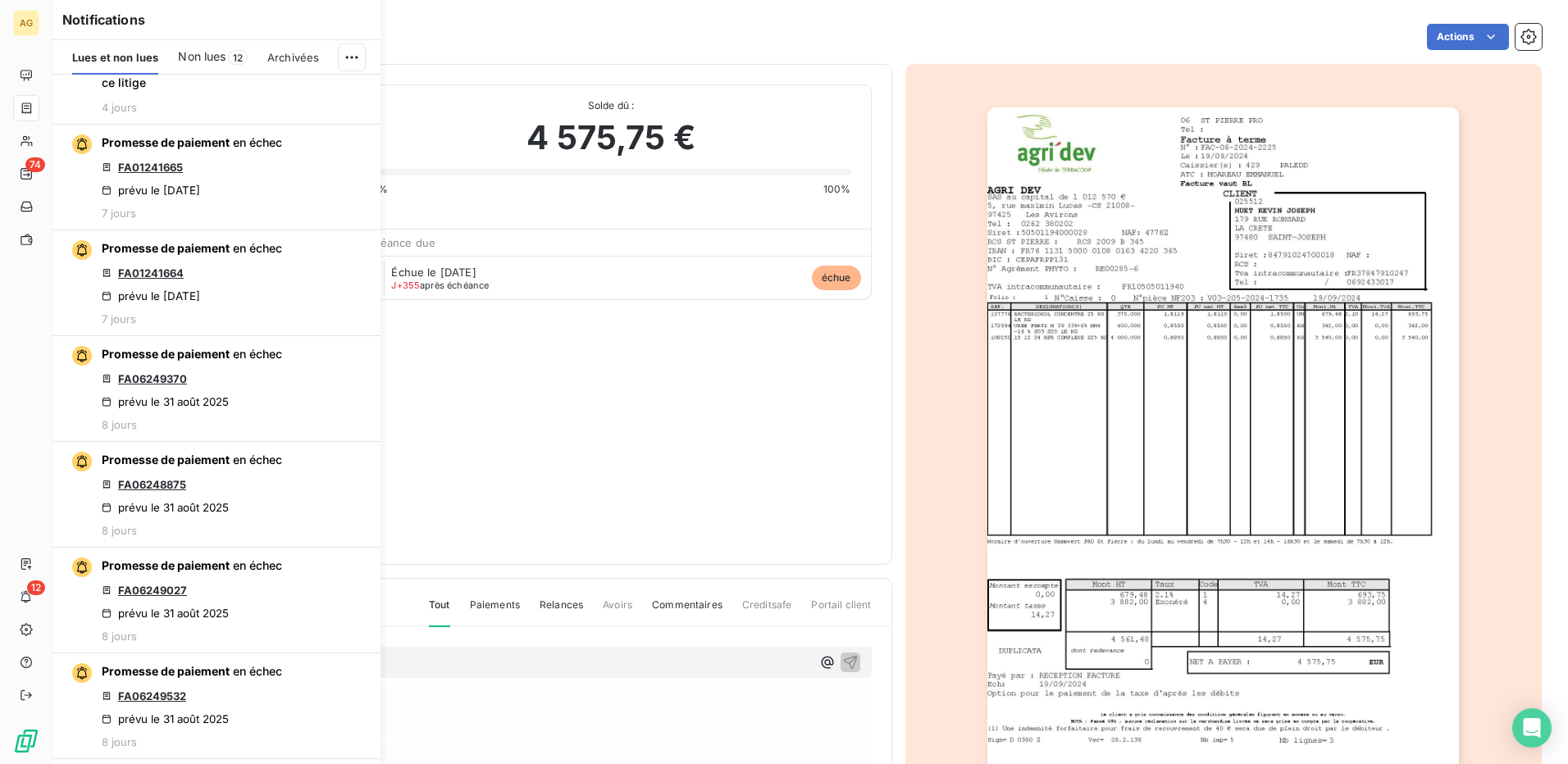
scroll to position [1066, 0]
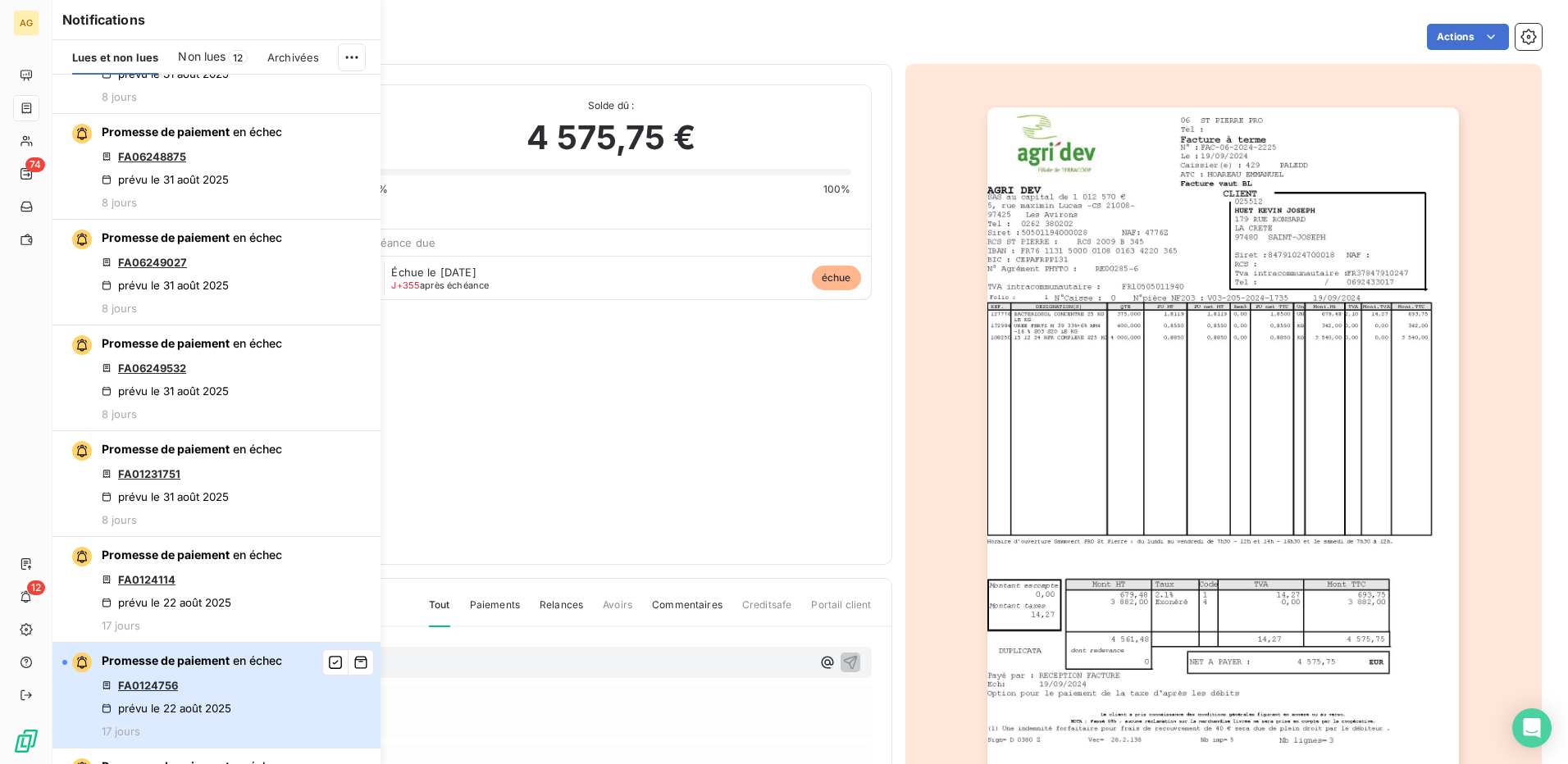
click at [244, 675] on div "Promesse de paiement en échec FA0124756 prévu le [DATE] 17 jours" at bounding box center [192, 695] width 181 height 85
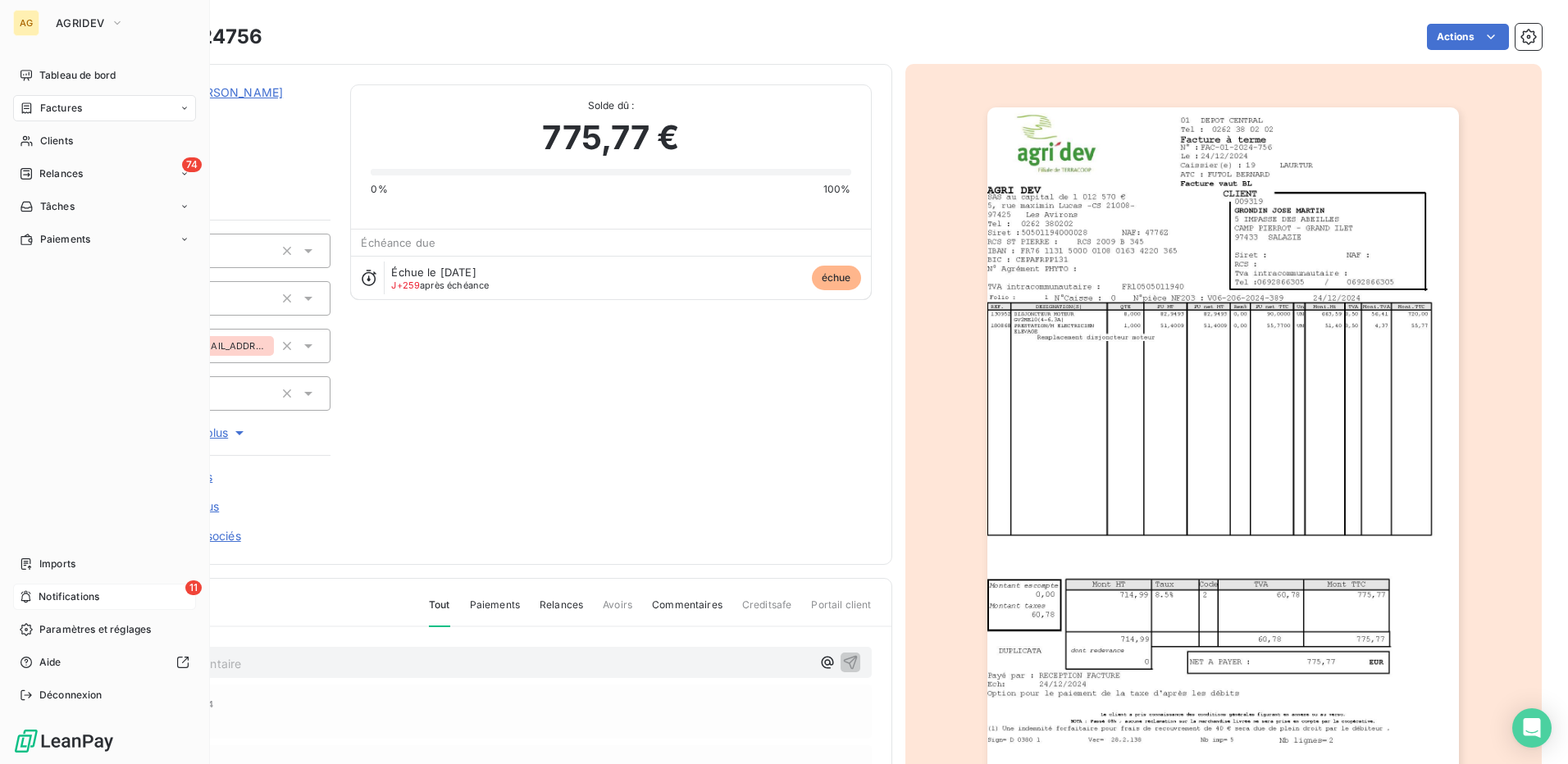
click at [29, 595] on icon at bounding box center [26, 597] width 9 height 12
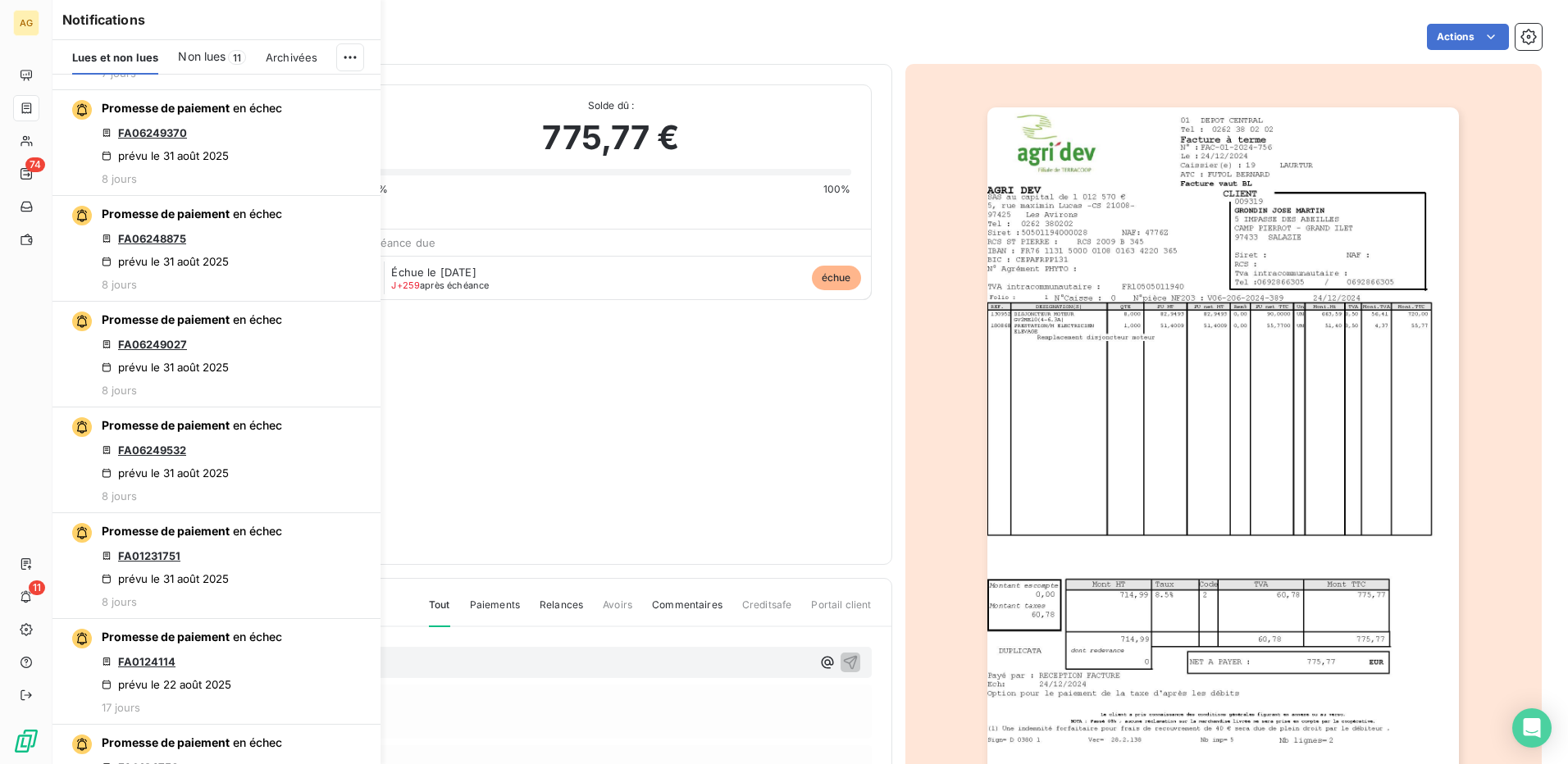
scroll to position [1394, 0]
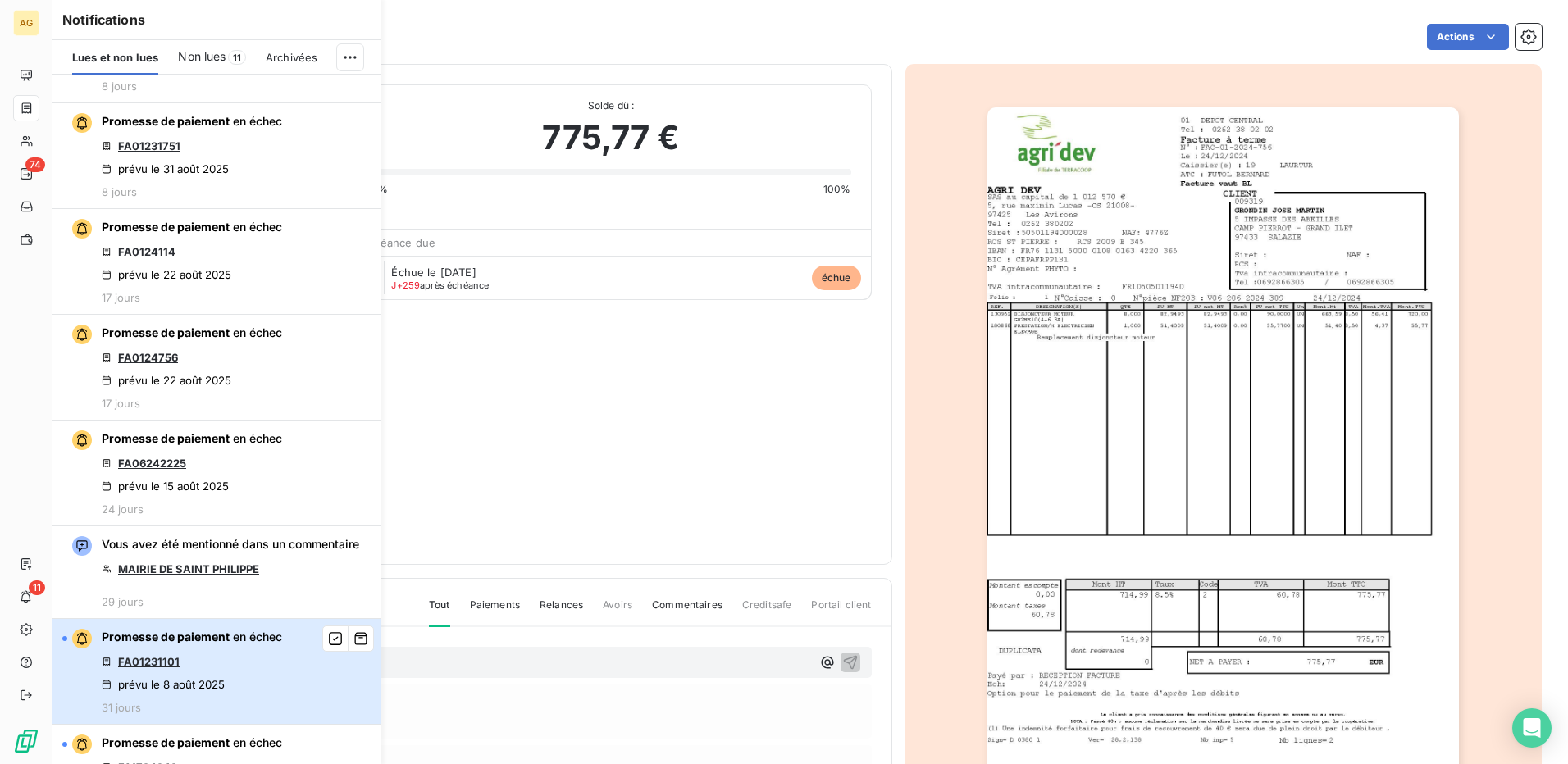
click at [261, 685] on div "Promesse de paiement en échec FA01231101 prévu le [DATE] 31 jours" at bounding box center [192, 671] width 181 height 85
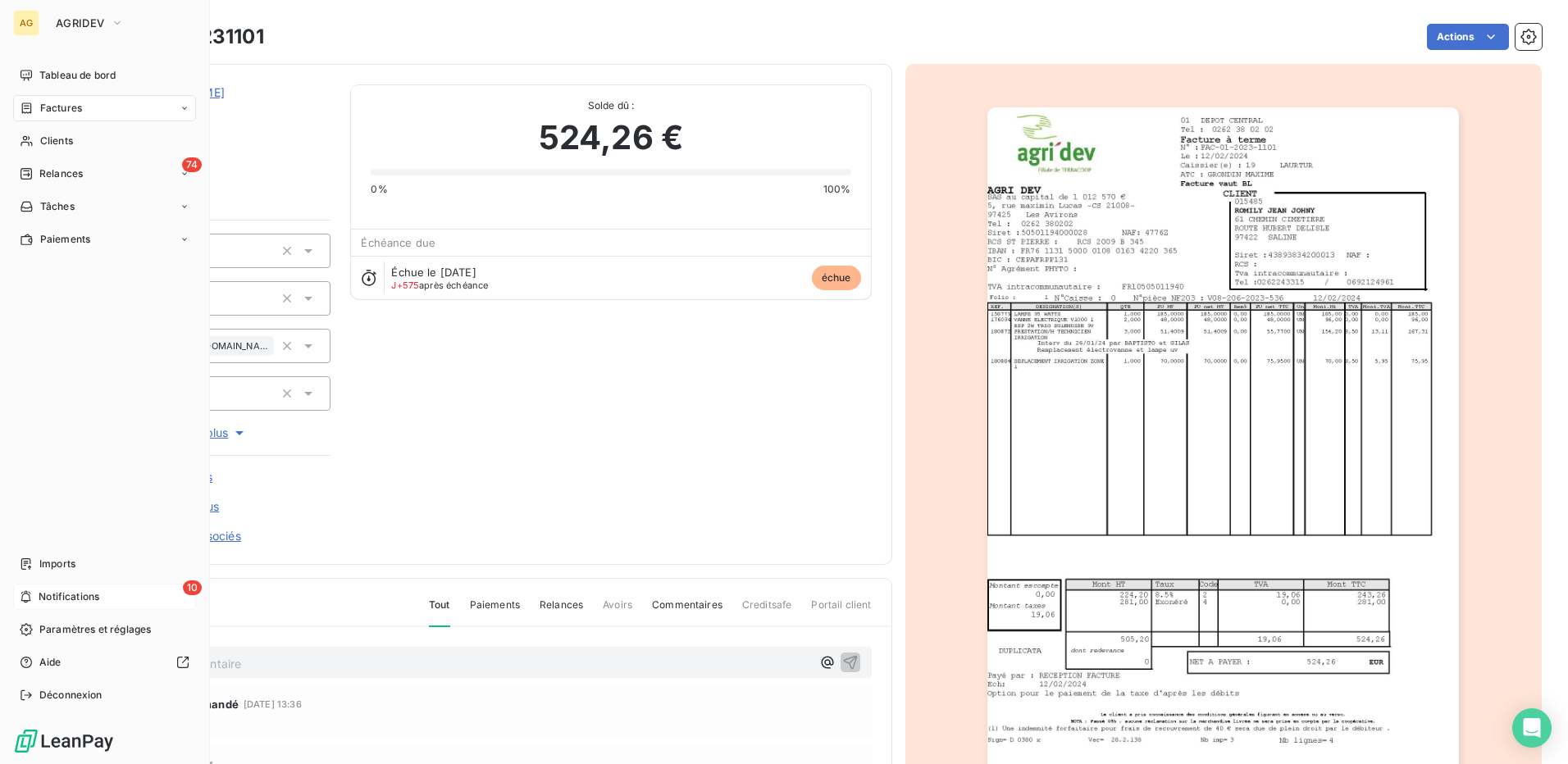
click at [28, 599] on icon at bounding box center [26, 596] width 12 height 13
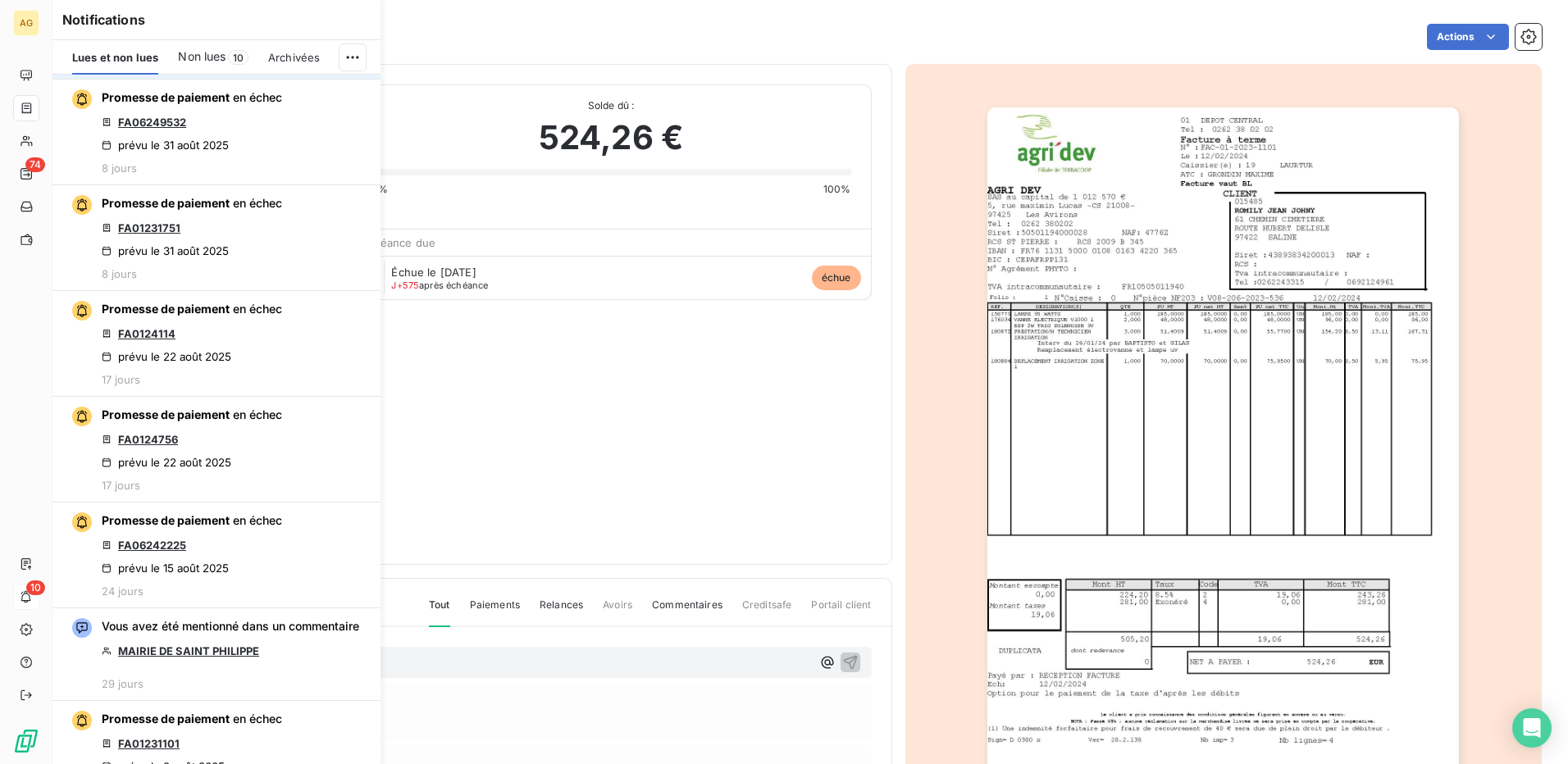
scroll to position [1640, 0]
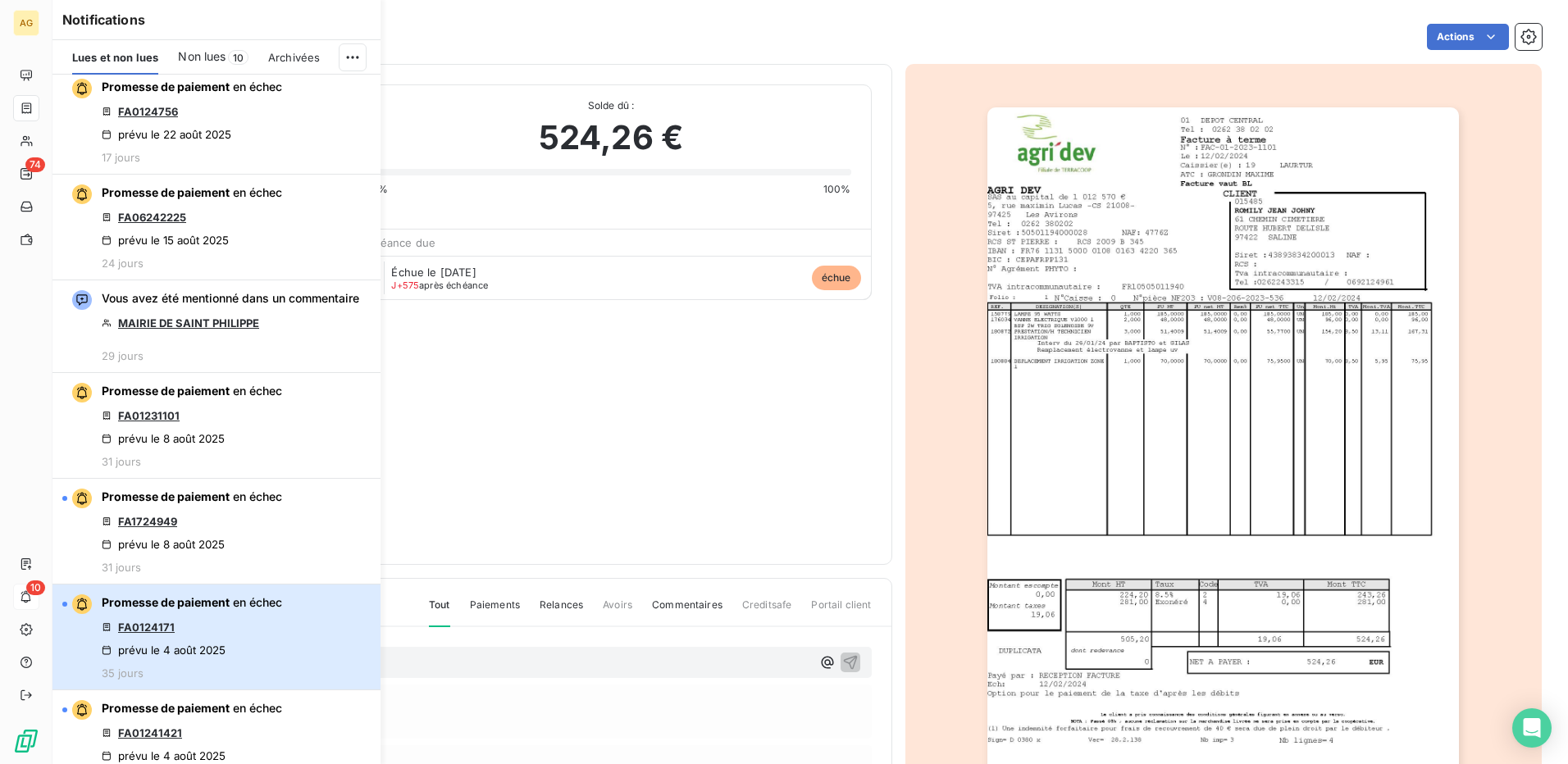
click at [255, 634] on div "Promesse de paiement en échec FA0124171 prévu le [DATE] 35 jours" at bounding box center [192, 637] width 181 height 85
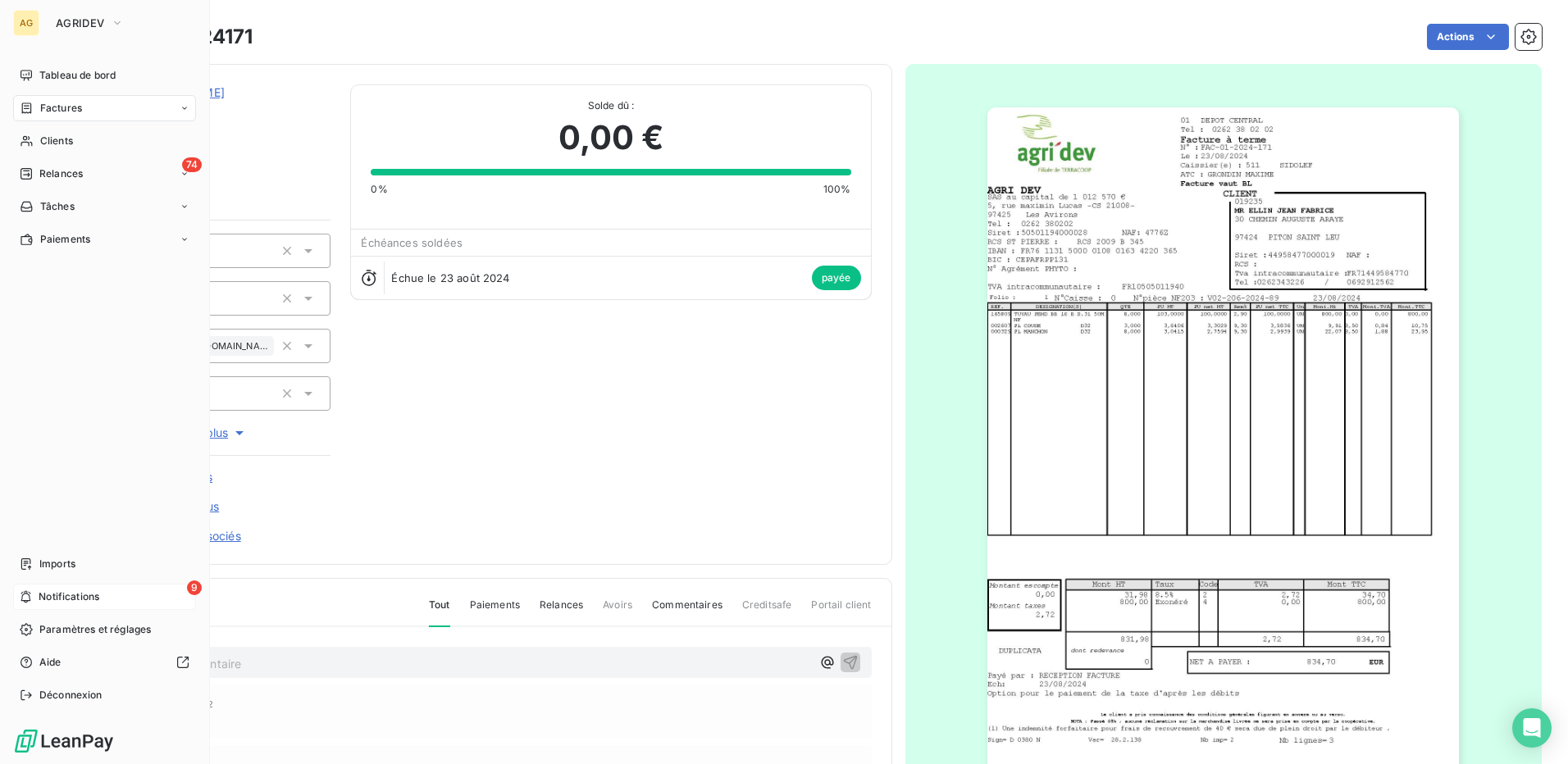
click at [35, 594] on div "9 Notifications" at bounding box center [104, 596] width 182 height 26
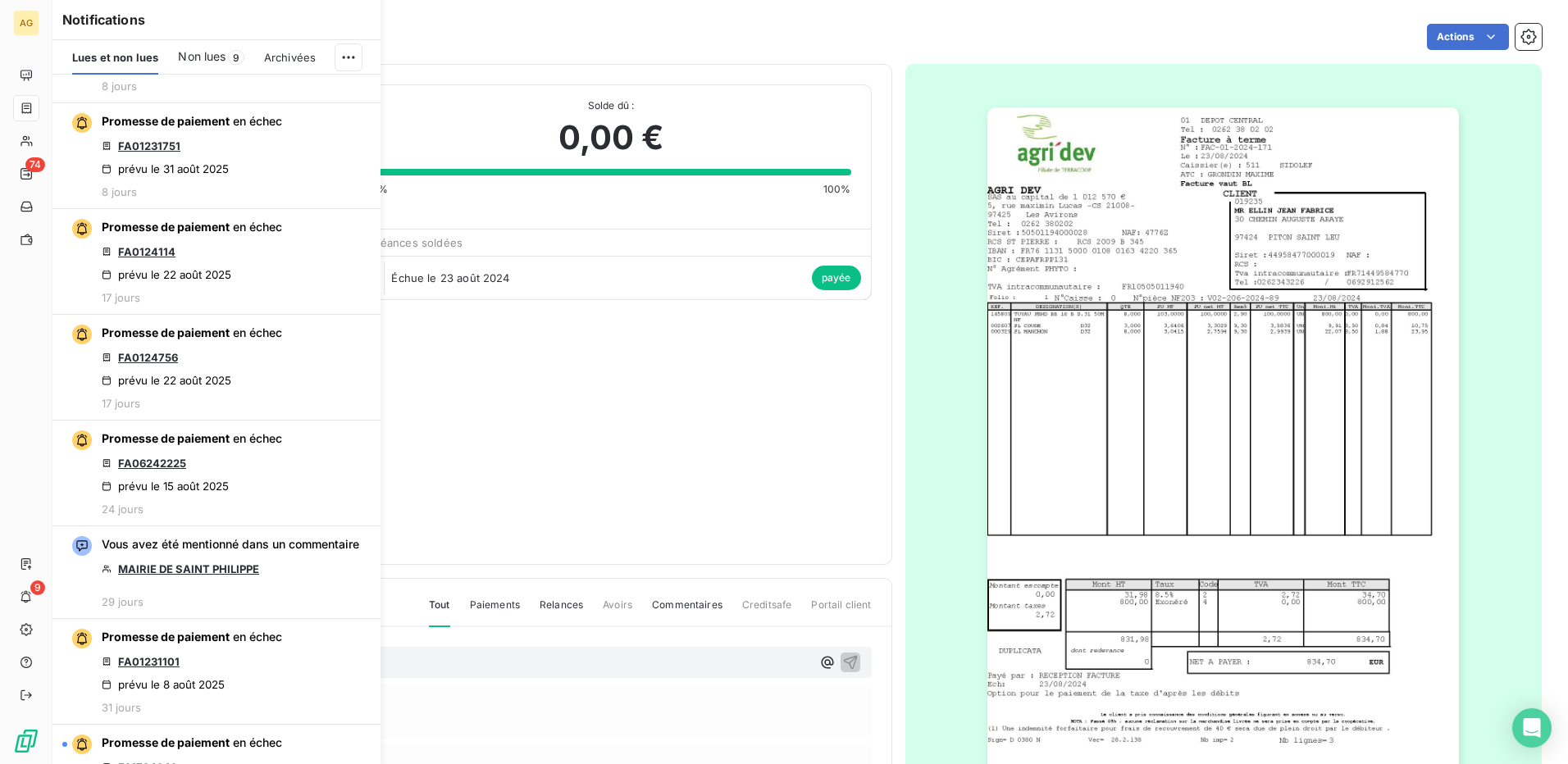
scroll to position [1557, 0]
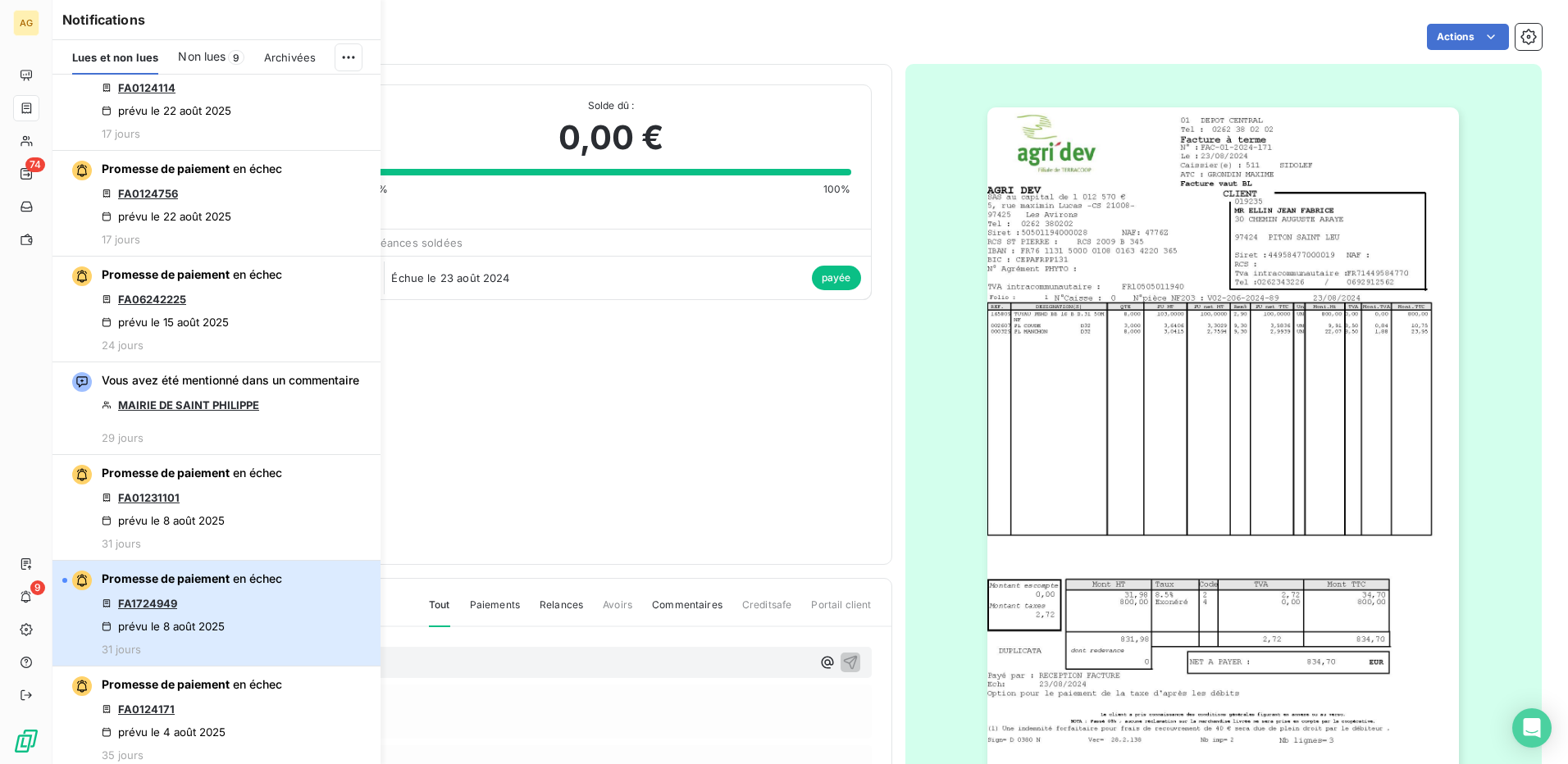
click at [239, 619] on div "Promesse de paiement en échec FA1724949 prévu le [DATE] 31 jours" at bounding box center [192, 613] width 181 height 85
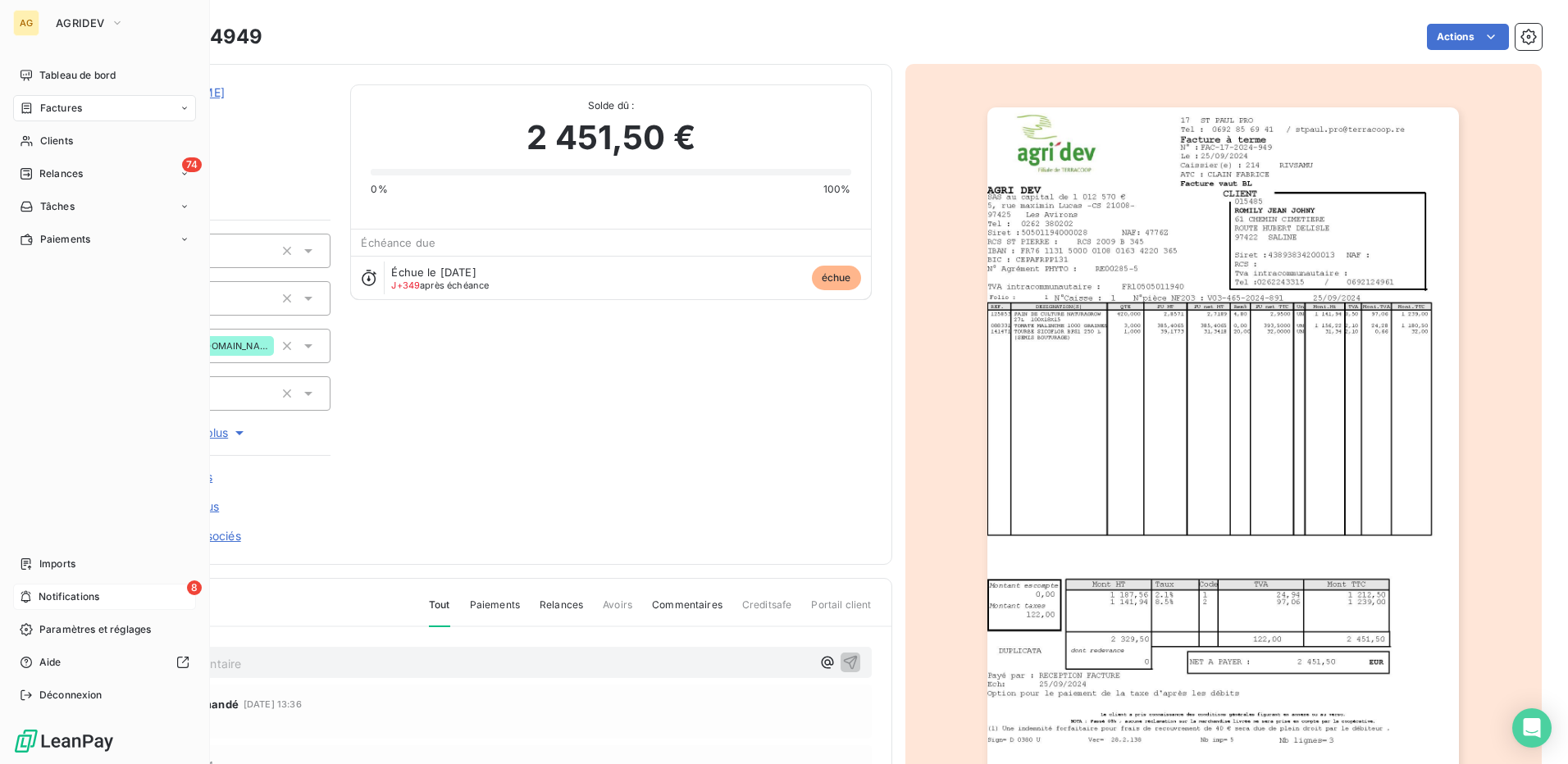
click at [35, 595] on div "8 Notifications" at bounding box center [104, 596] width 182 height 26
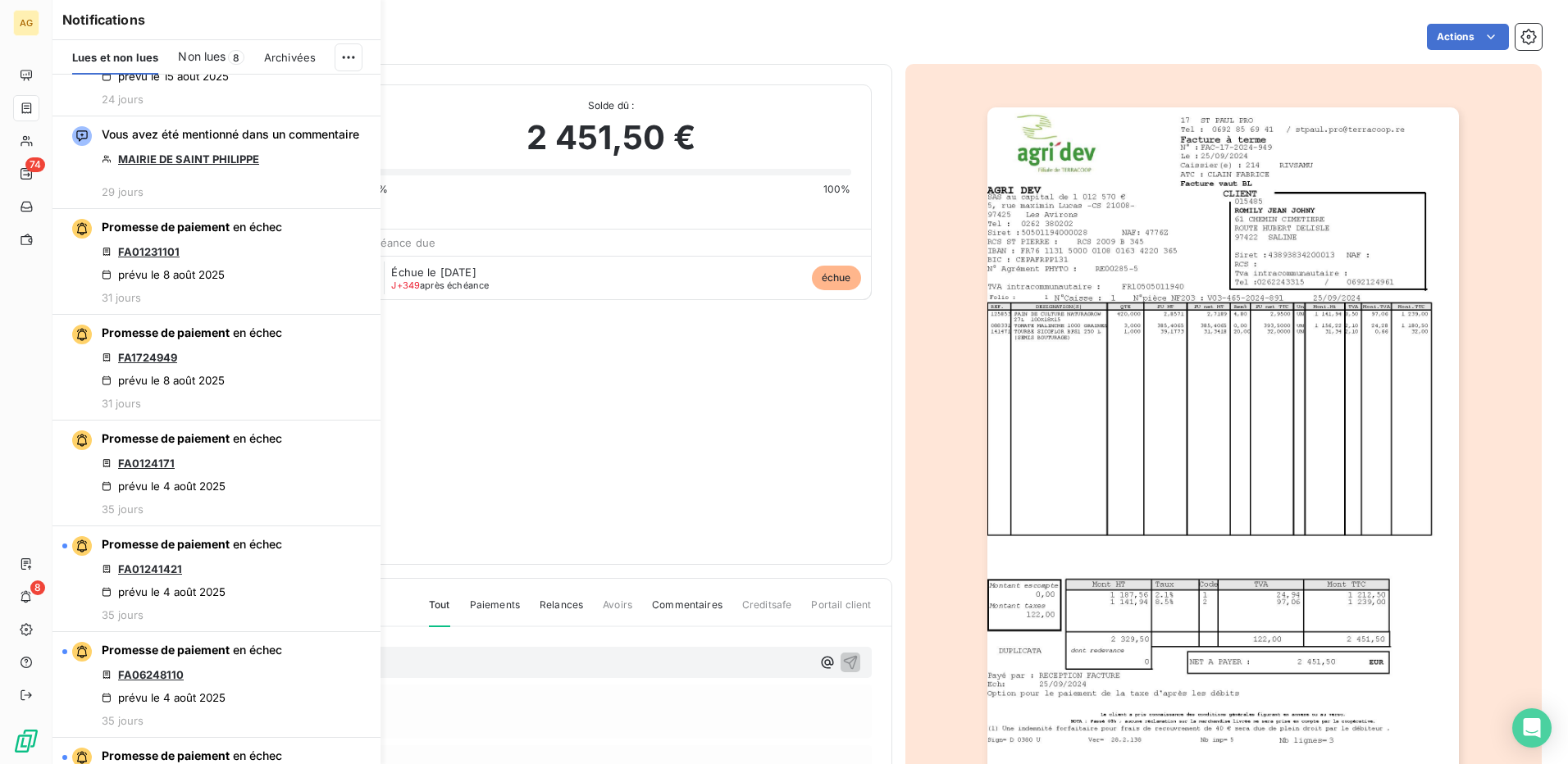
scroll to position [1886, 0]
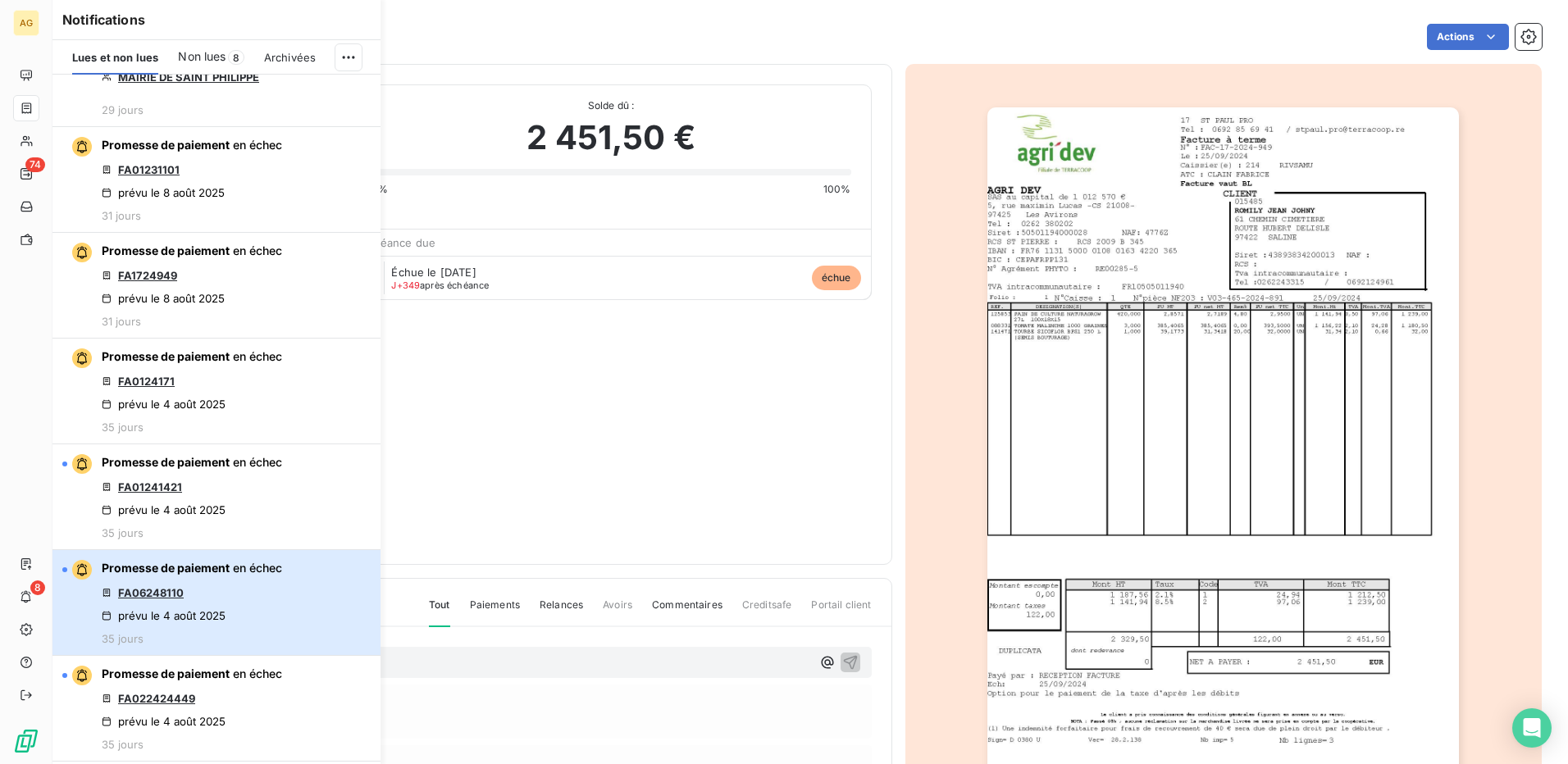
click at [270, 634] on div "Promesse de paiement en échec FA06248110 prévu le [DATE] 35 jours" at bounding box center [192, 602] width 181 height 85
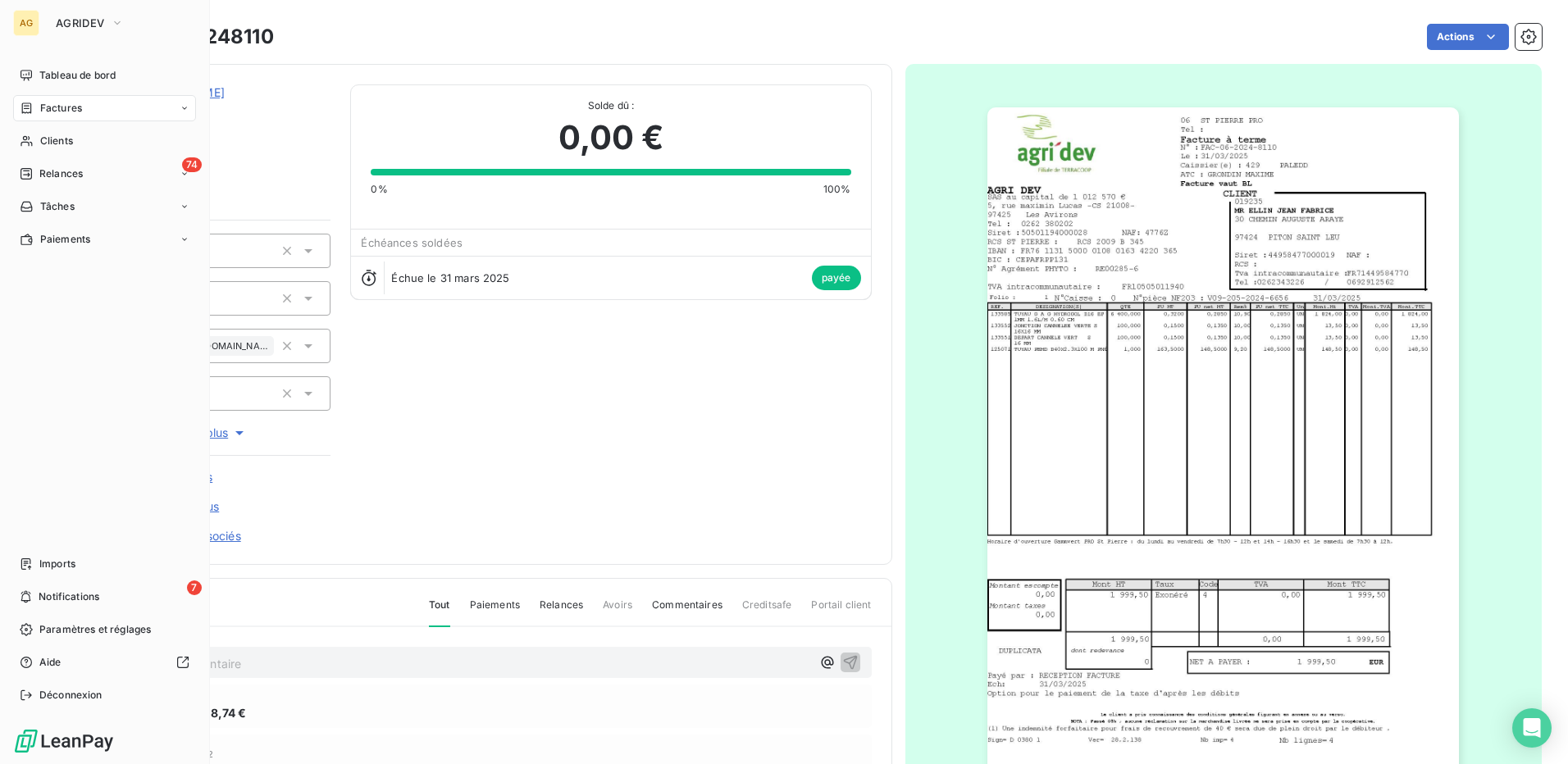
click at [39, 596] on span "Notifications" at bounding box center [69, 596] width 61 height 15
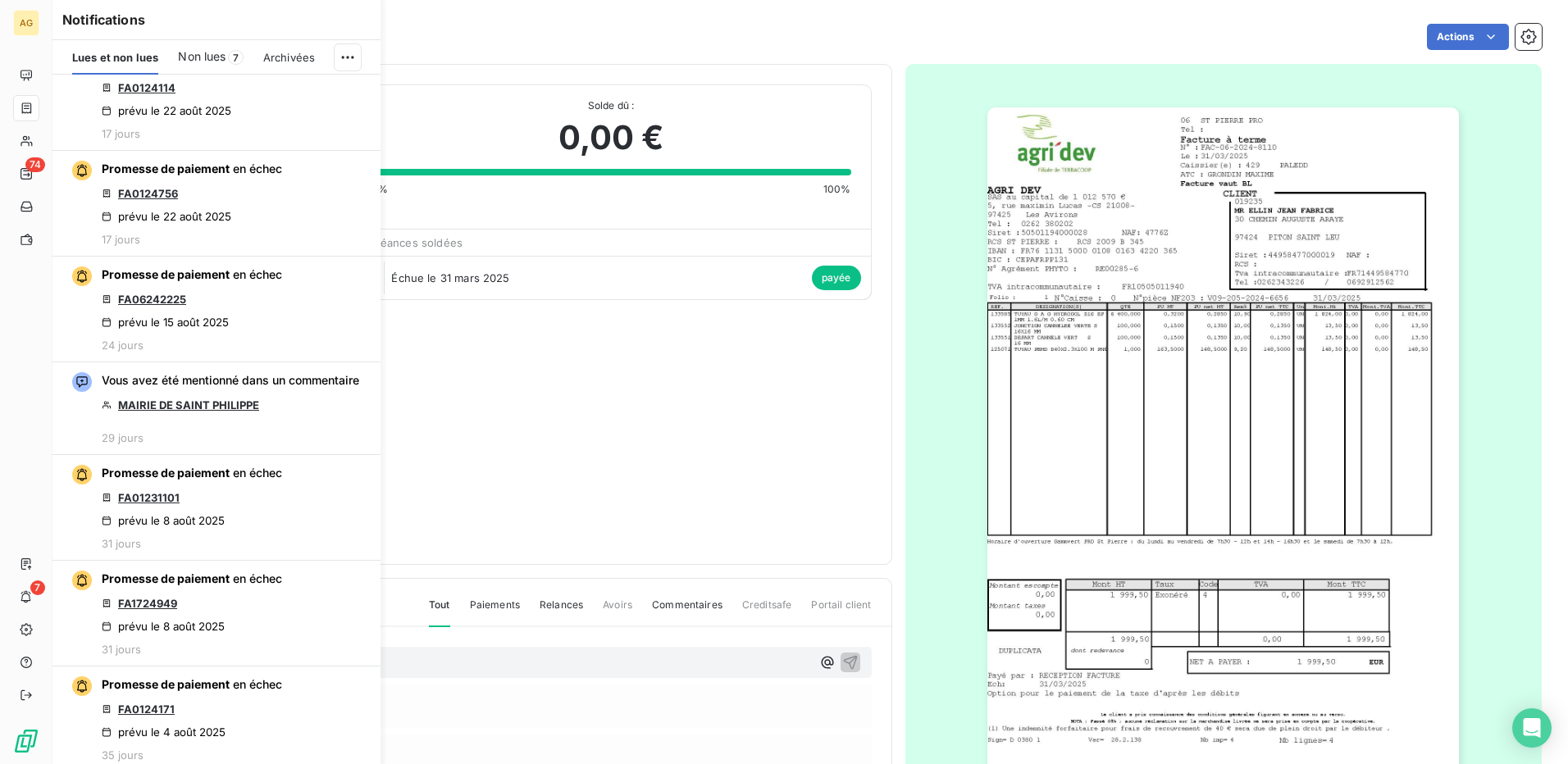
scroll to position [1968, 0]
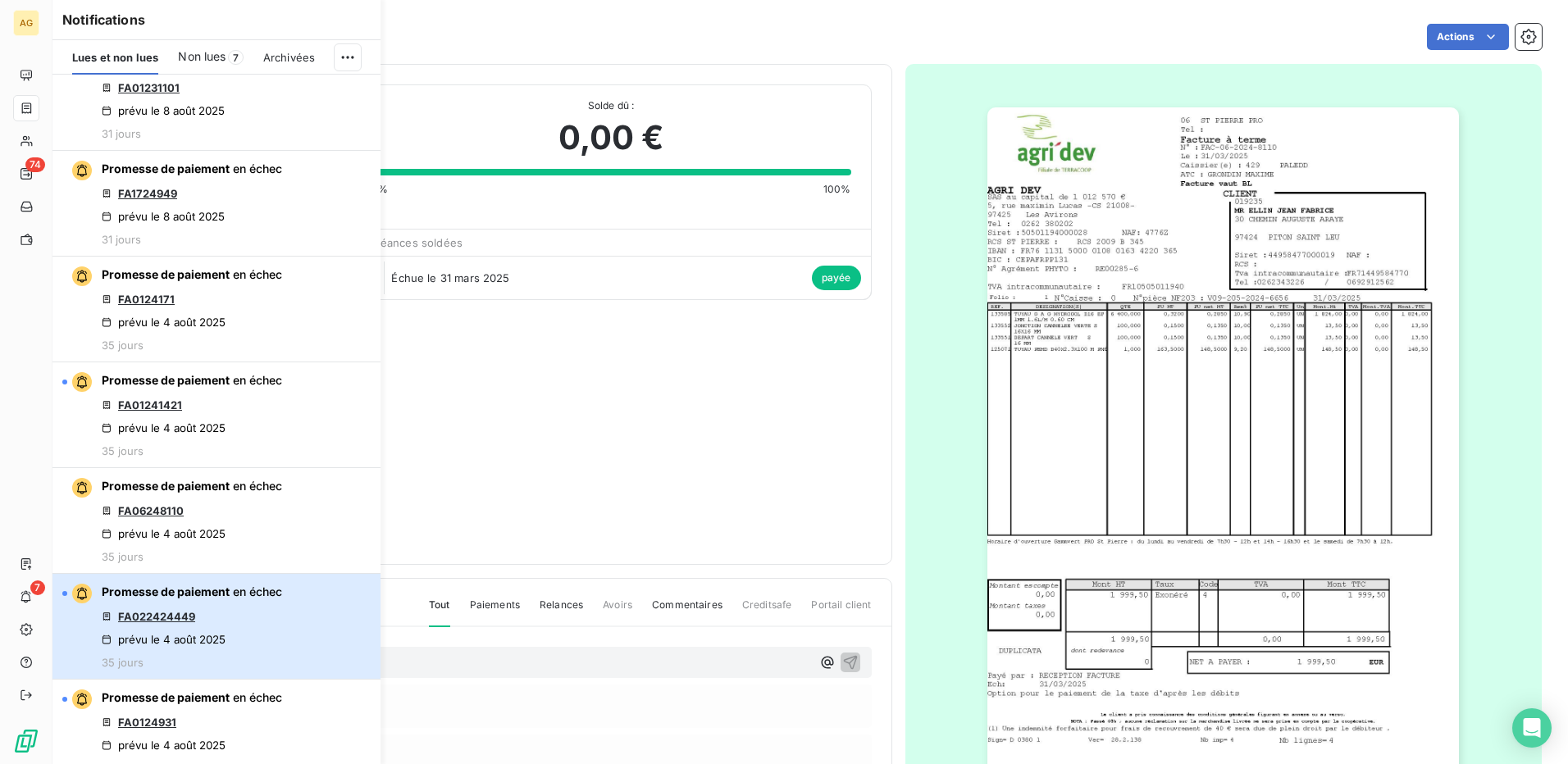
click at [225, 618] on div "Promesse de paiement en échec FA022424449 prévu le [DATE] 35 jours" at bounding box center [192, 625] width 181 height 85
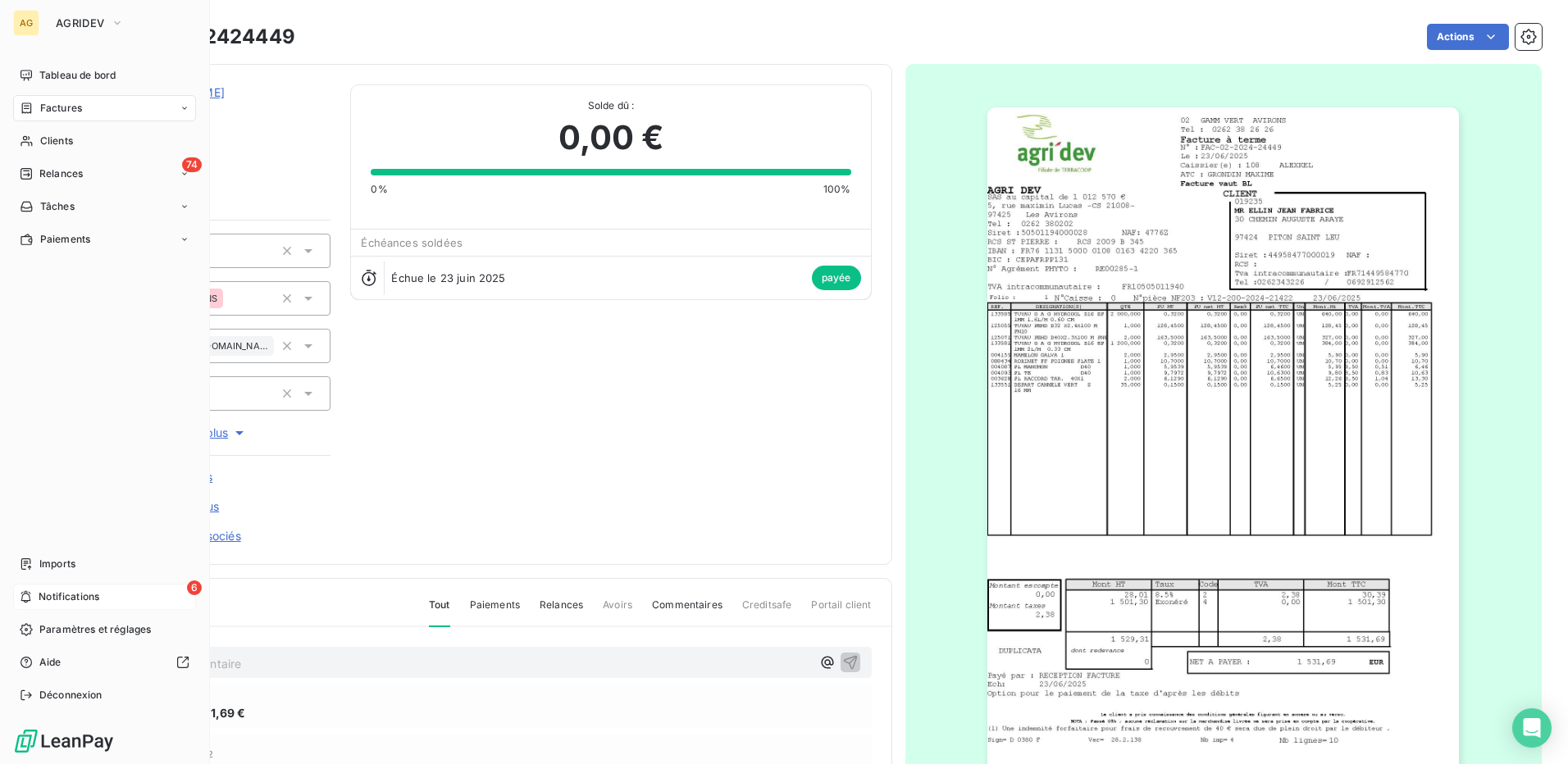
click at [34, 595] on div "6 Notifications" at bounding box center [104, 596] width 182 height 26
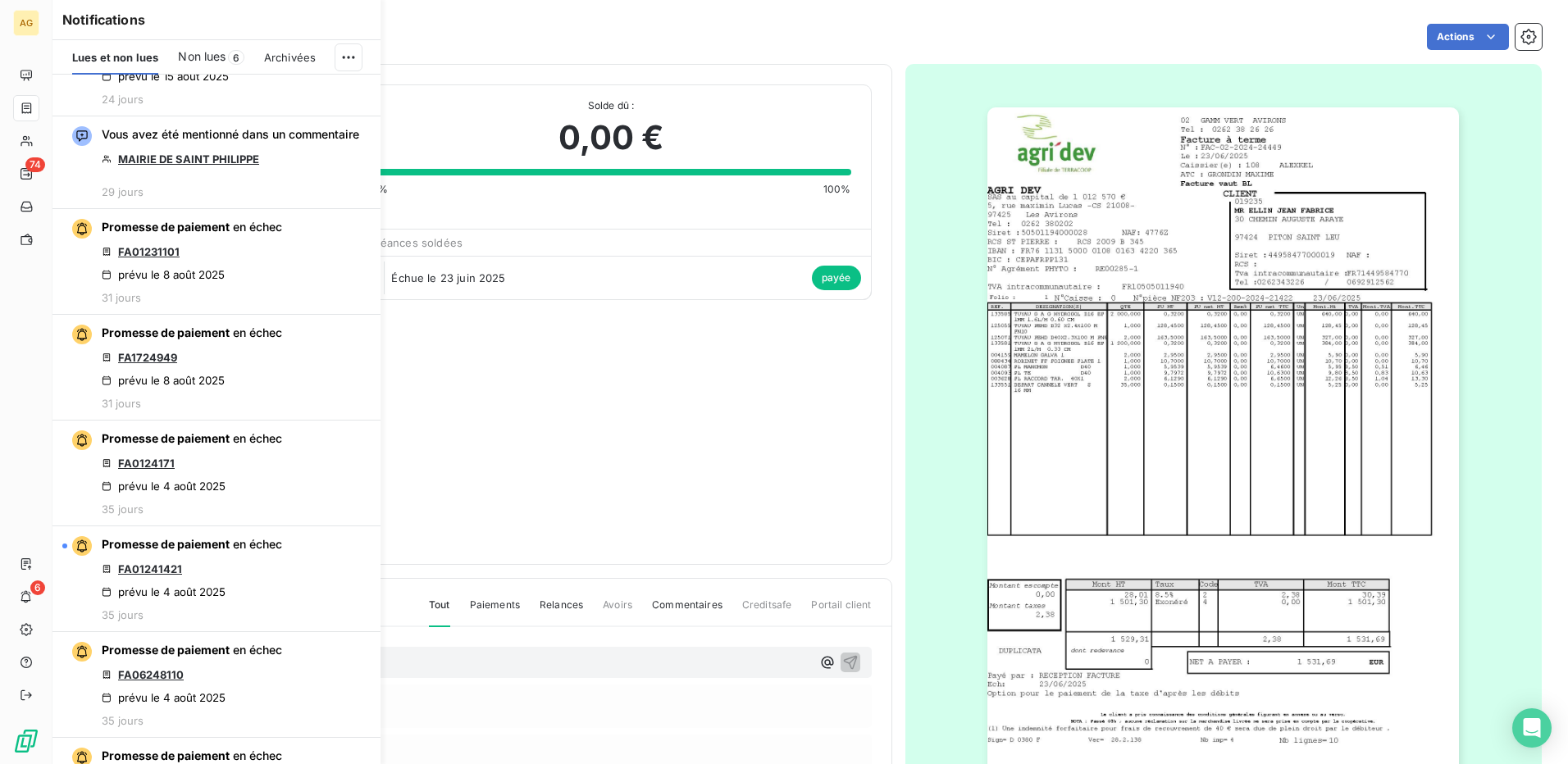
scroll to position [1886, 0]
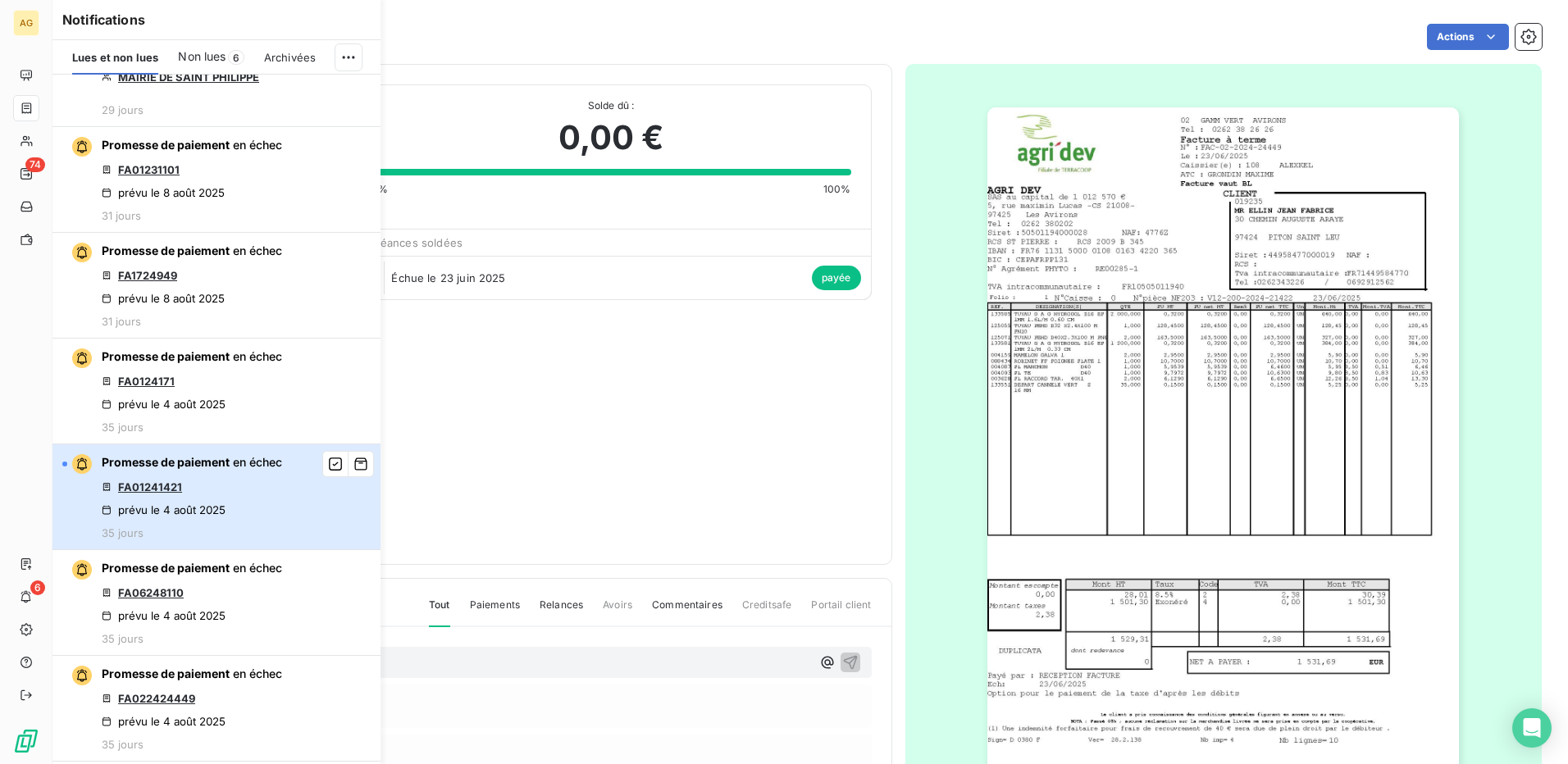
click at [291, 514] on button "Promesse de paiement en échec FA01241421 prévu le [DATE] 35 jours" at bounding box center [216, 496] width 328 height 106
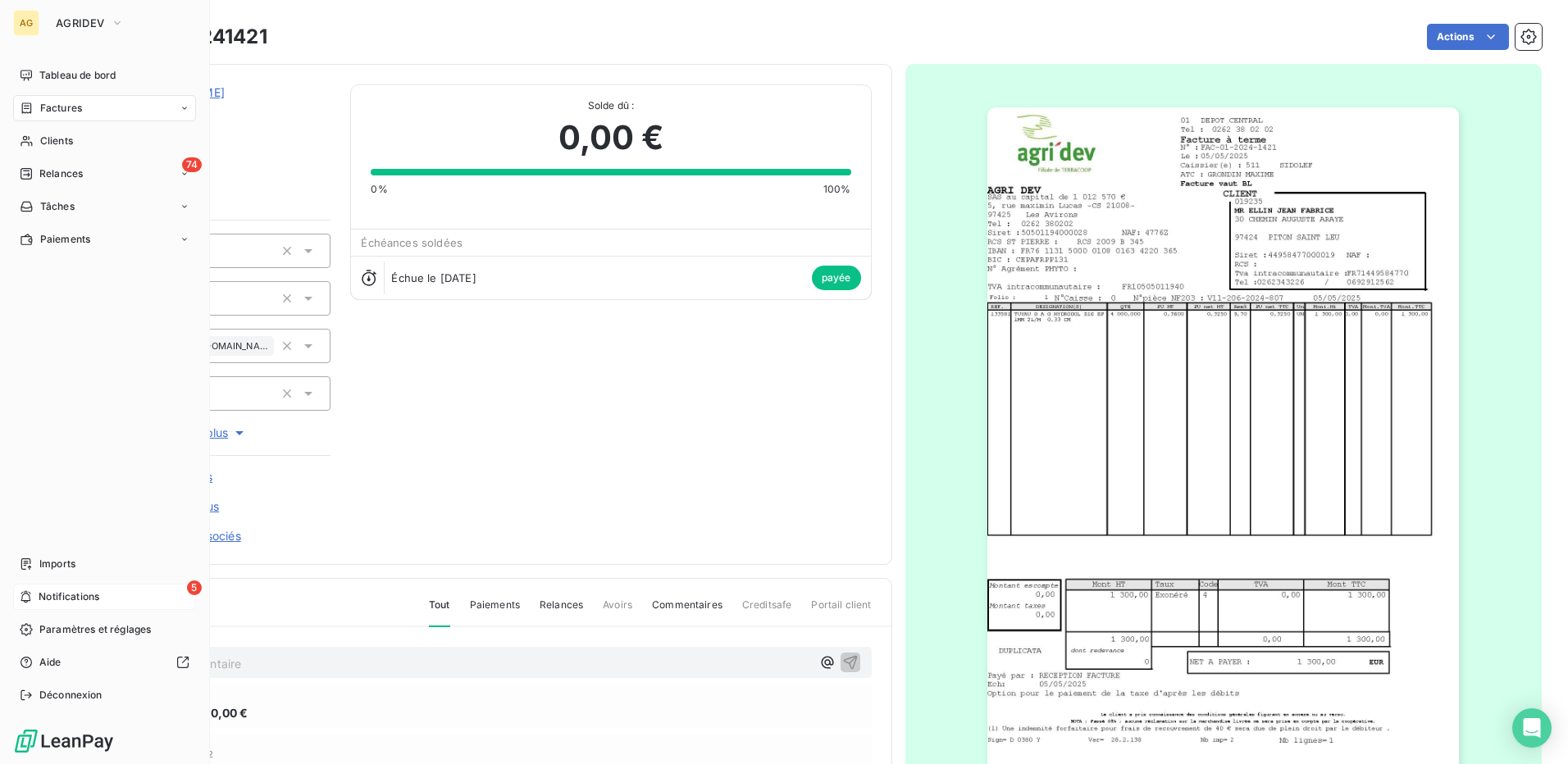
click at [33, 599] on div "5 Notifications" at bounding box center [104, 596] width 182 height 26
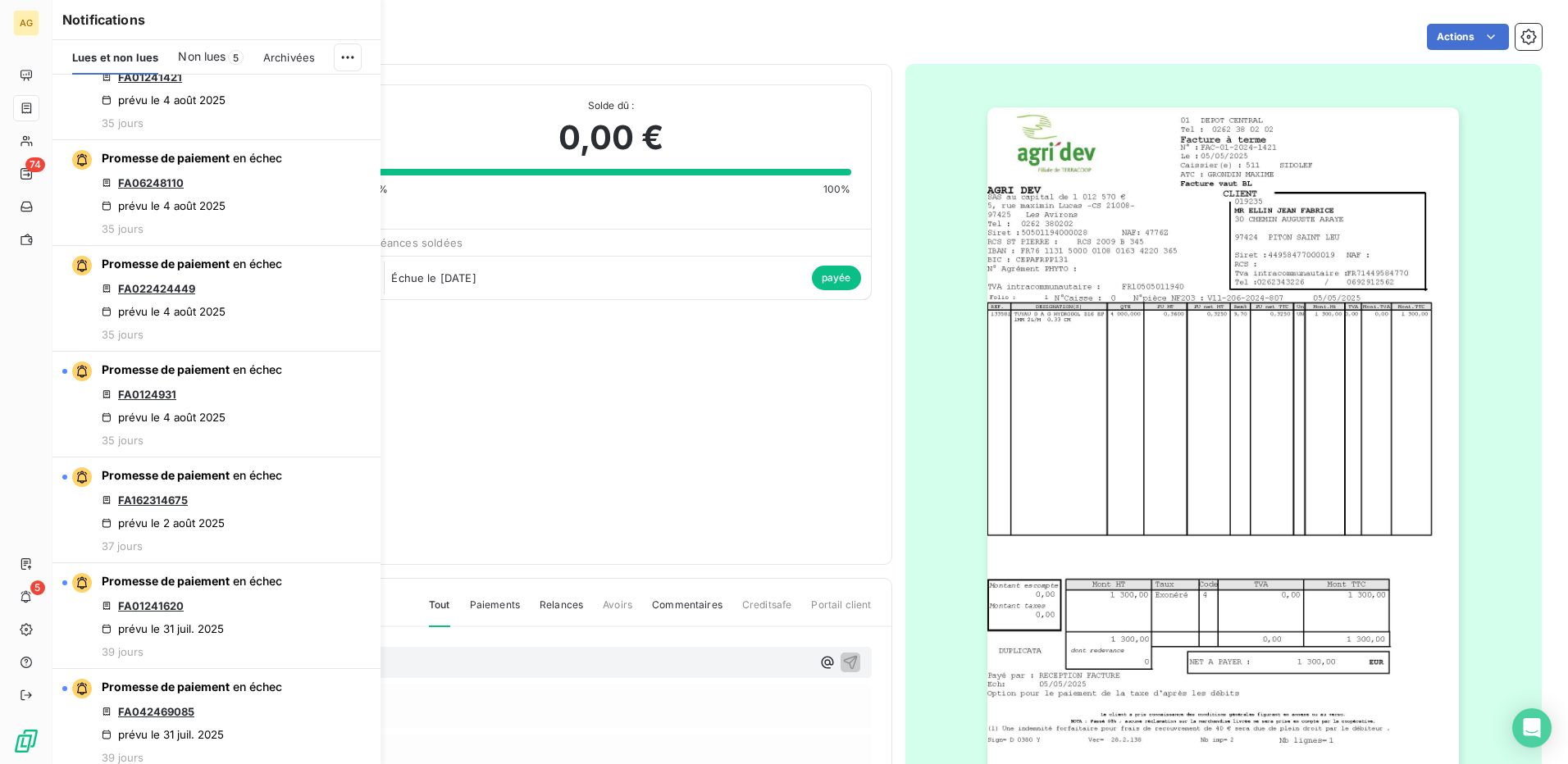
scroll to position [2377, 0]
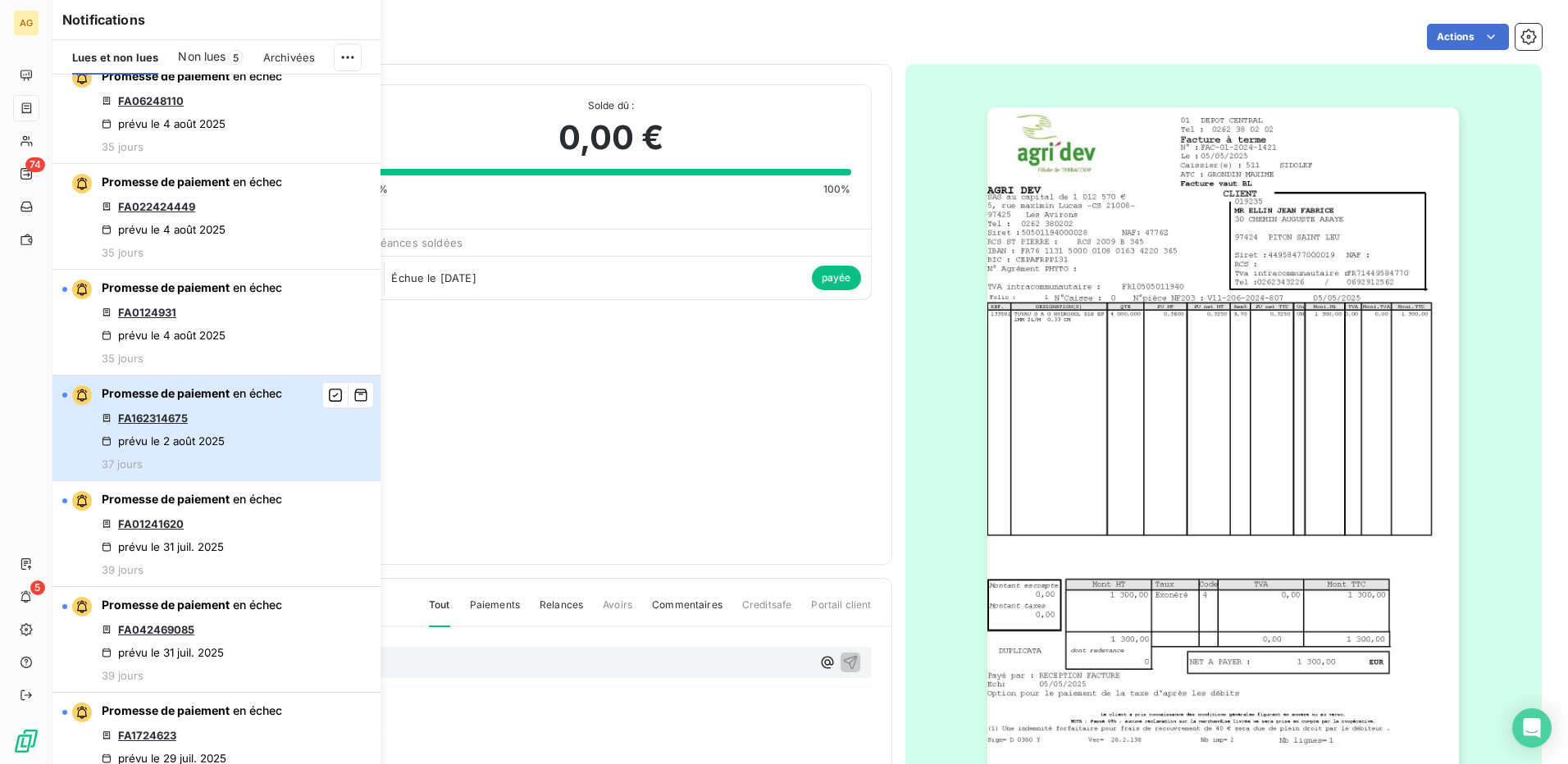
click at [290, 435] on button "Promesse de paiement en échec FA162314675 prévu le [DATE] 37 jours" at bounding box center [216, 428] width 328 height 106
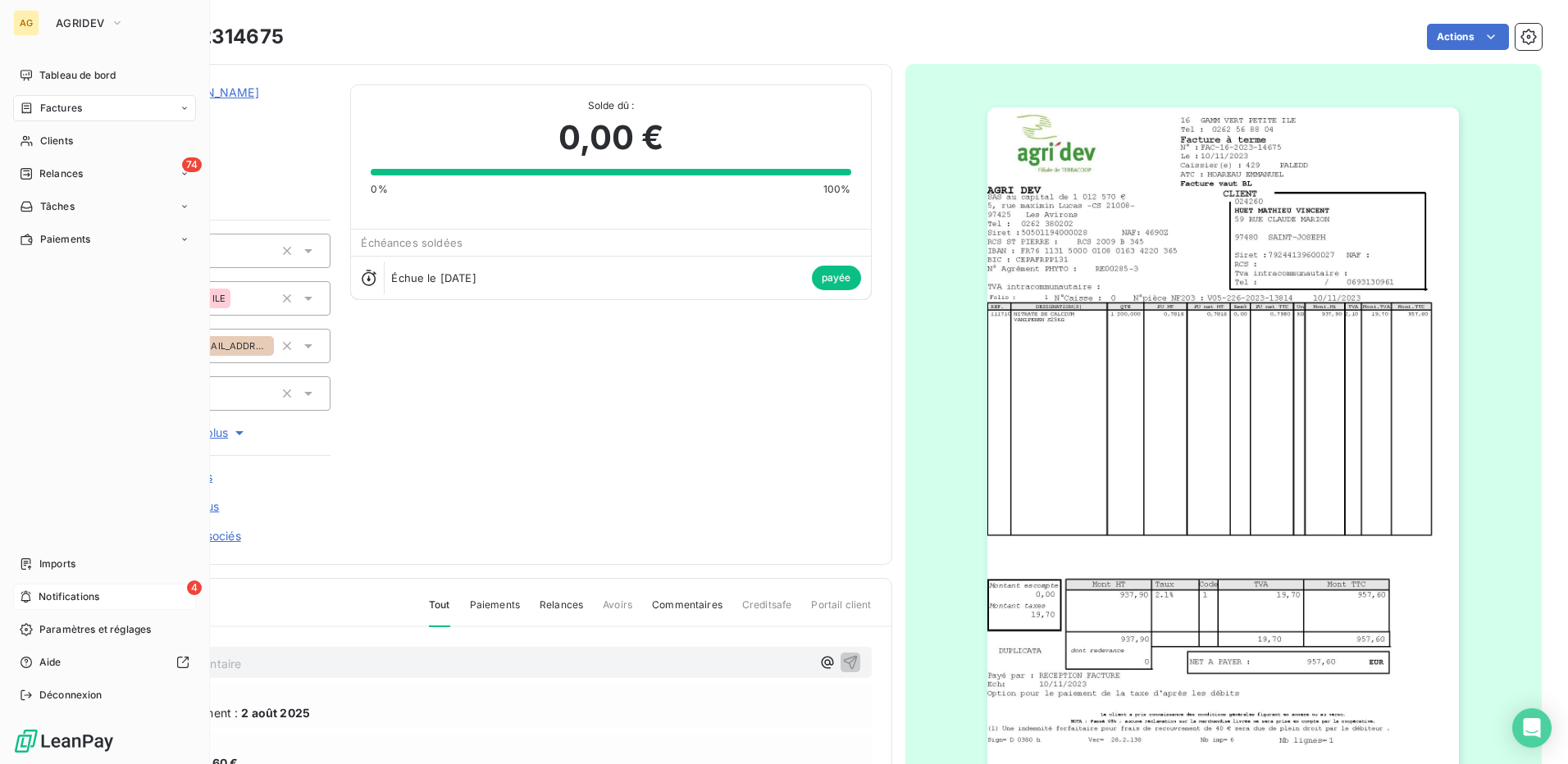
click at [29, 592] on icon at bounding box center [26, 596] width 12 height 13
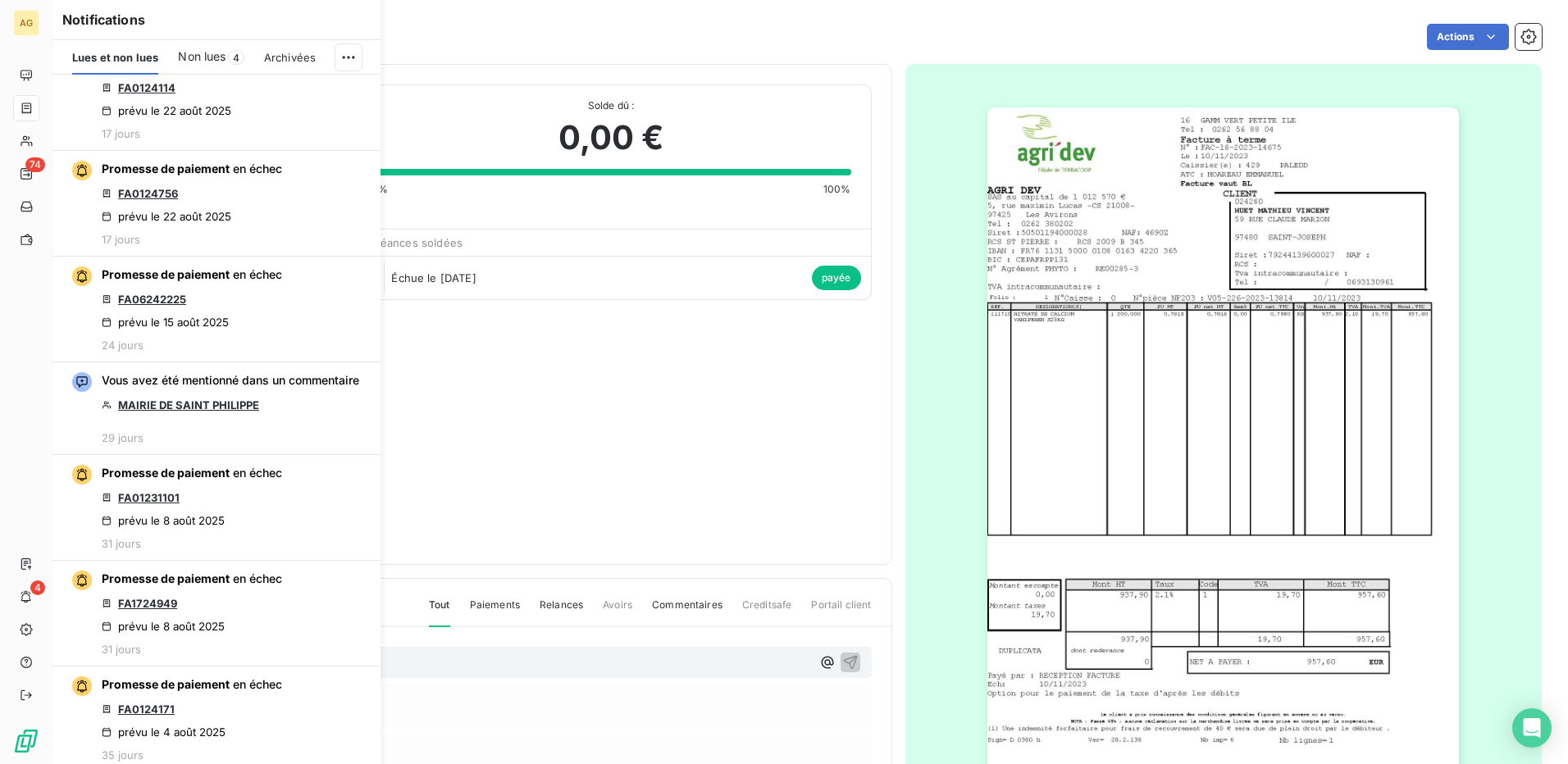
scroll to position [2049, 0]
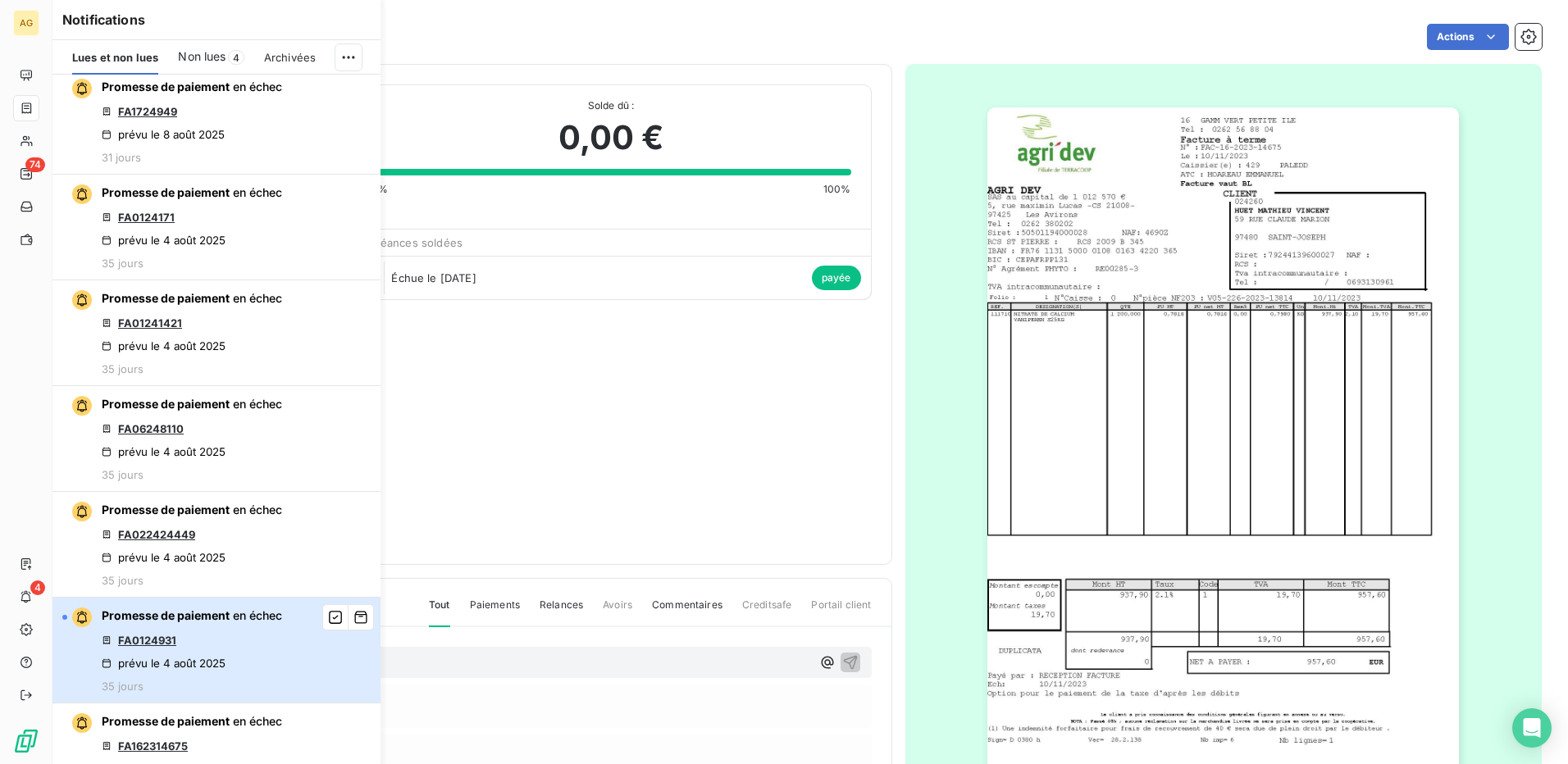
click at [247, 650] on div "Promesse de paiement en échec FA0124931 prévu le [DATE] 35 jours" at bounding box center [192, 650] width 181 height 85
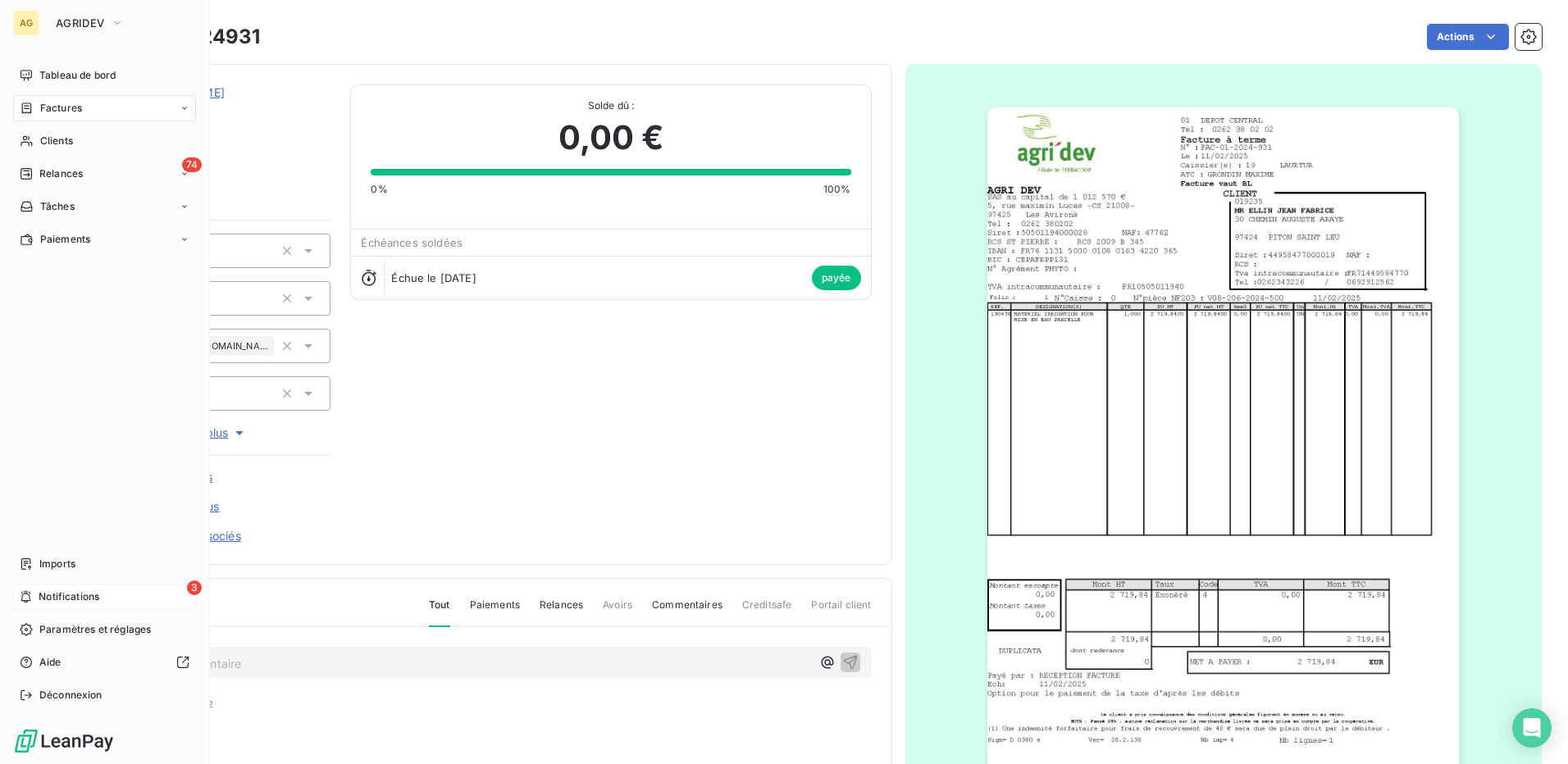
click at [23, 592] on icon at bounding box center [26, 597] width 9 height 12
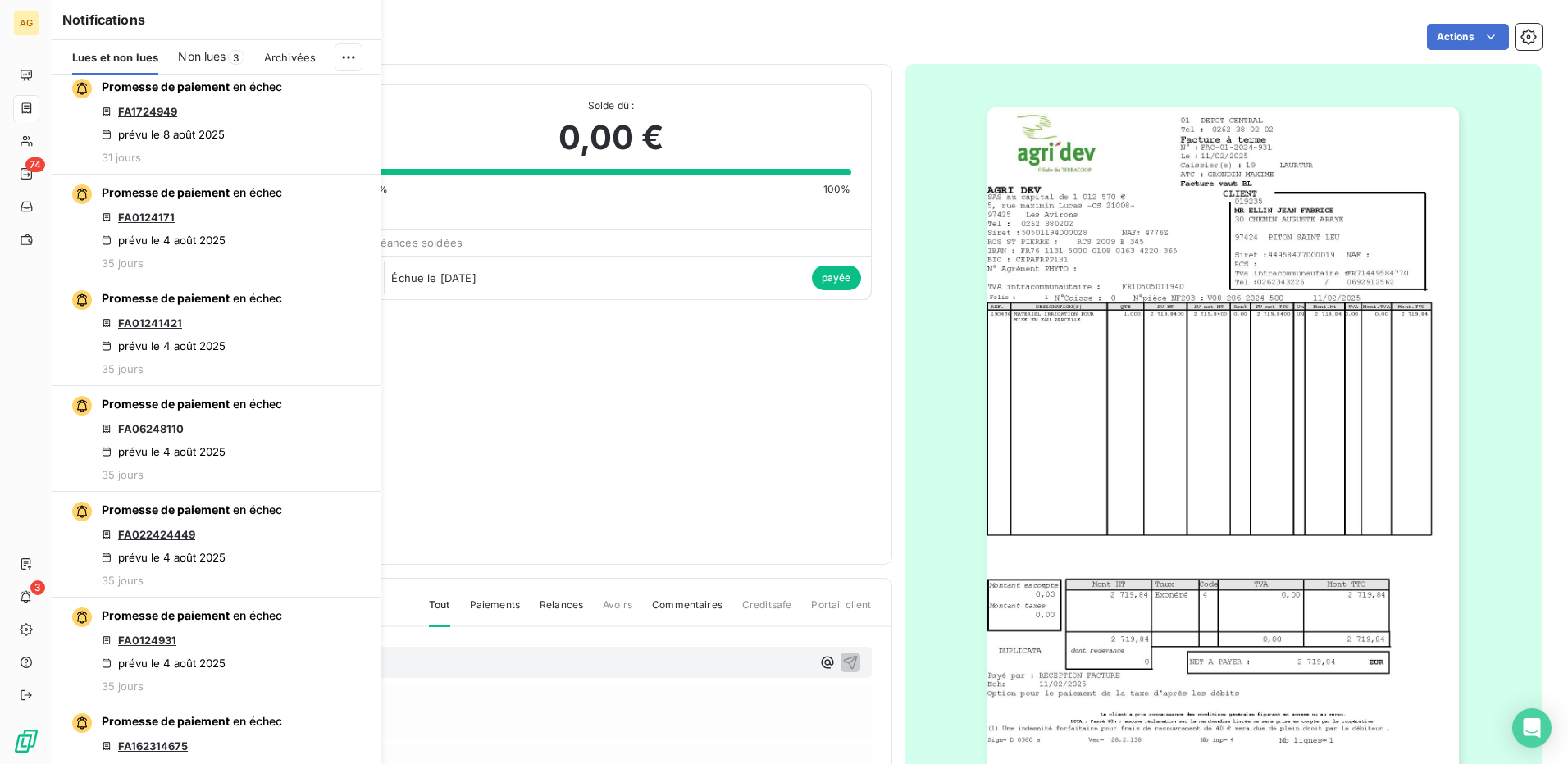
scroll to position [2542, 0]
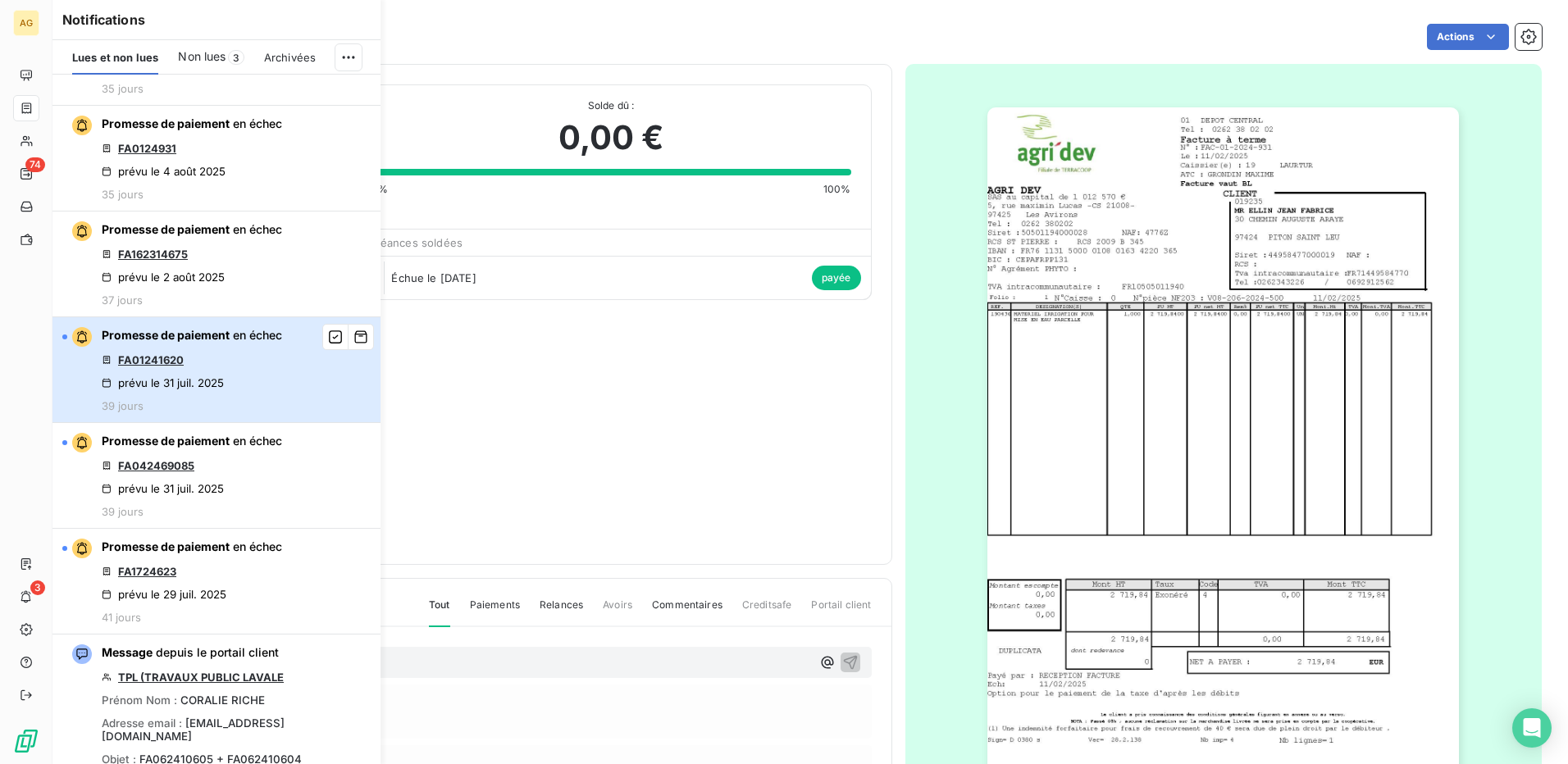
click at [283, 415] on button "Promesse de paiement en échec FA01241620 prévu le [DATE] 39 jours" at bounding box center [216, 370] width 328 height 106
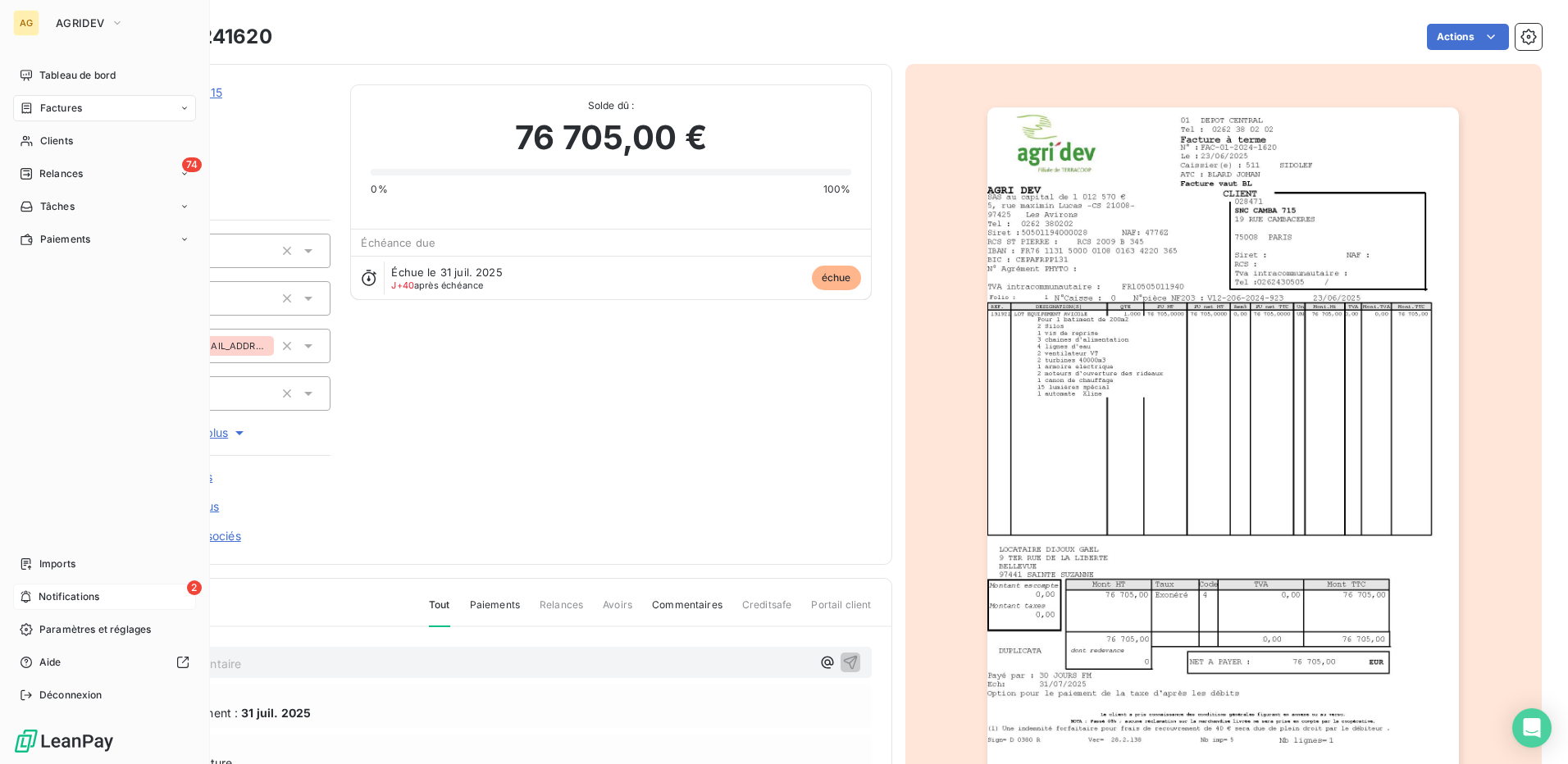
click at [33, 596] on div "2 Notifications" at bounding box center [104, 596] width 182 height 26
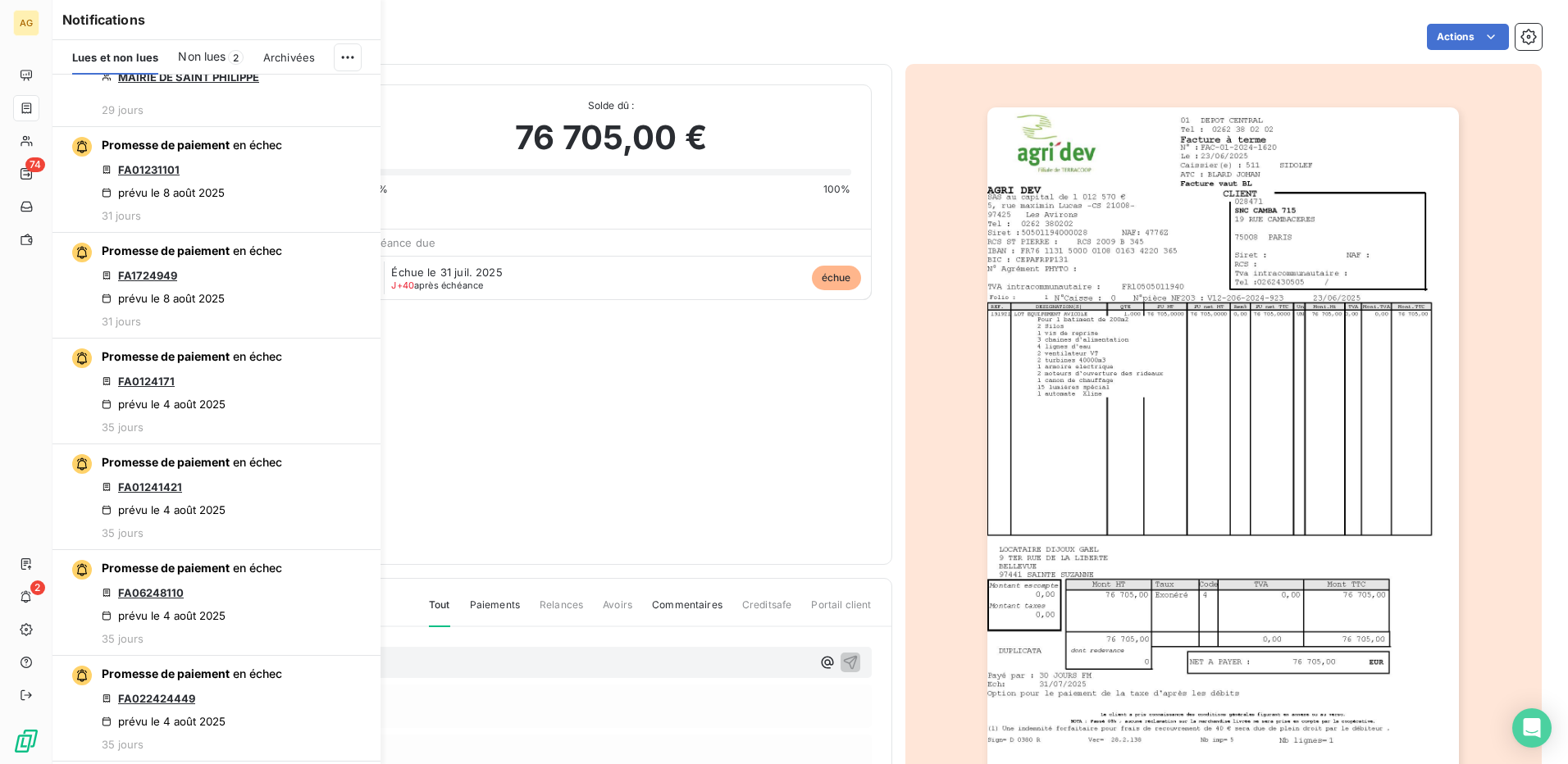
scroll to position [2460, 0]
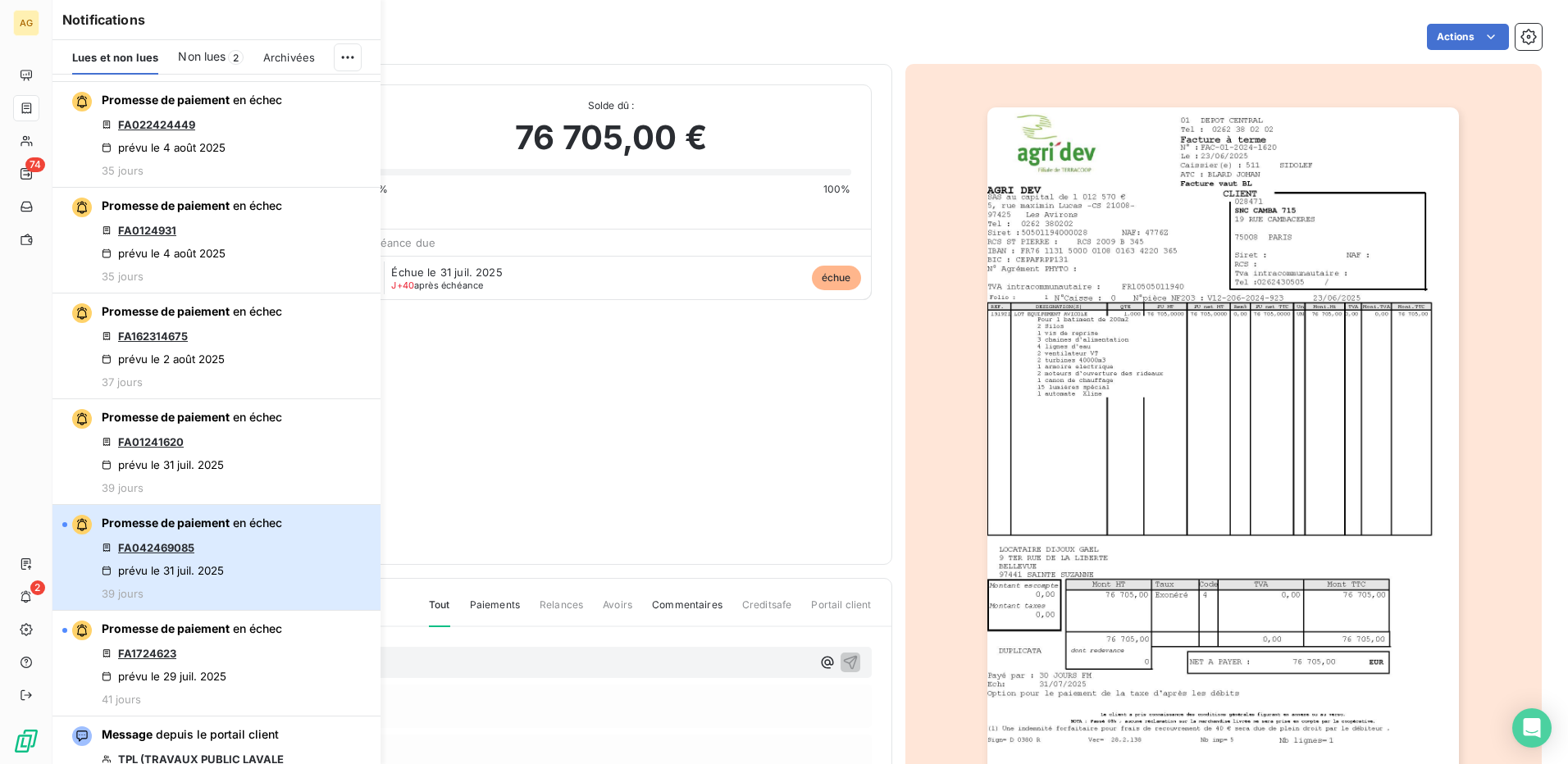
click at [273, 551] on div "Promesse de paiement en échec FA042469085 prévu le [DATE] 39 jours" at bounding box center [192, 557] width 181 height 85
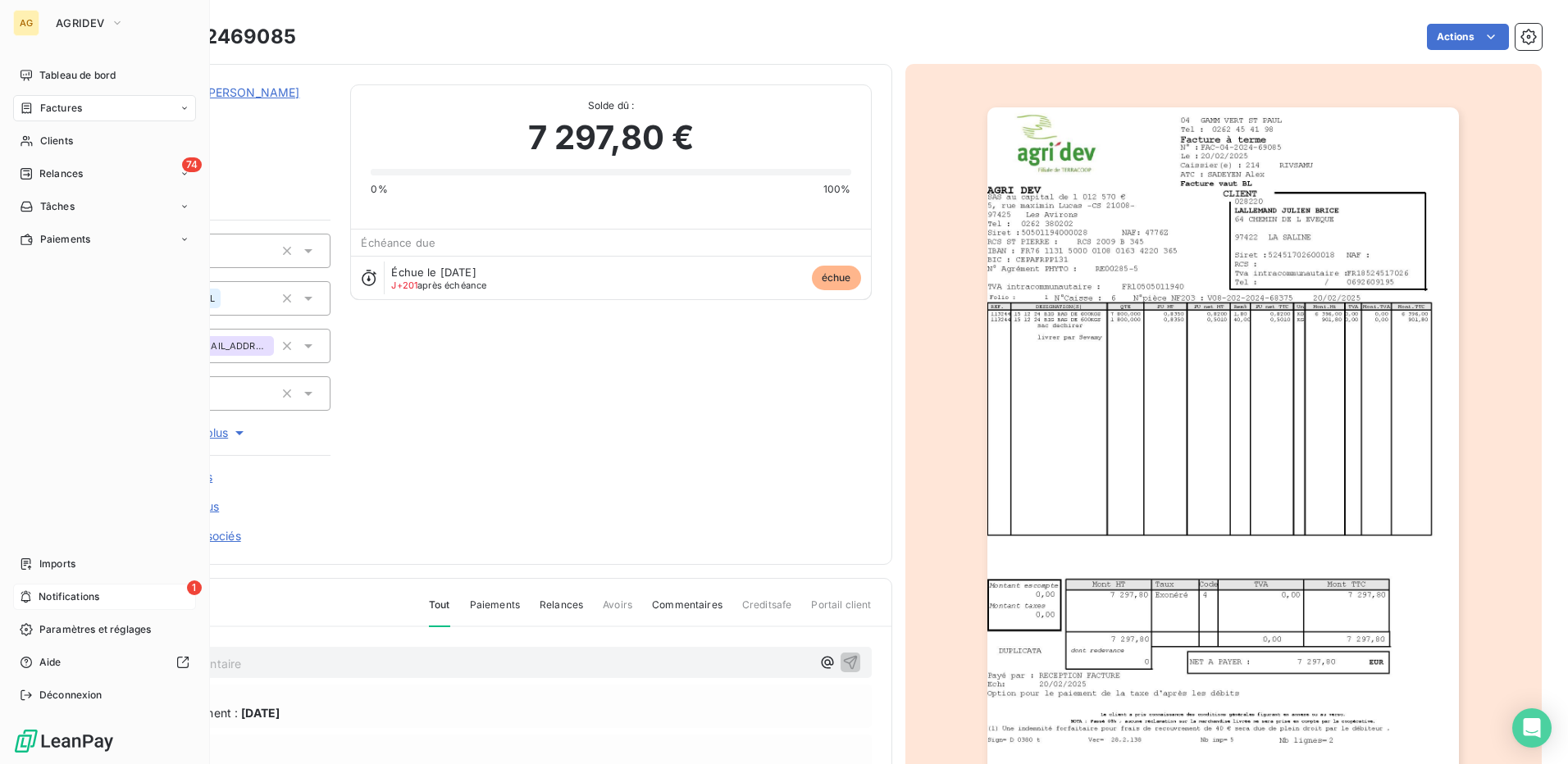
click at [22, 596] on icon at bounding box center [26, 597] width 9 height 12
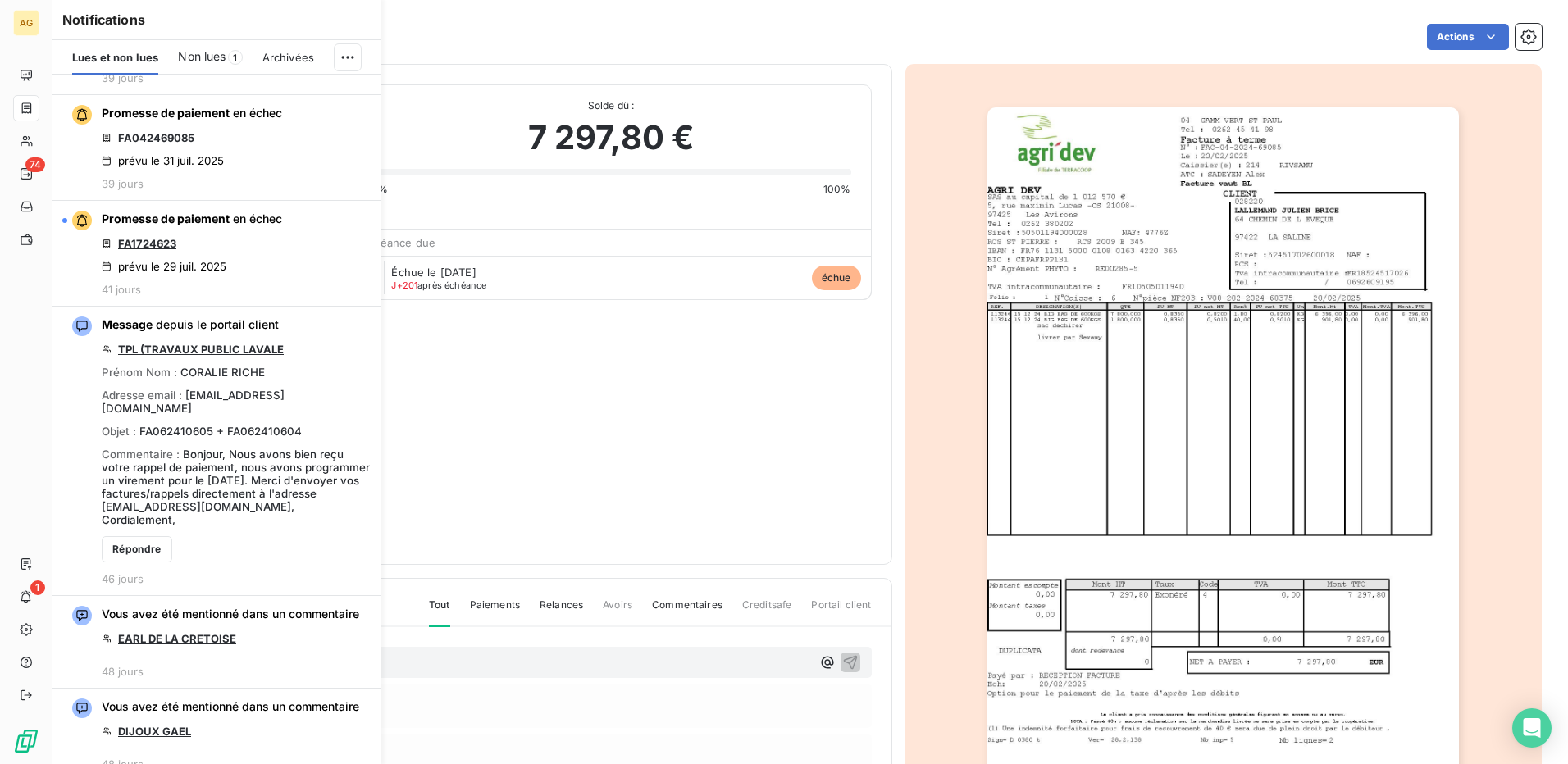
scroll to position [2788, 0]
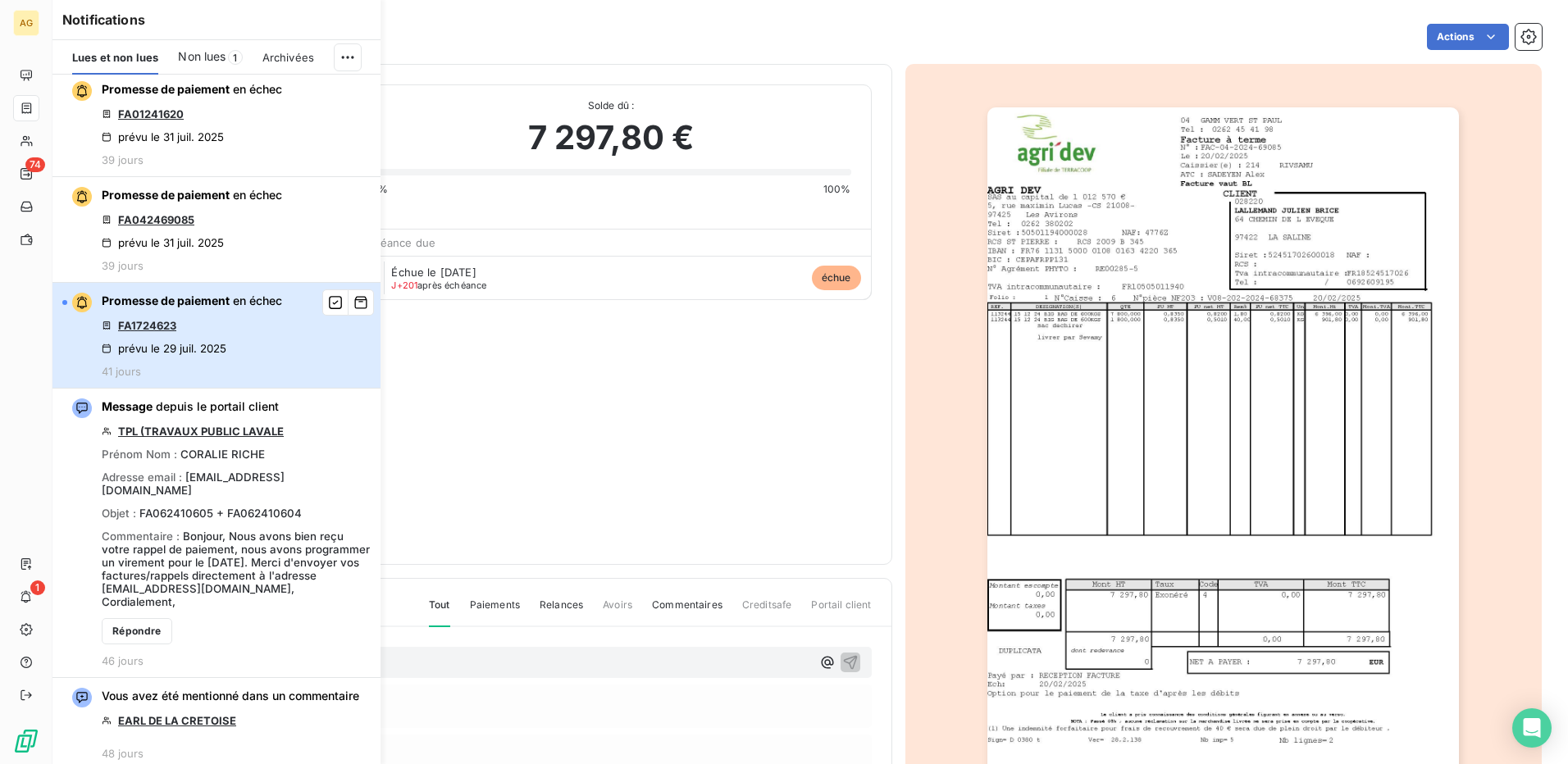
click at [308, 342] on button "Promesse de paiement en échec FA1724623 prévu le [DATE] 41 jours" at bounding box center [216, 336] width 328 height 106
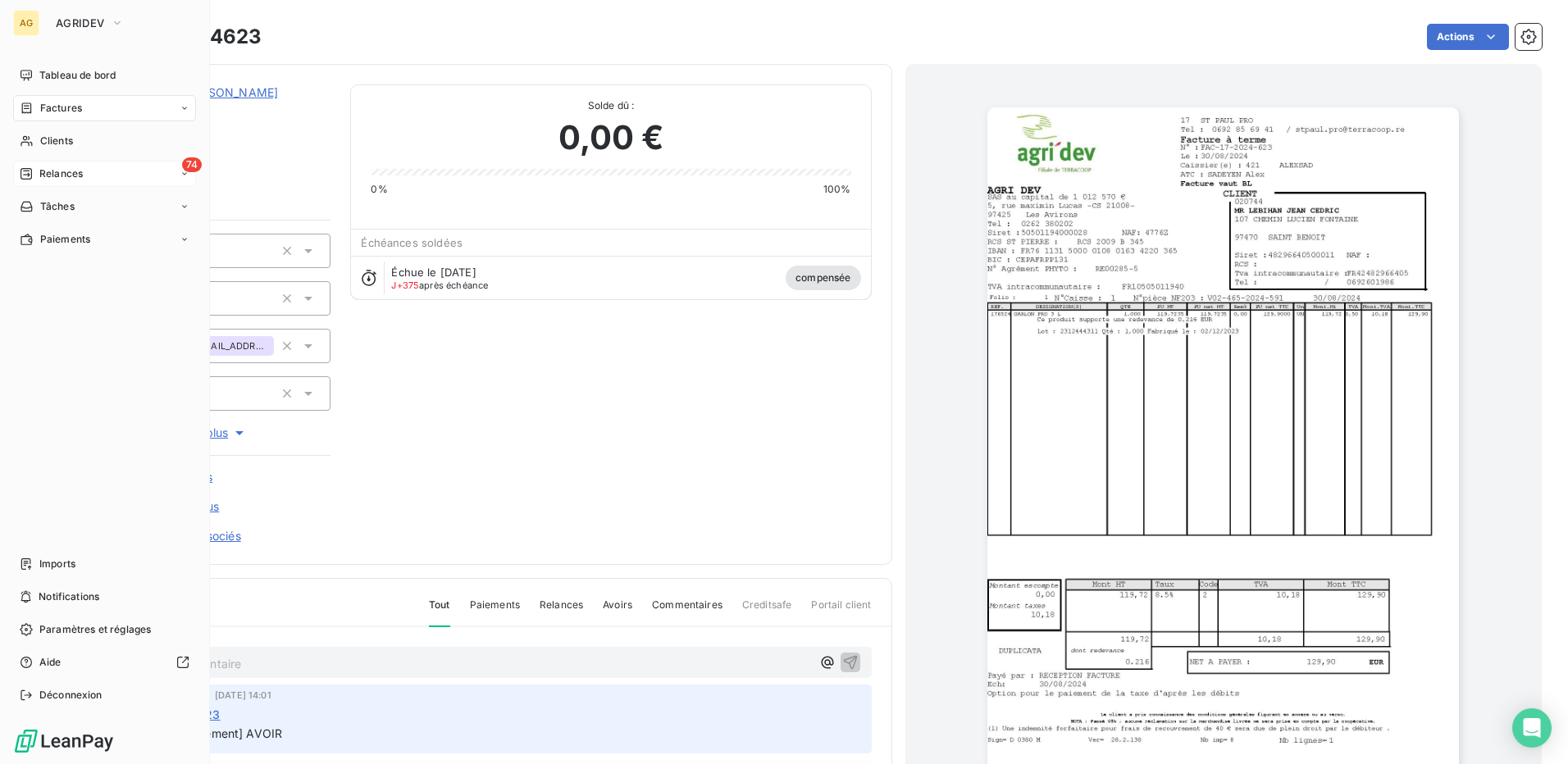
click at [83, 176] on span "Relances" at bounding box center [61, 173] width 44 height 15
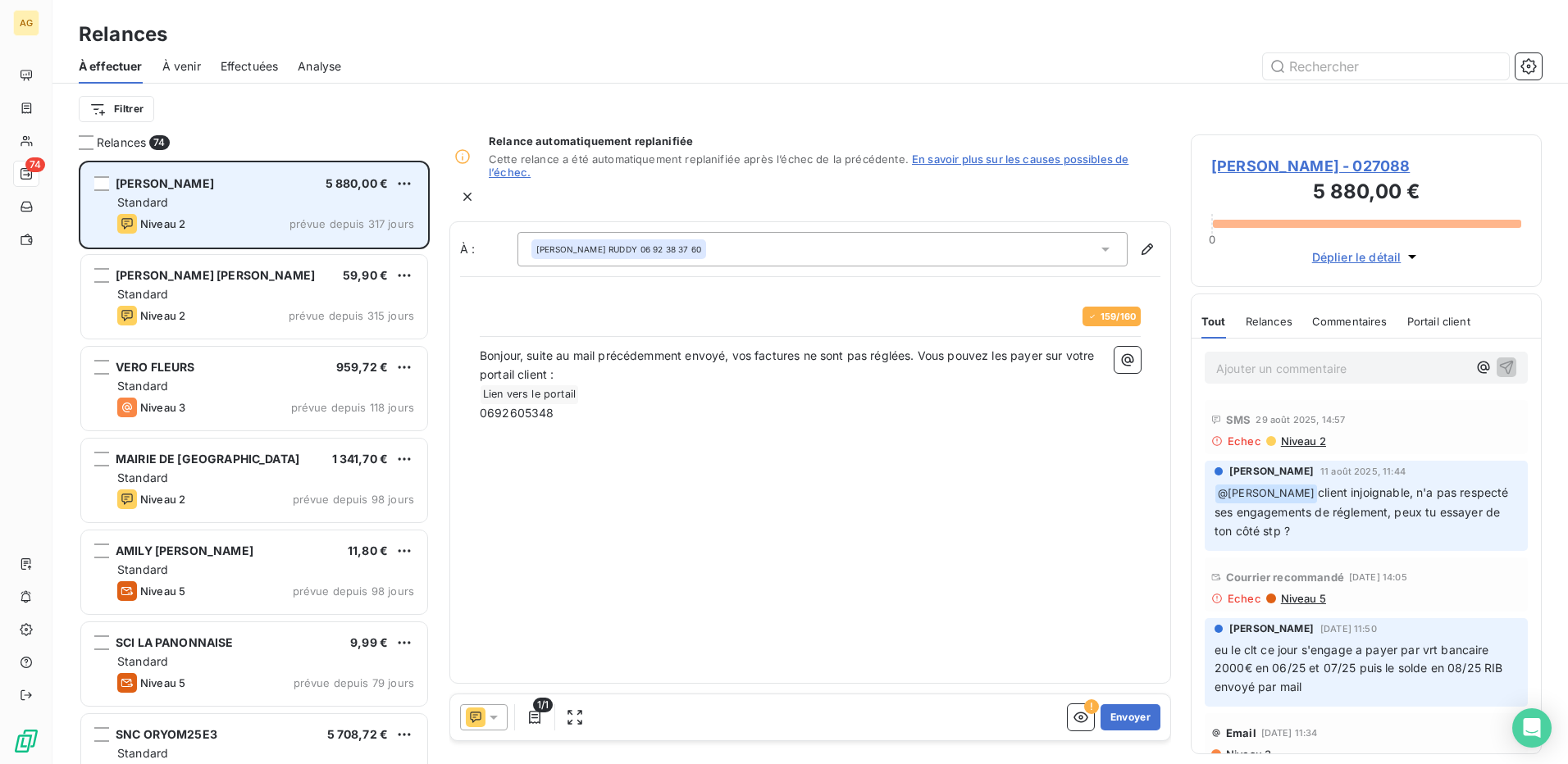
scroll to position [591, 339]
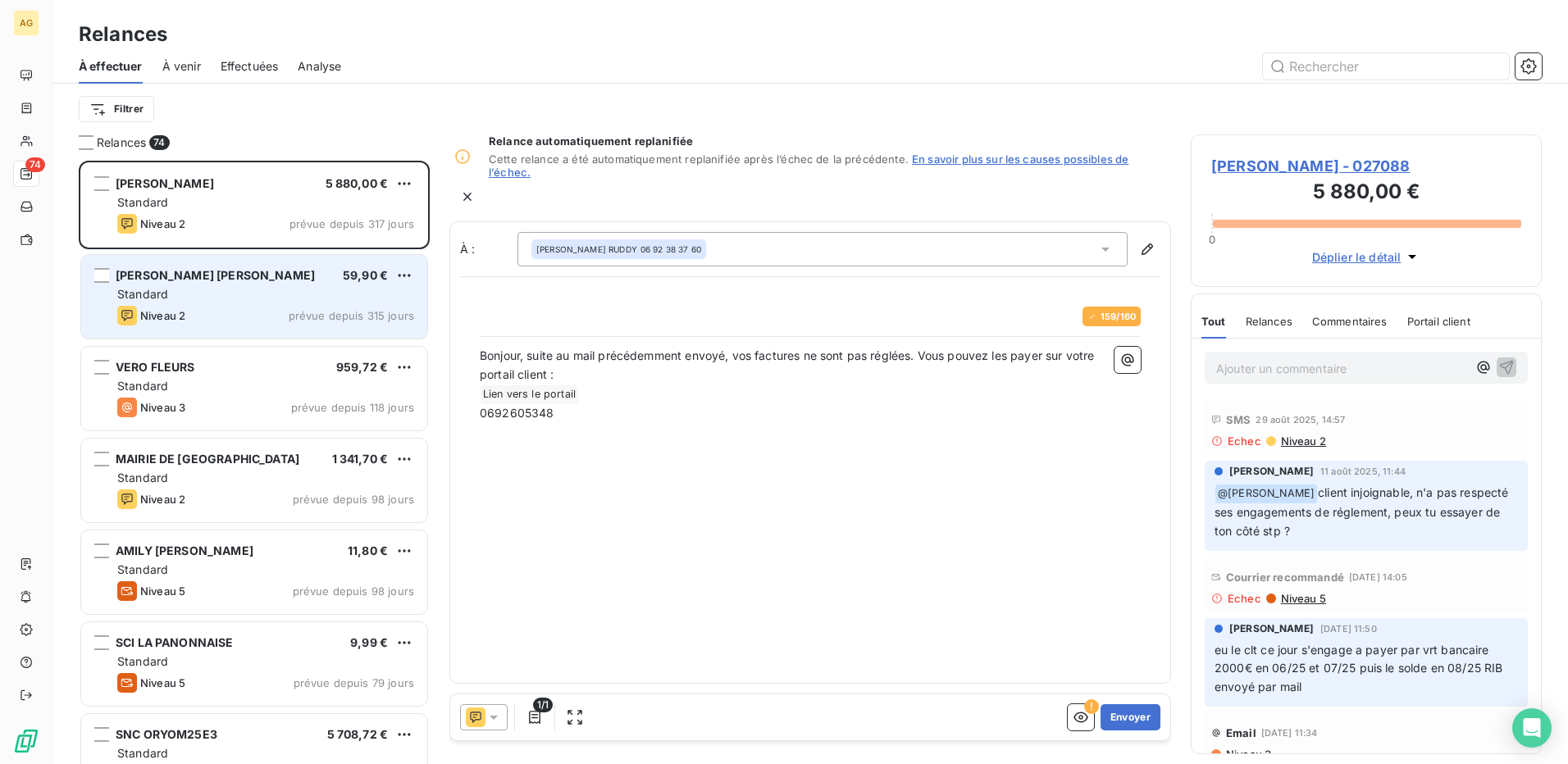
click at [156, 299] on span "Standard" at bounding box center [142, 294] width 51 height 14
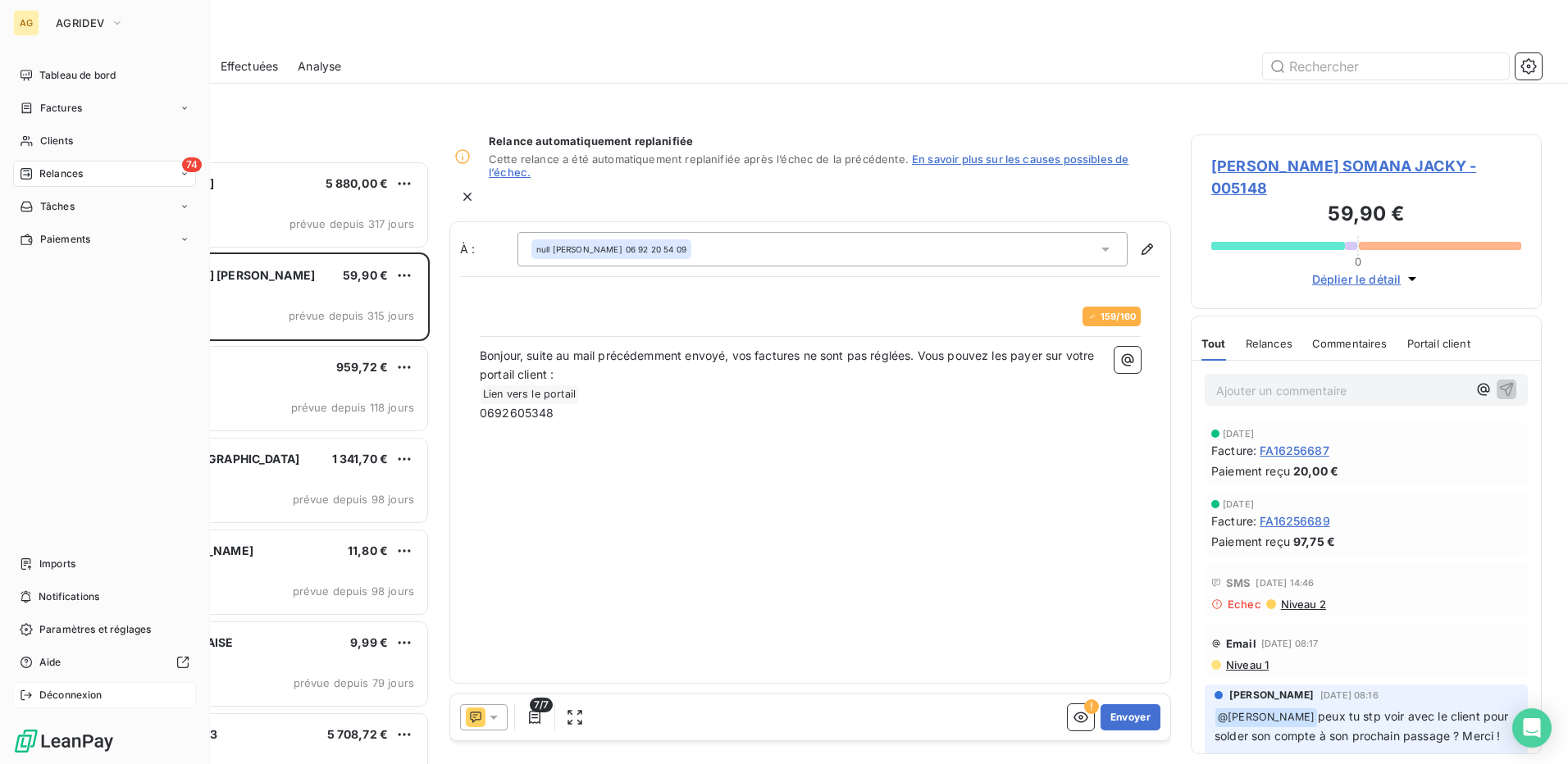
click at [30, 698] on icon at bounding box center [26, 694] width 13 height 13
